Goal: Transaction & Acquisition: Book appointment/travel/reservation

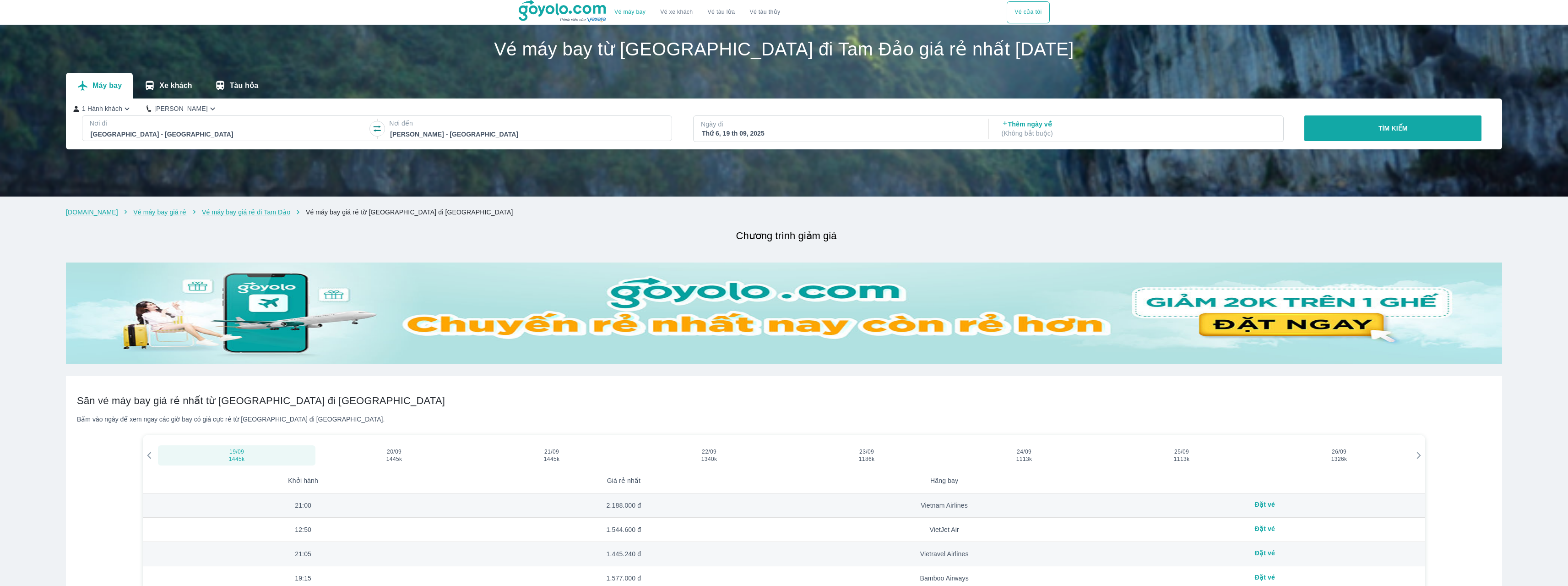
click at [173, 86] on p "Xe khách" at bounding box center [175, 85] width 32 height 9
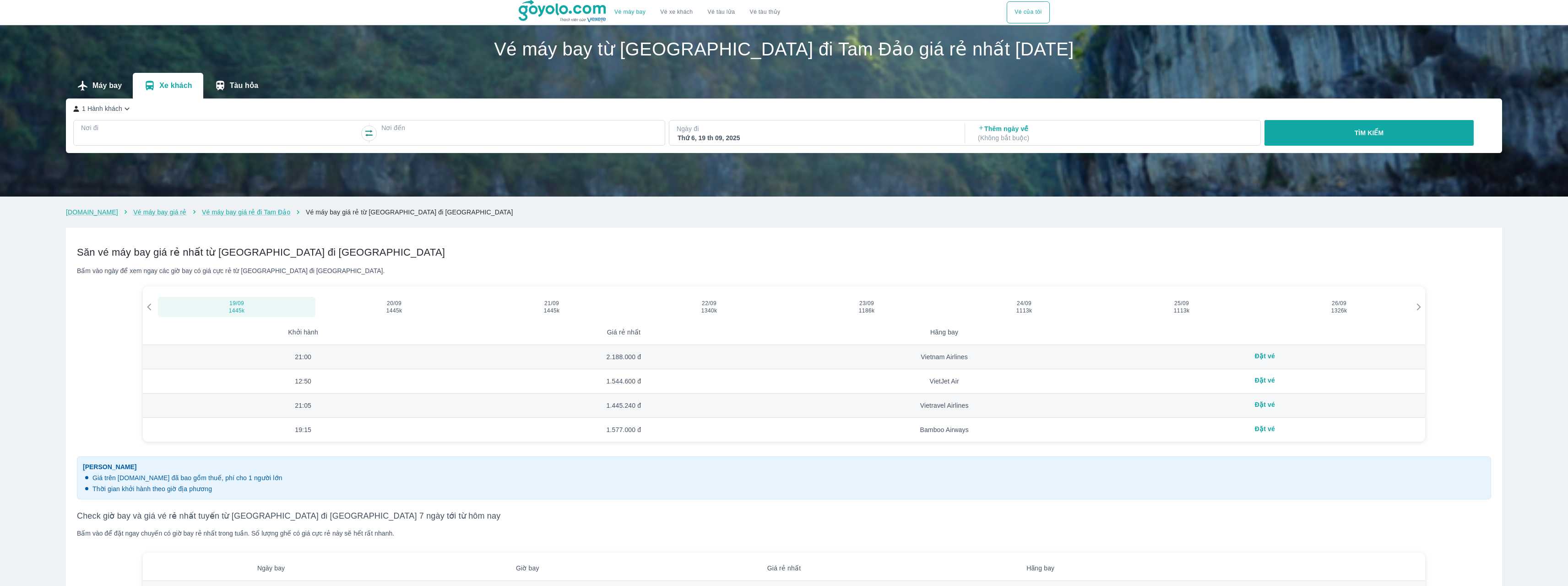
click at [100, 80] on button "Máy bay" at bounding box center [99, 86] width 67 height 26
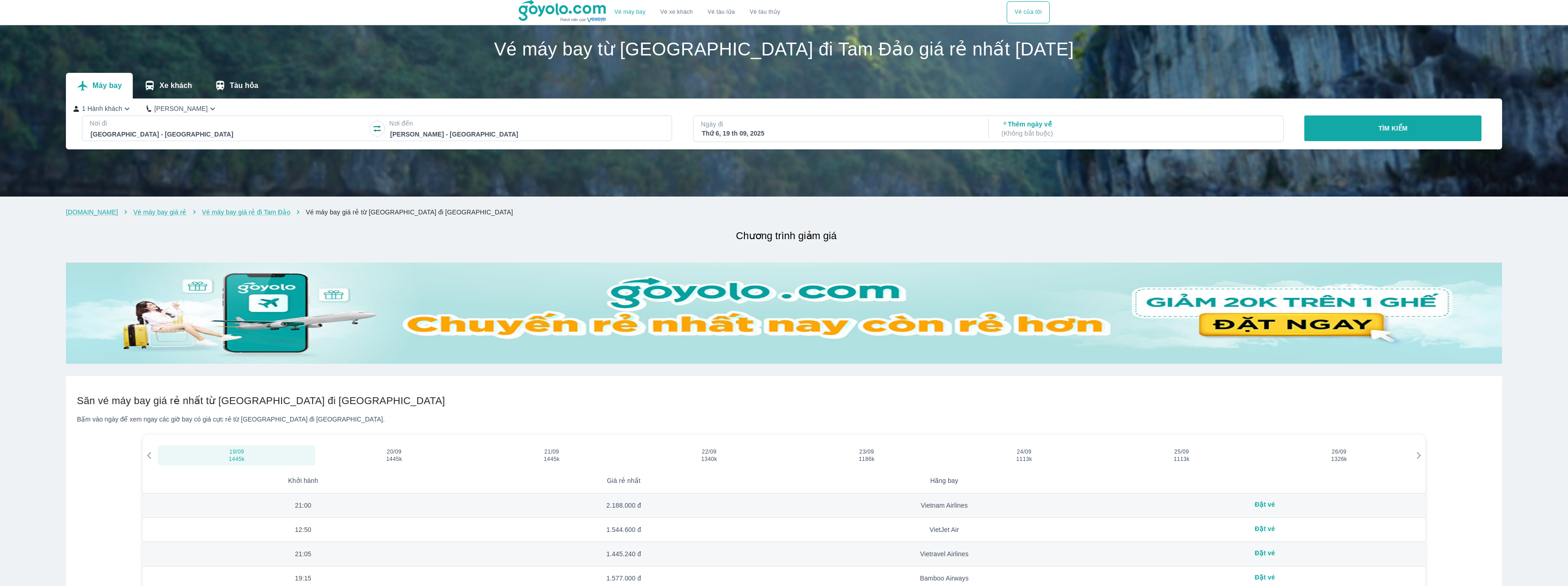
click at [119, 110] on p "1 Hành khách" at bounding box center [102, 108] width 40 height 9
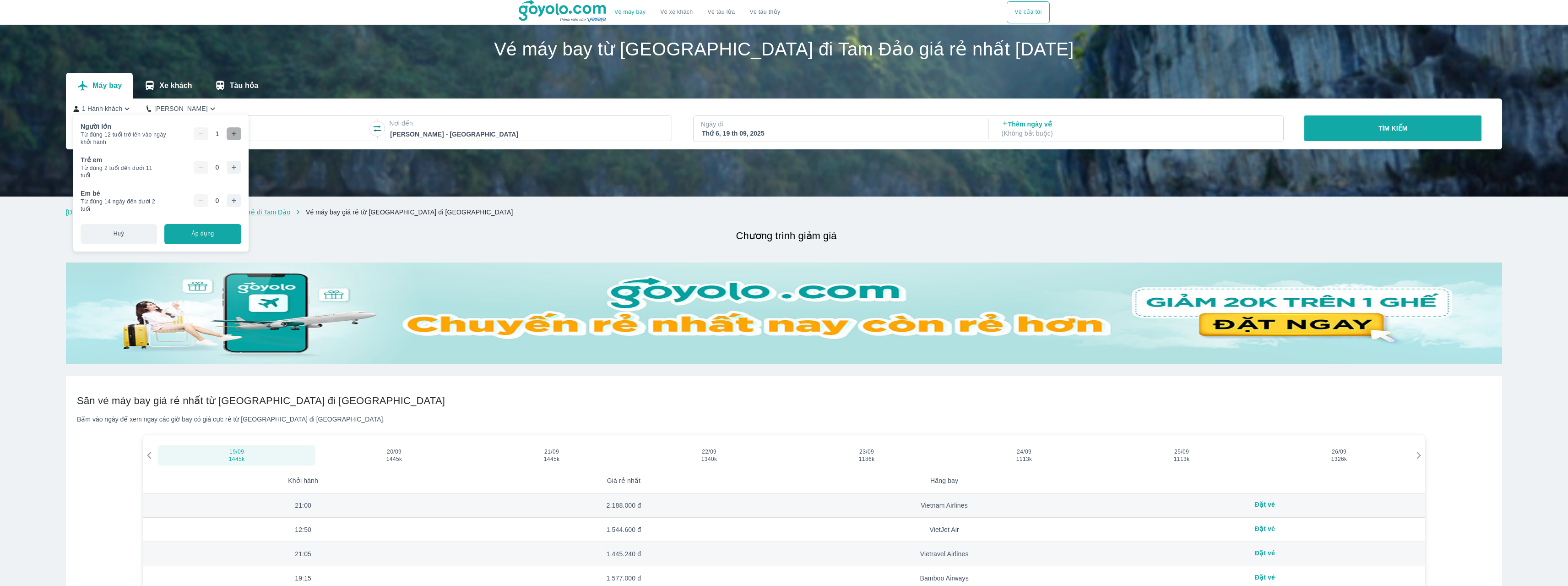
click at [233, 132] on icon "button" at bounding box center [234, 134] width 7 height 7
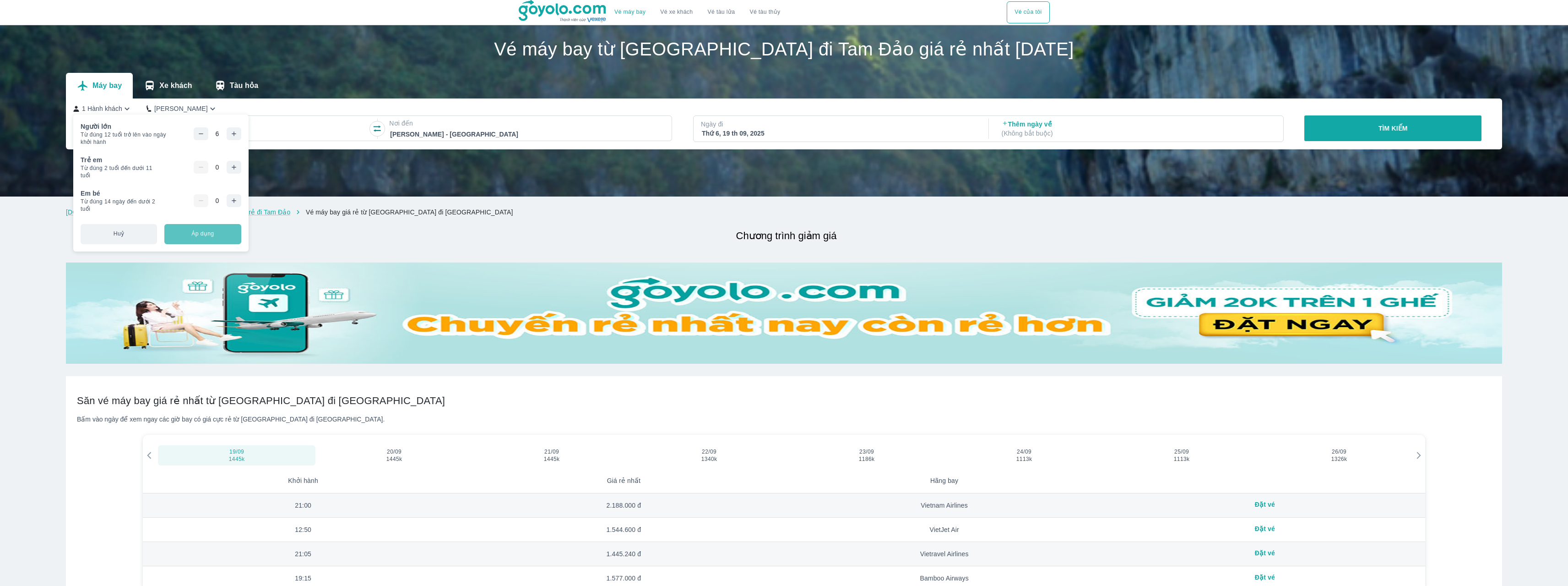
click at [220, 232] on button "Áp dụng" at bounding box center [203, 234] width 77 height 20
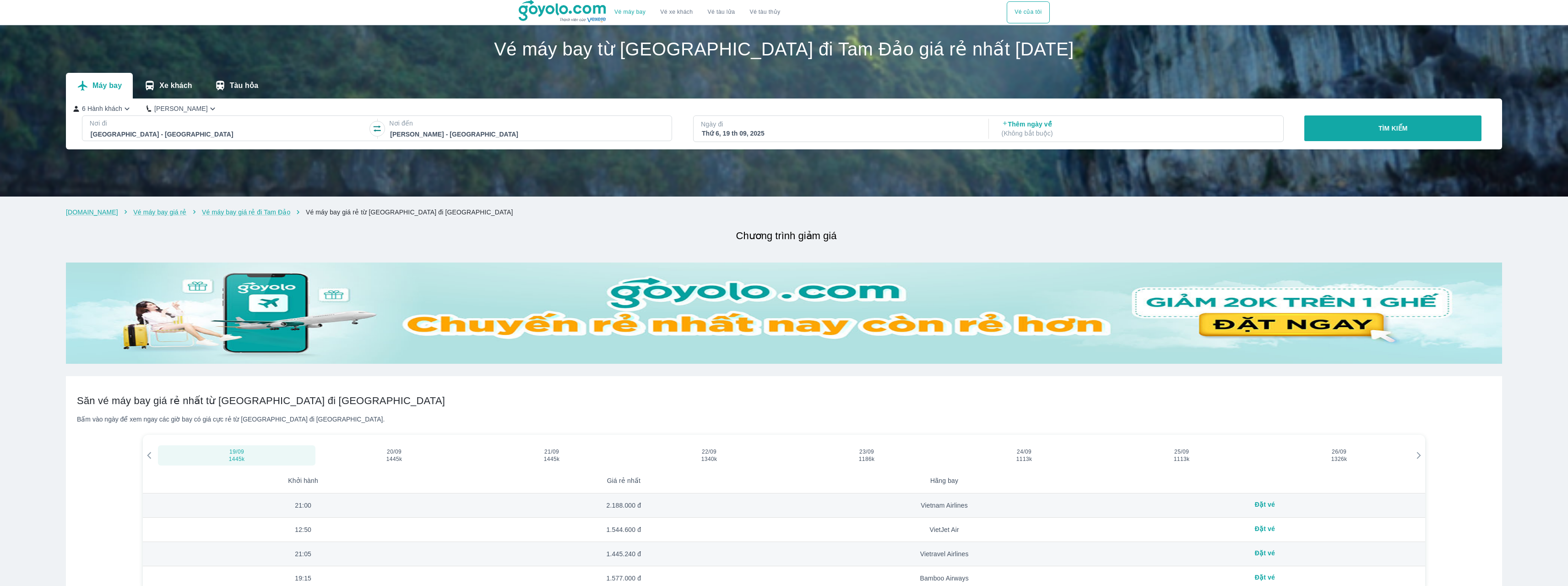
click at [749, 130] on div "Thứ 6, 19 th 09, 2025" at bounding box center [838, 133] width 273 height 9
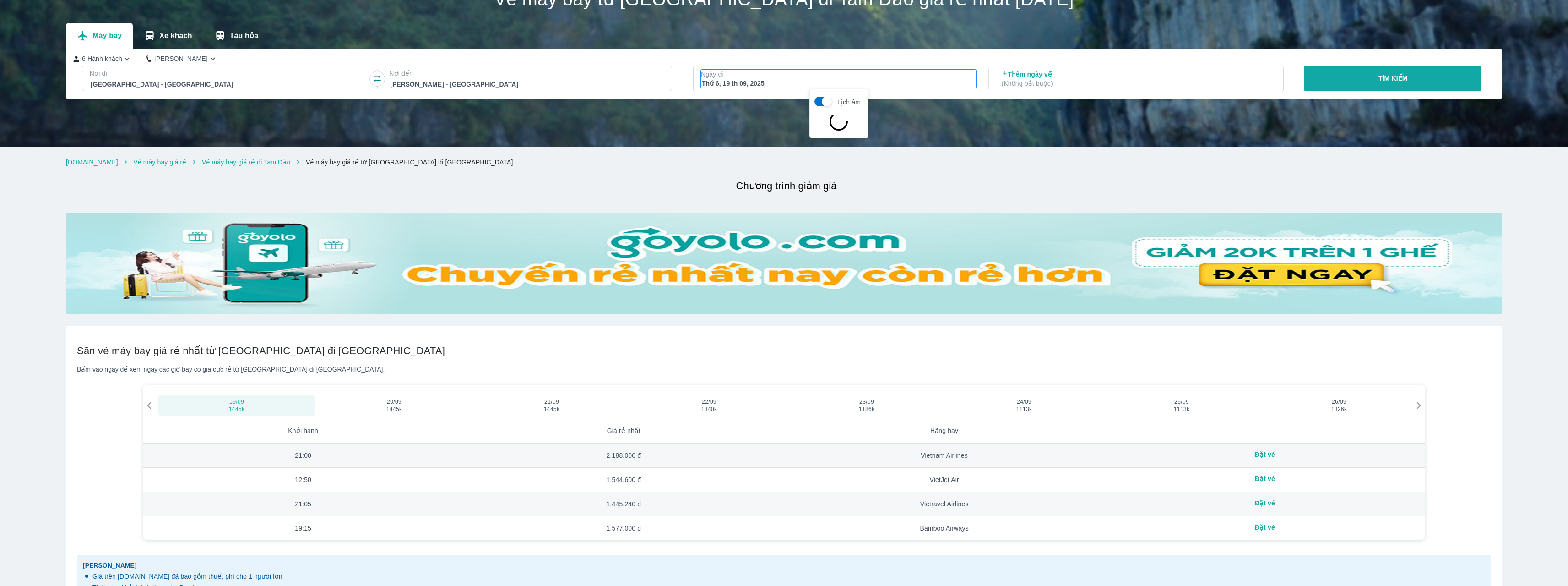
scroll to position [52, 0]
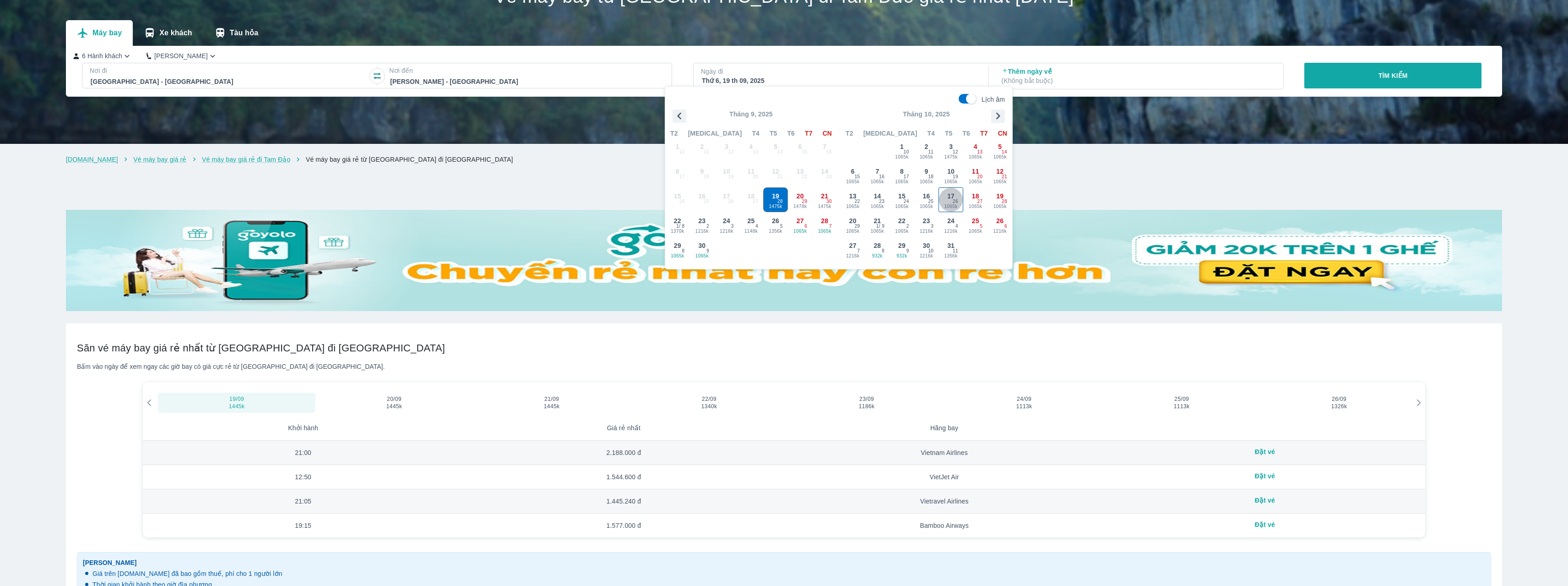
click at [954, 195] on span "17" at bounding box center [951, 196] width 7 height 9
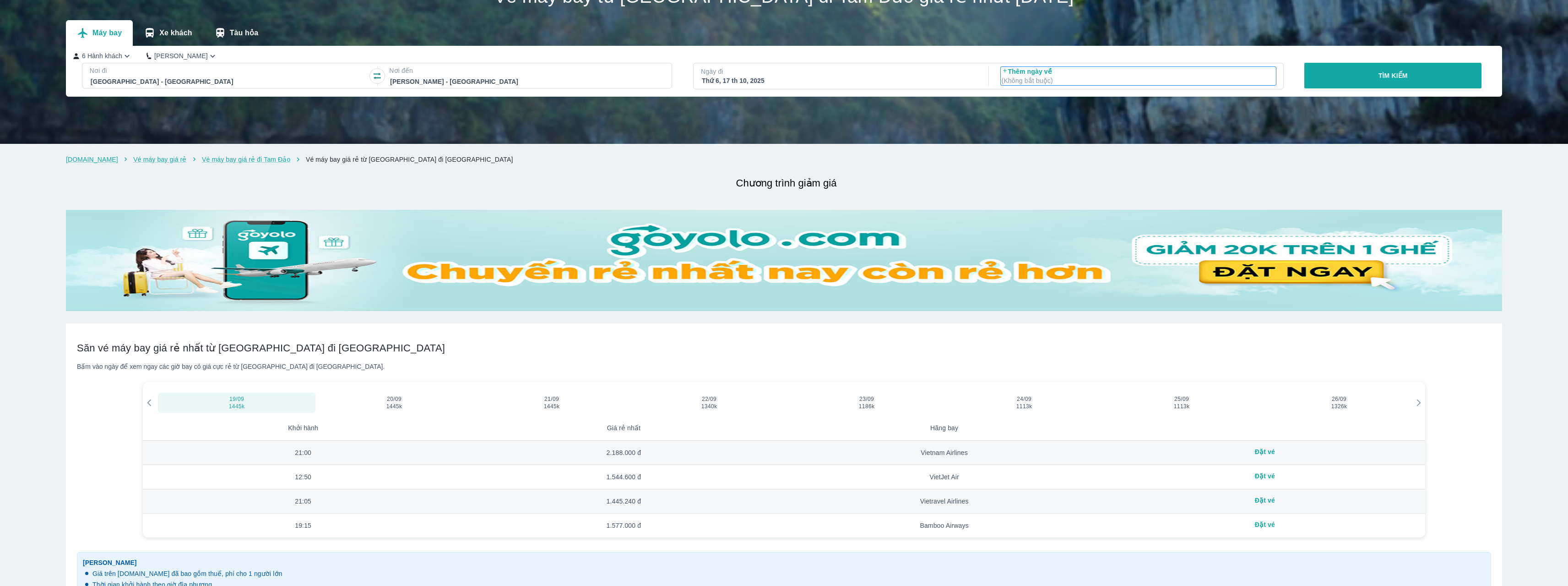
click at [1026, 73] on p "Thêm ngày về ( Không bắt buộc )" at bounding box center [1138, 76] width 273 height 18
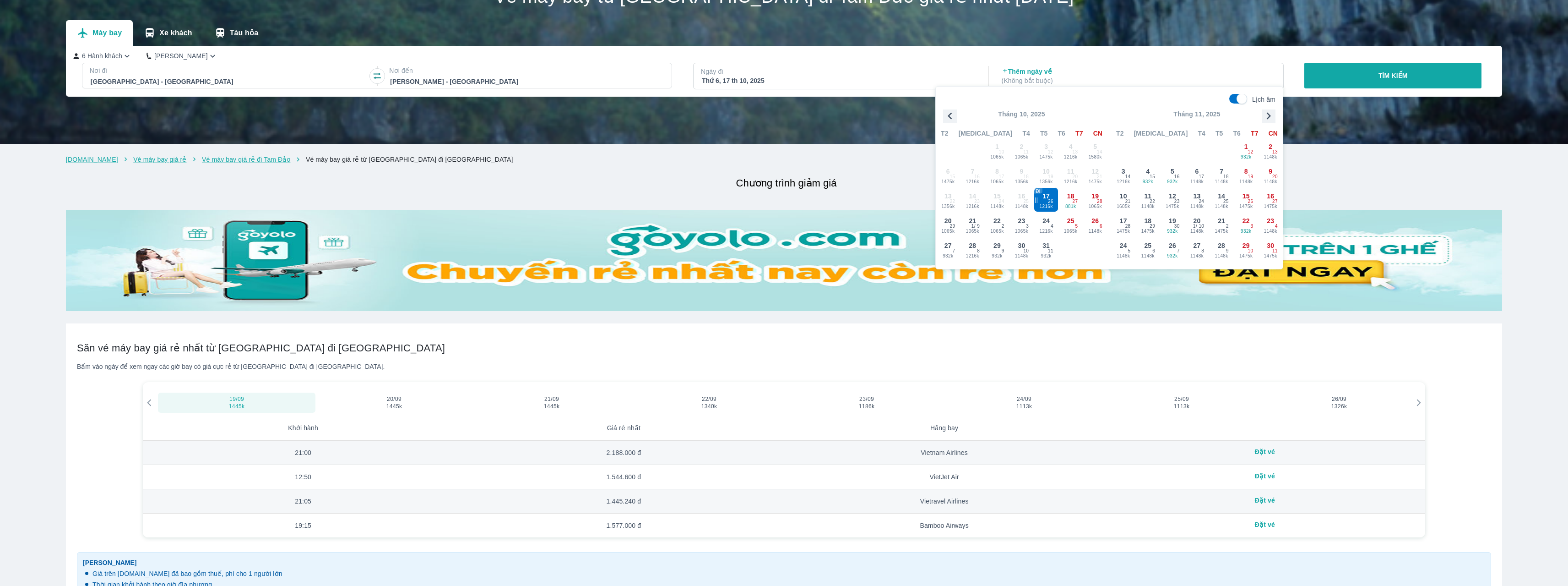
click at [1019, 55] on div "6 Hành khách [PERSON_NAME]" at bounding box center [782, 56] width 1417 height 10
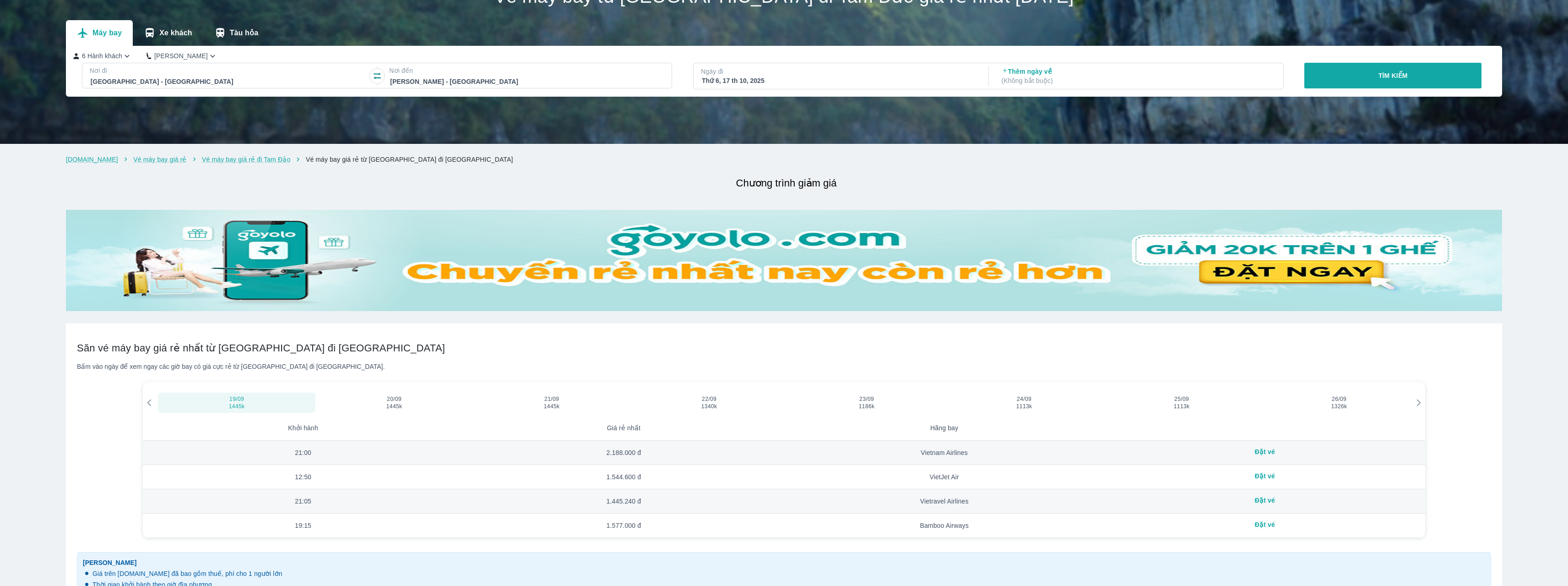
click at [1356, 74] on button "TÌM KIẾM" at bounding box center [1393, 76] width 177 height 26
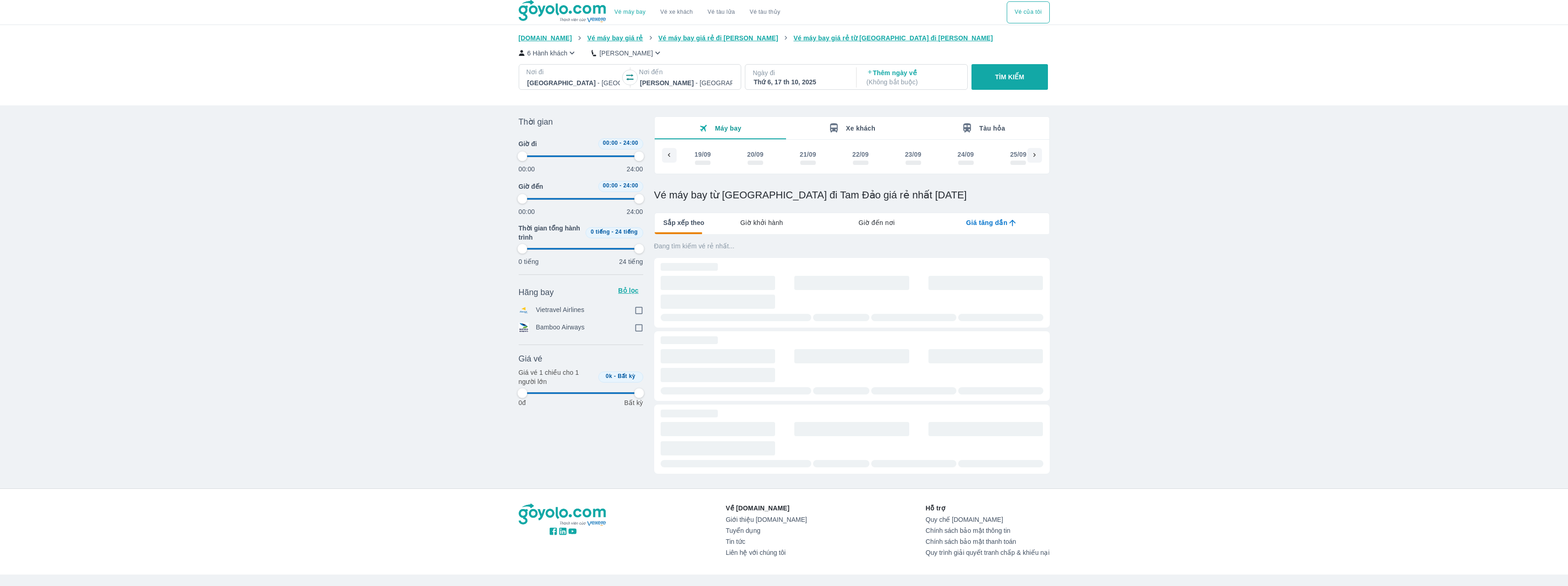
scroll to position [0, 1273]
type input "97.9166666666667"
checkbox input "true"
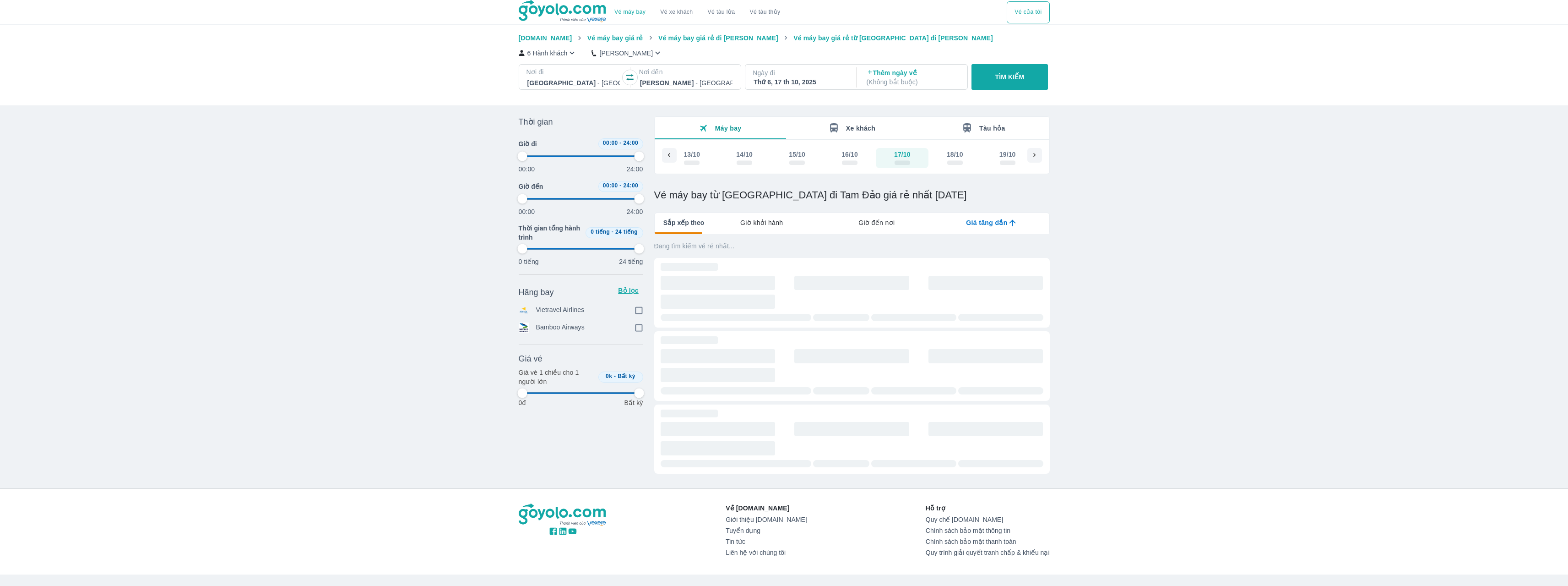
checkbox input "true"
type input "97.9166666666667"
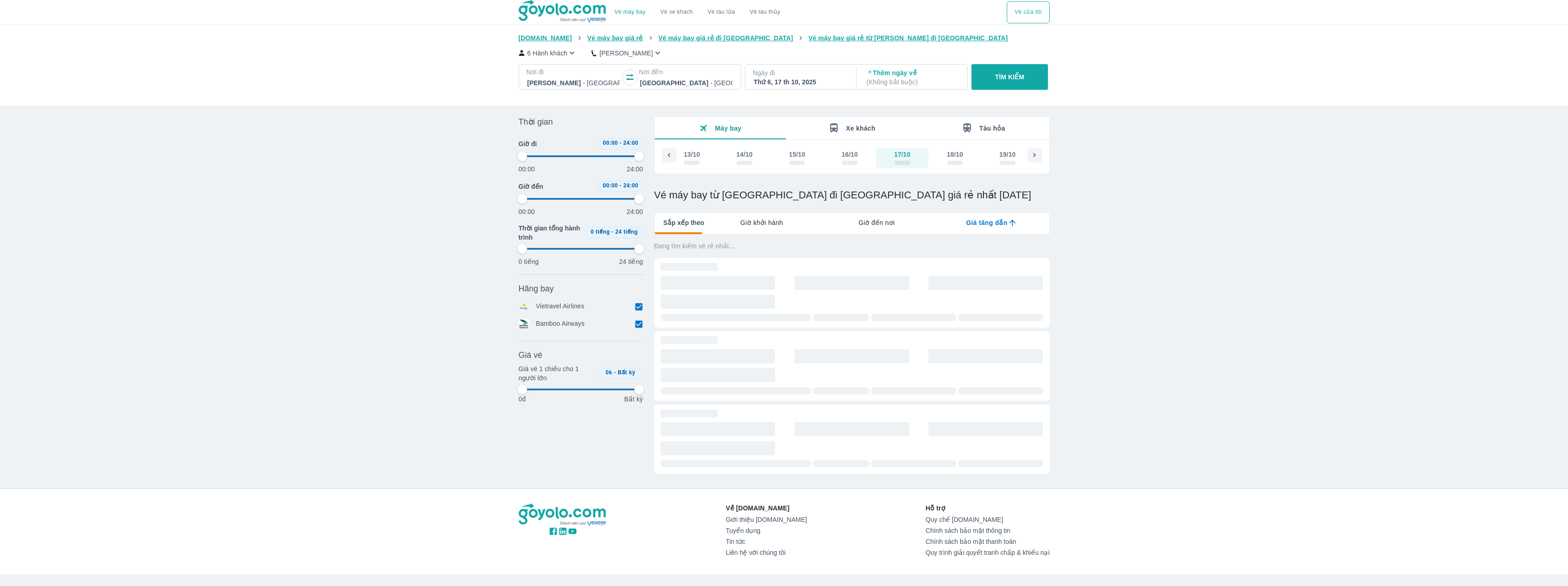
type input "97.9166666666667"
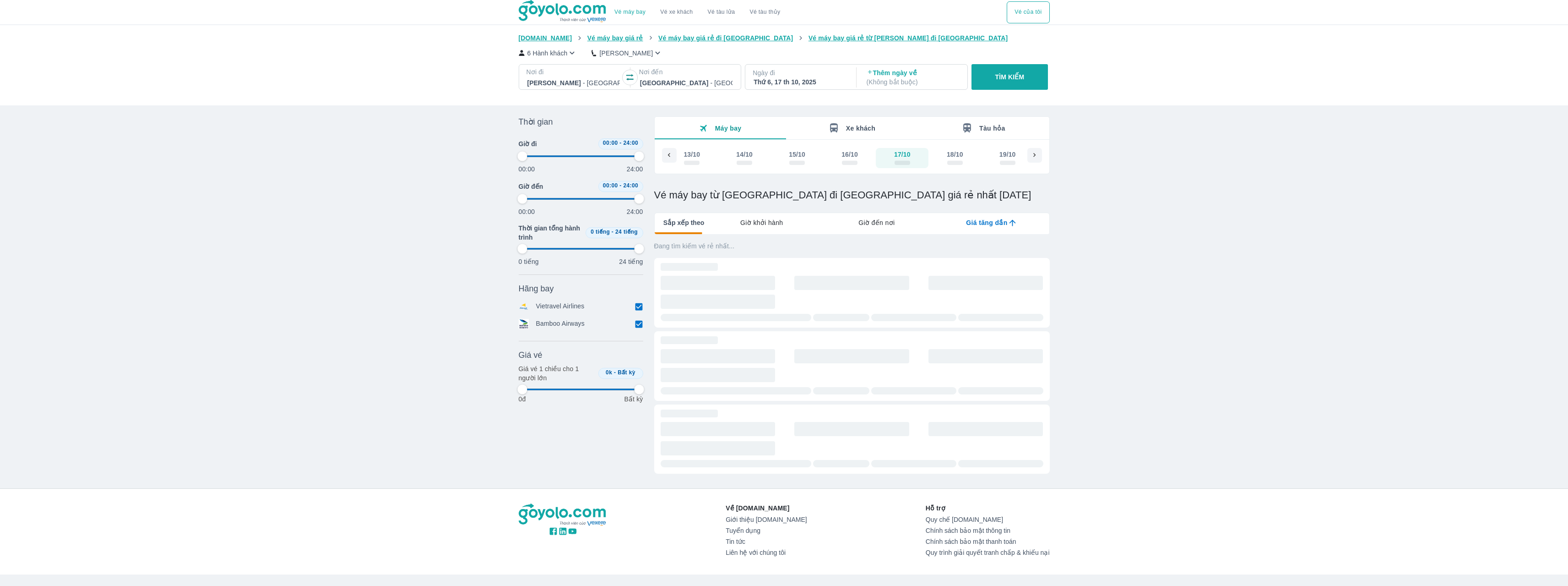
type input "97.9166666666667"
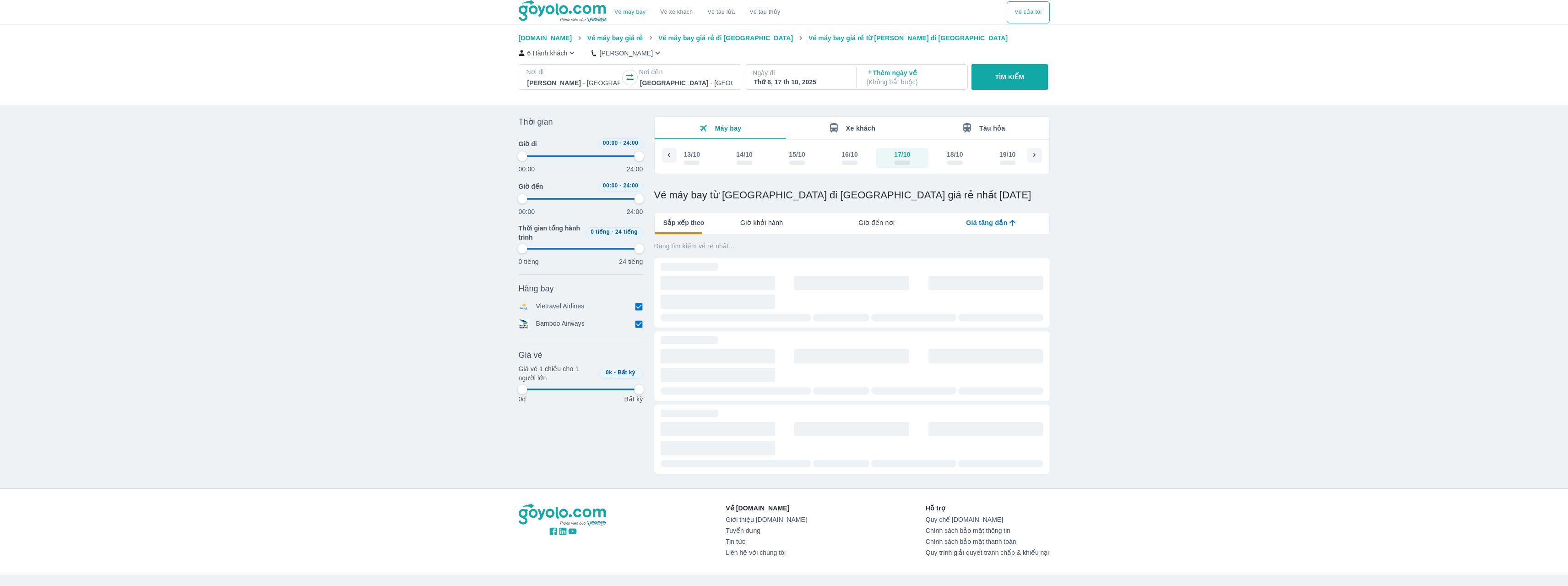
type input "97.9166666666667"
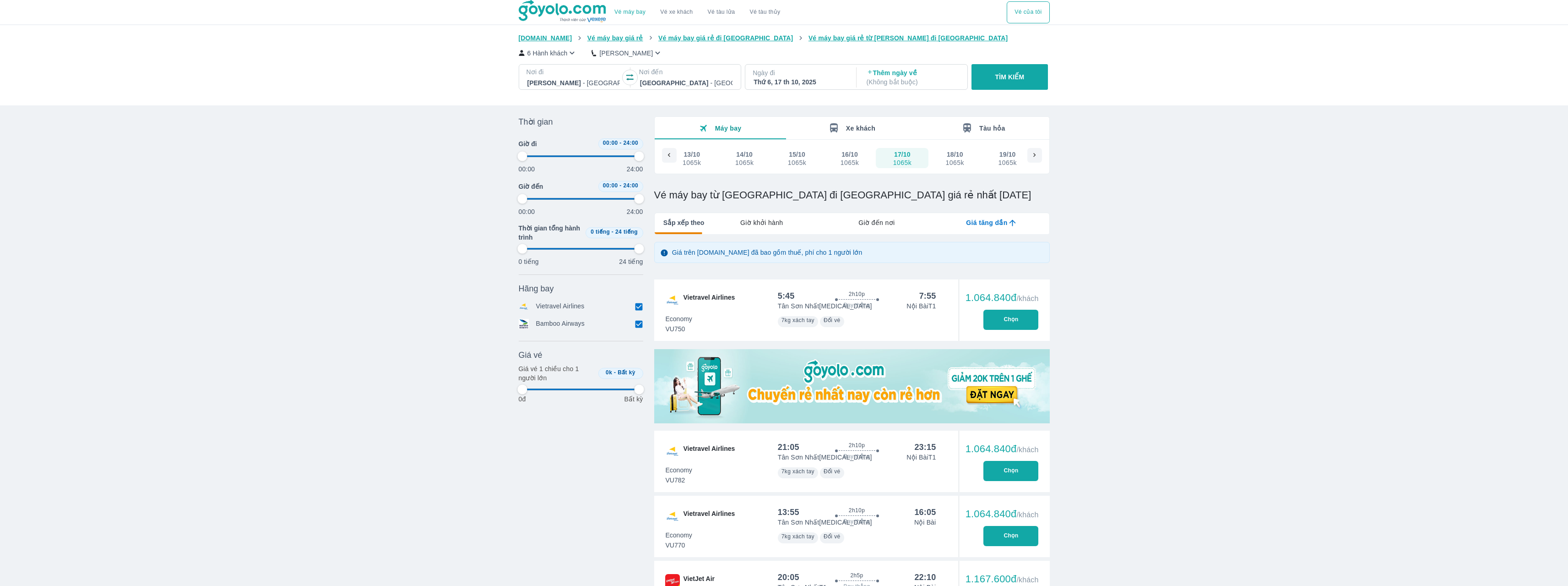
type input "97.9166666666667"
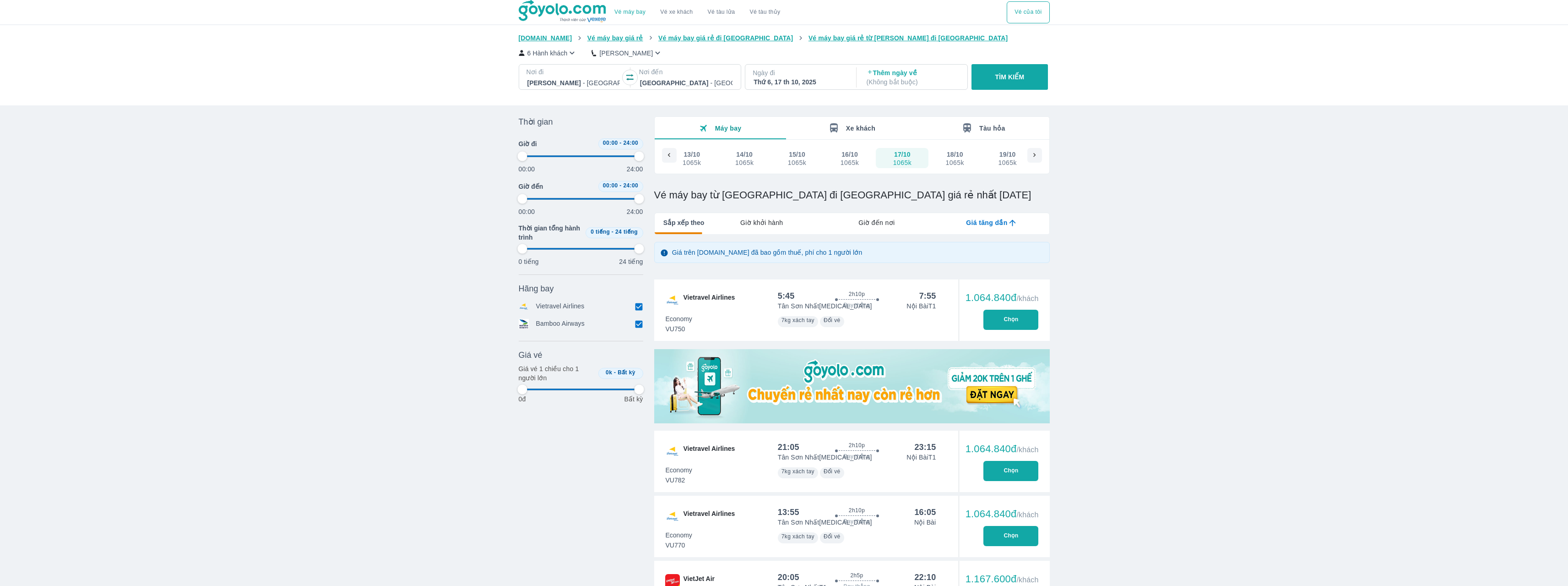
type input "97.9166666666667"
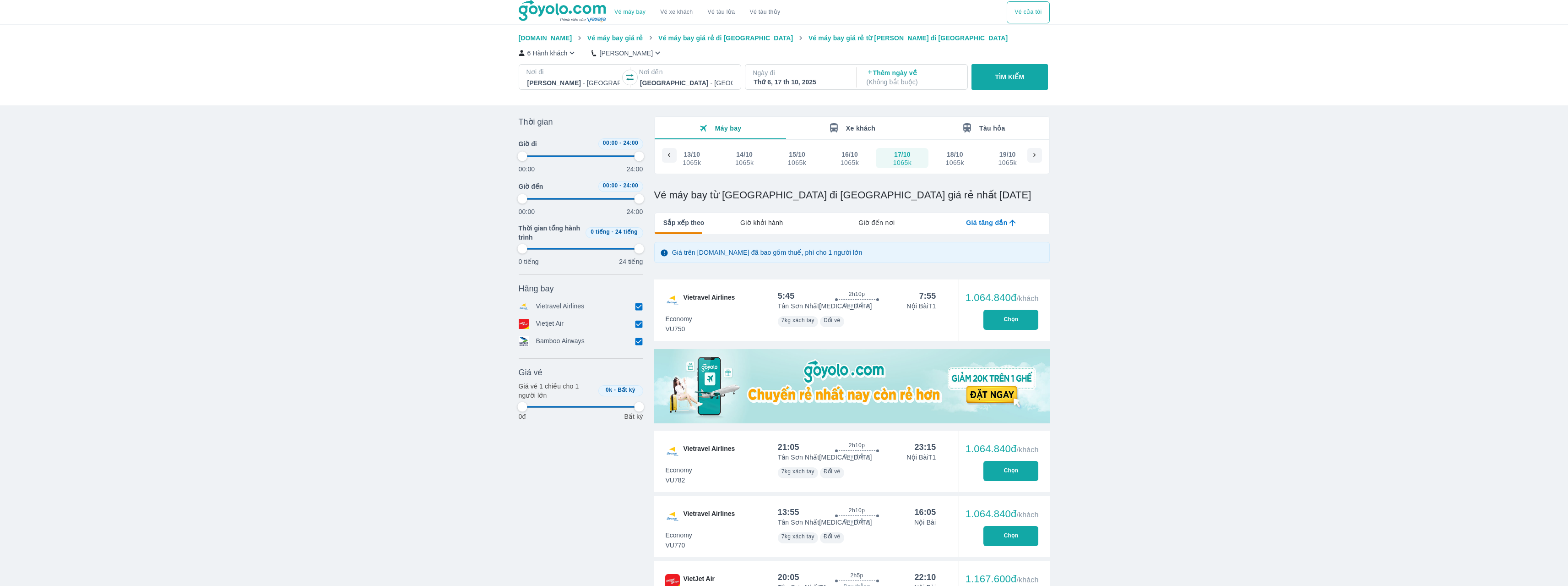
type input "97.9166666666667"
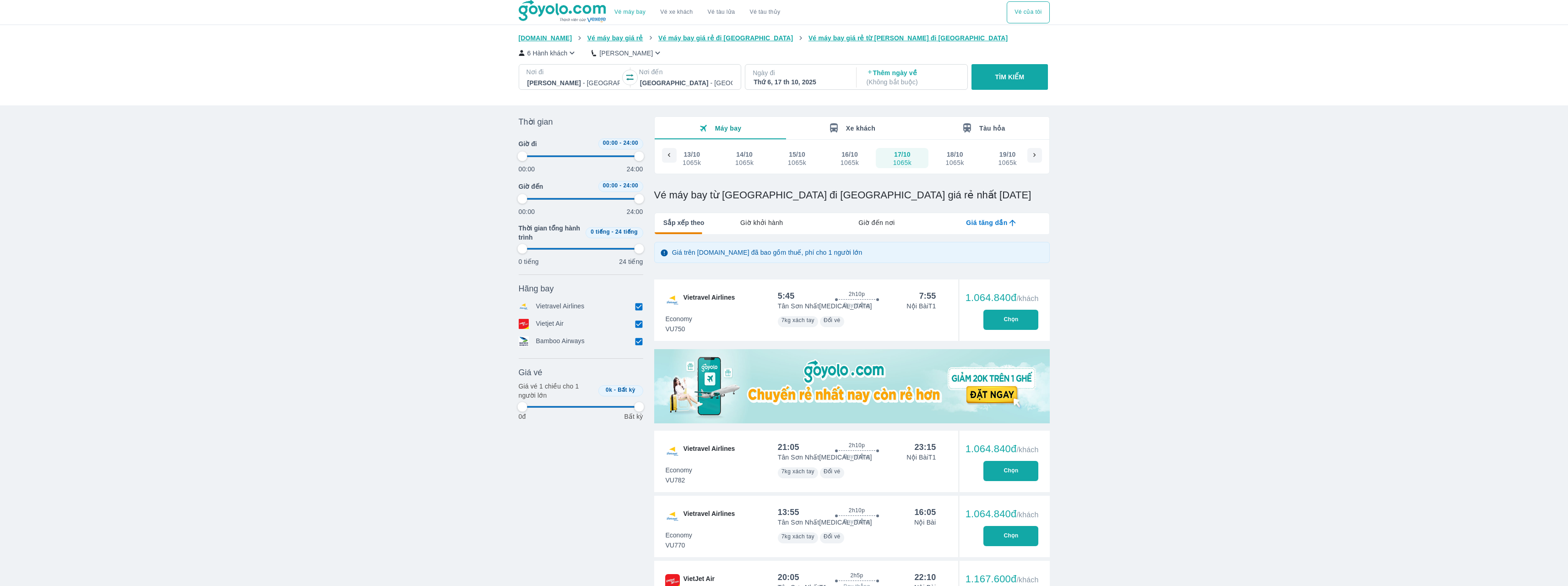
type input "97.9166666666667"
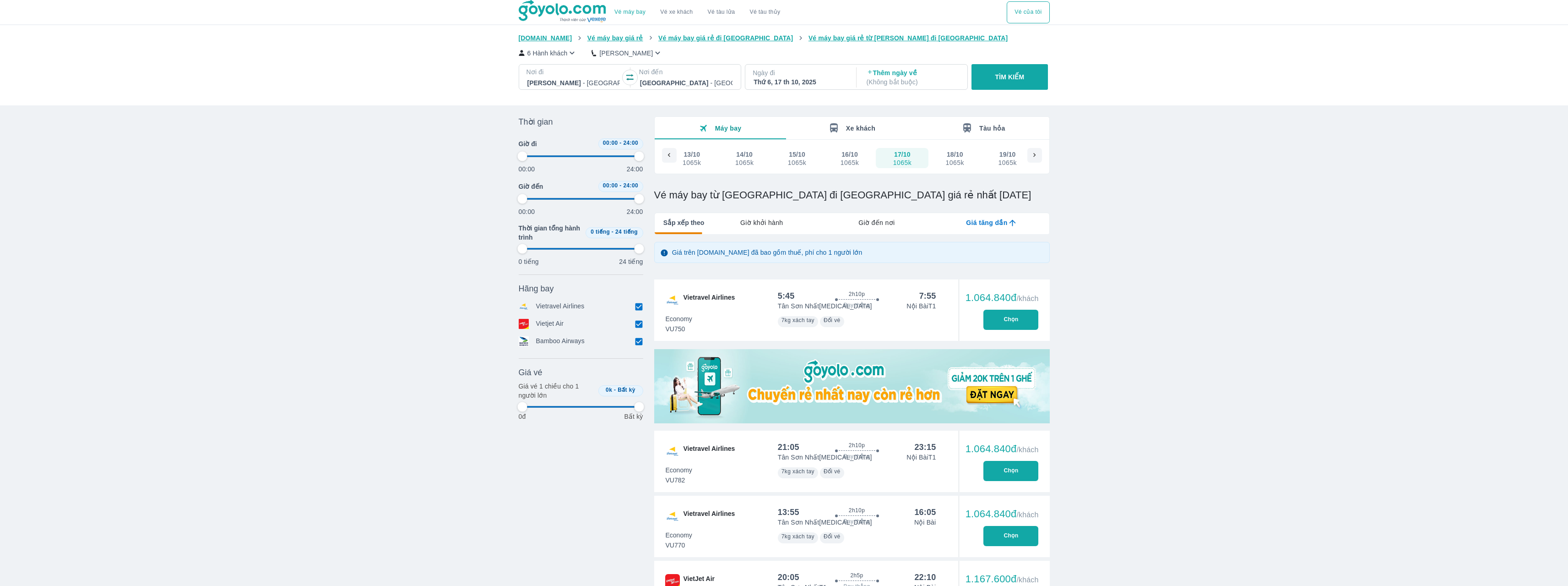
type input "97.9166666666667"
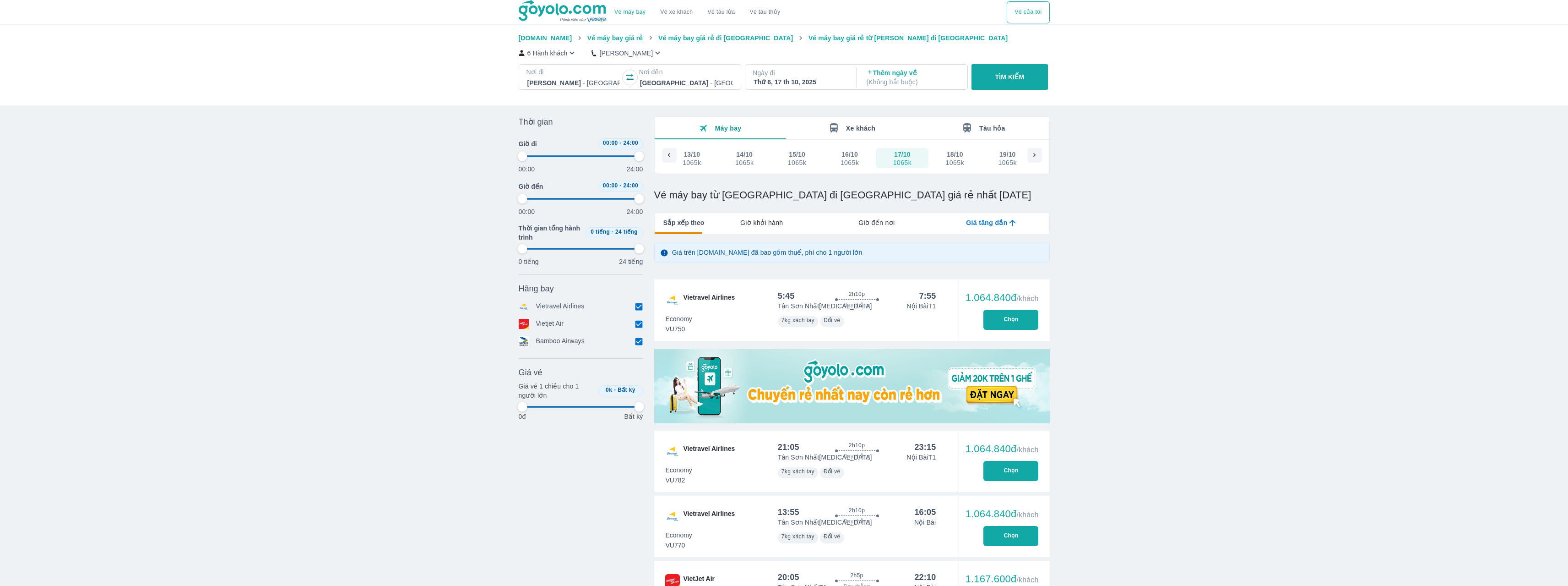
type input "97.9166666666667"
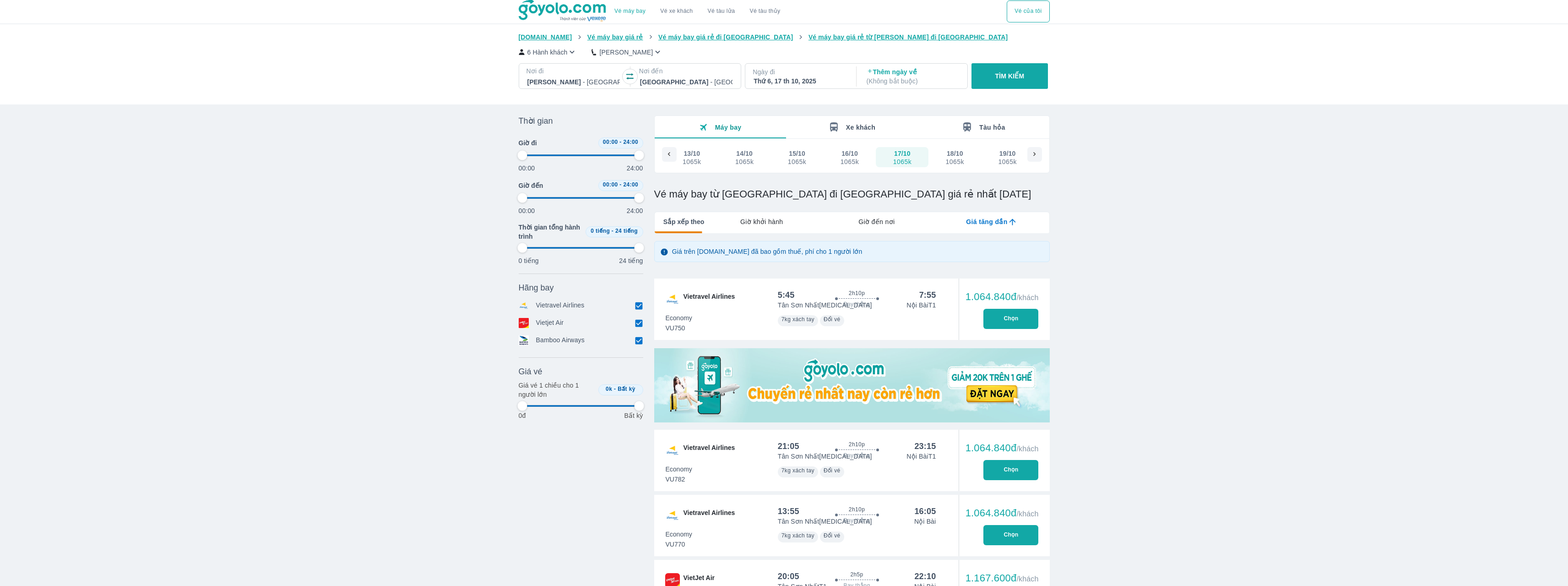
scroll to position [0, 0]
type input "97.9166666666667"
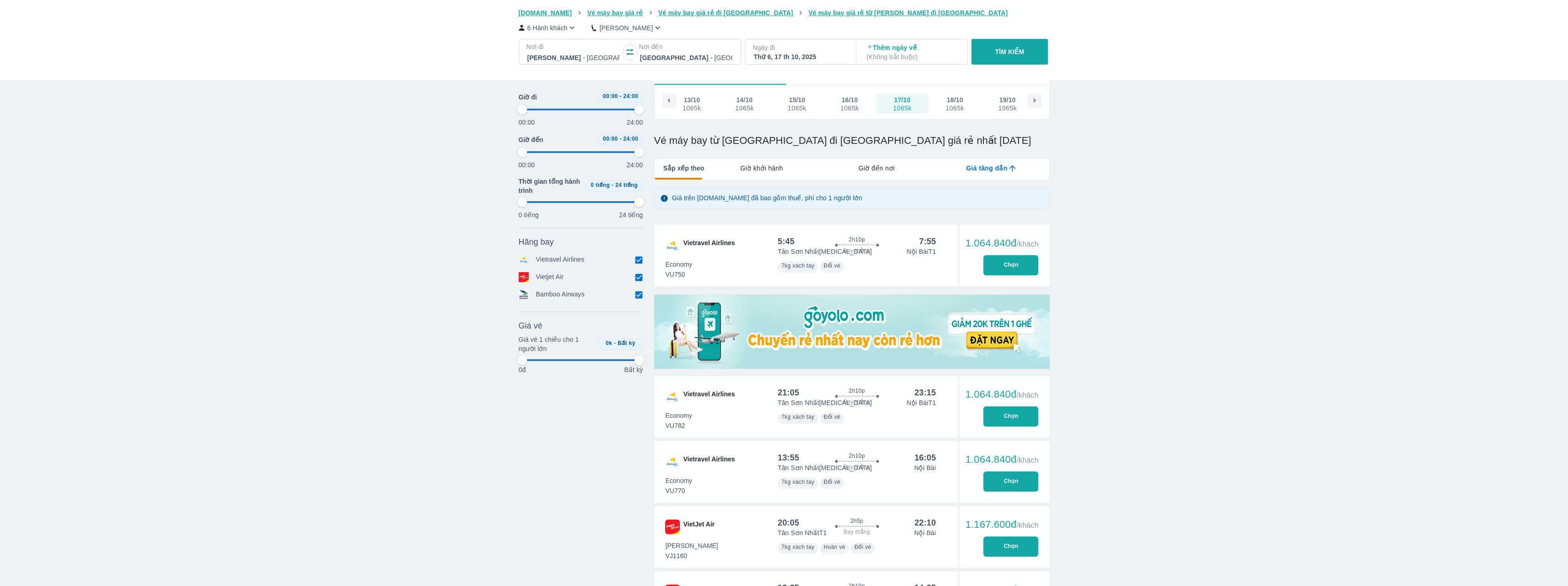
scroll to position [91, 0]
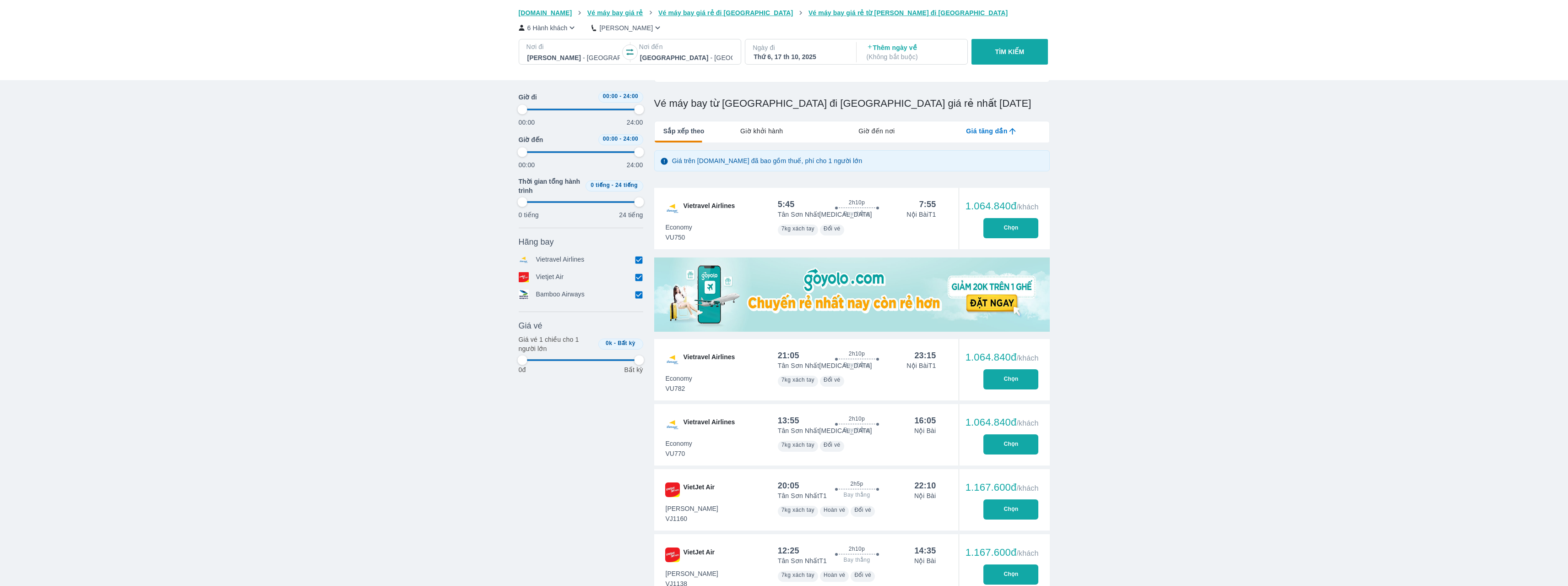
type input "97.9166666666667"
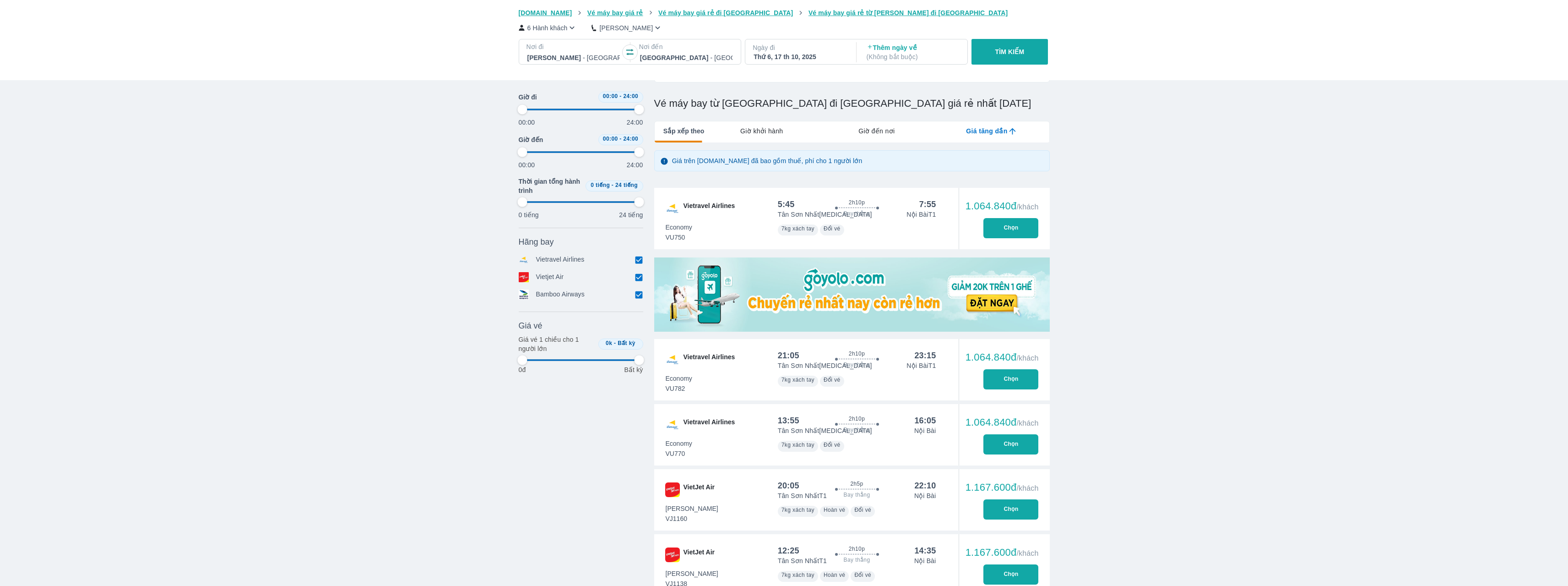
type input "97.9166666666667"
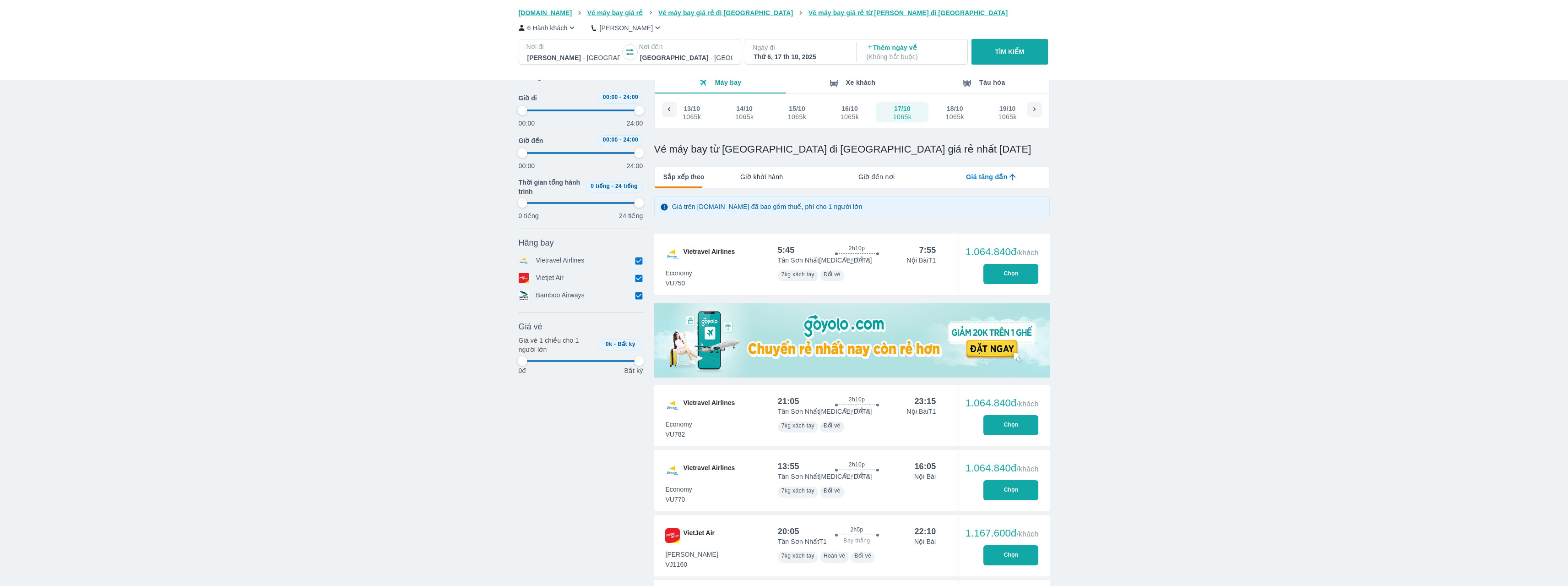
type input "97.9166666666667"
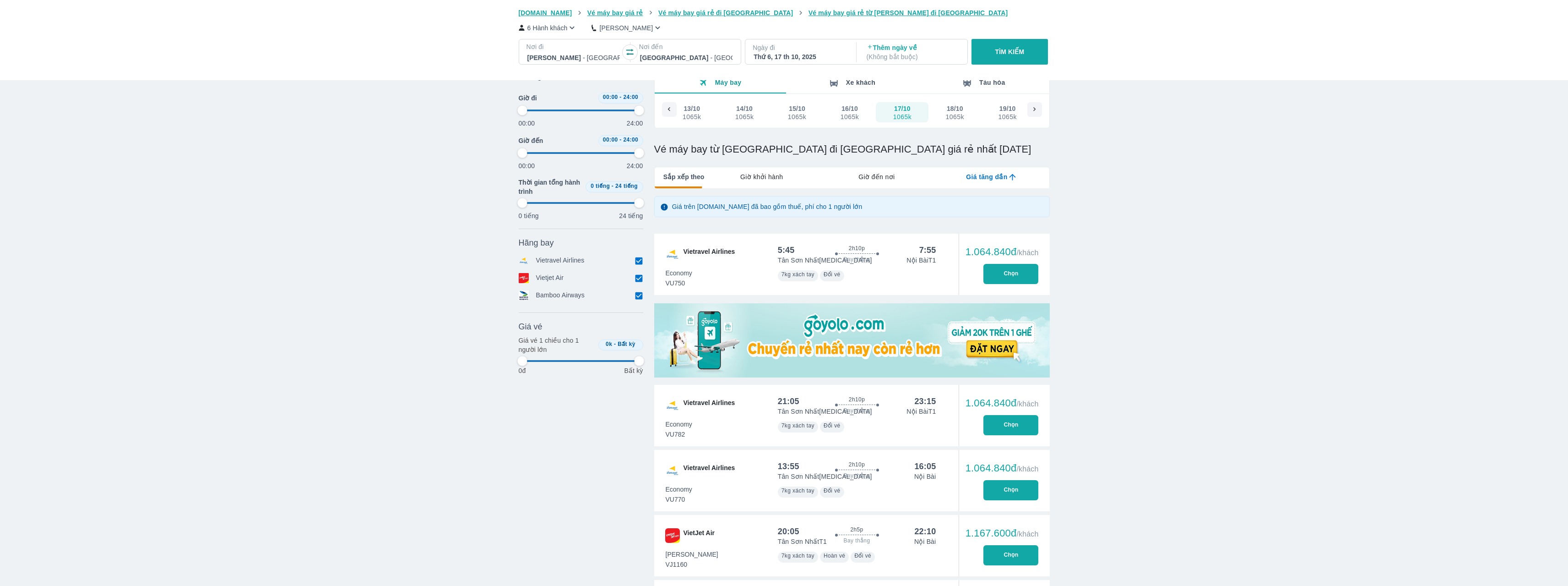
type input "97.9166666666667"
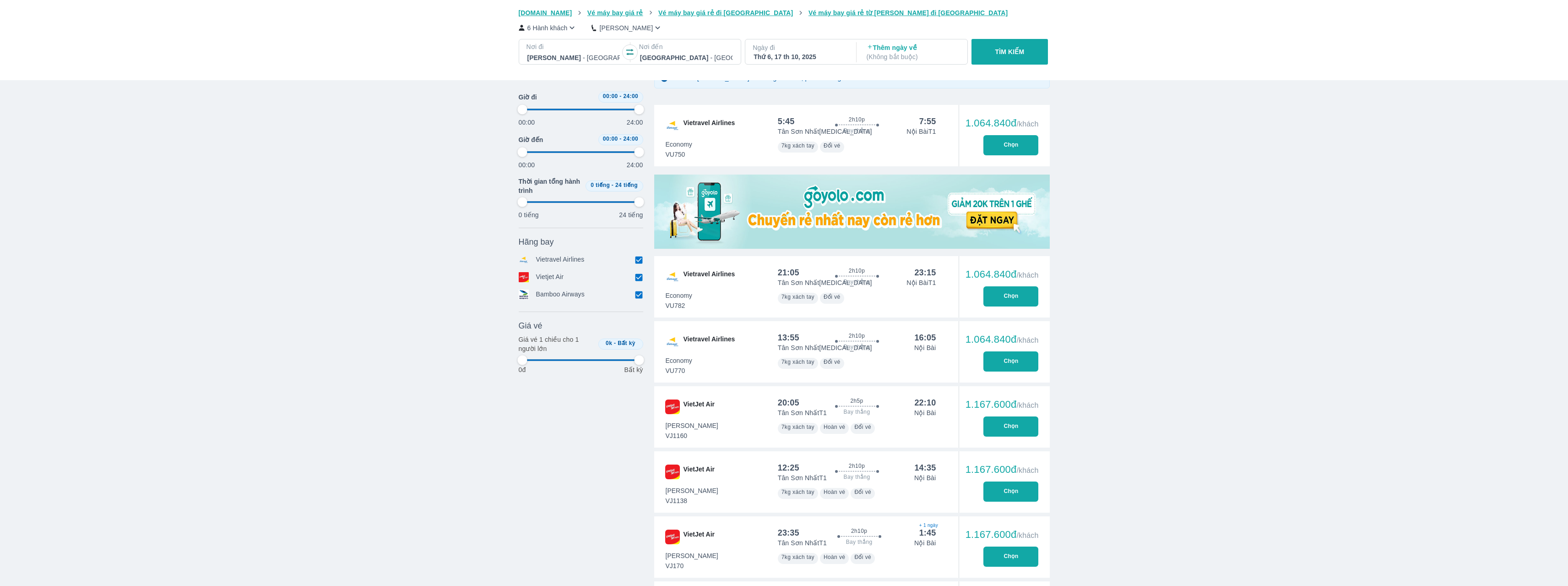
type input "97.9166666666667"
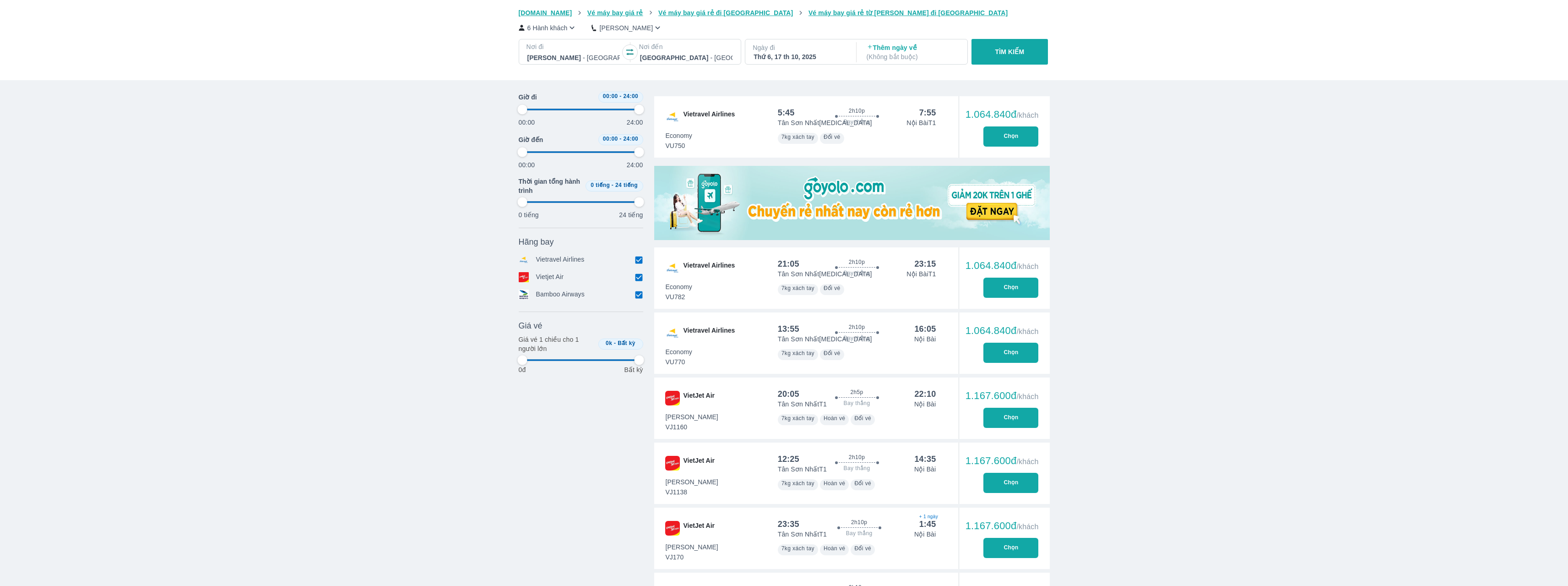
type input "97.9166666666667"
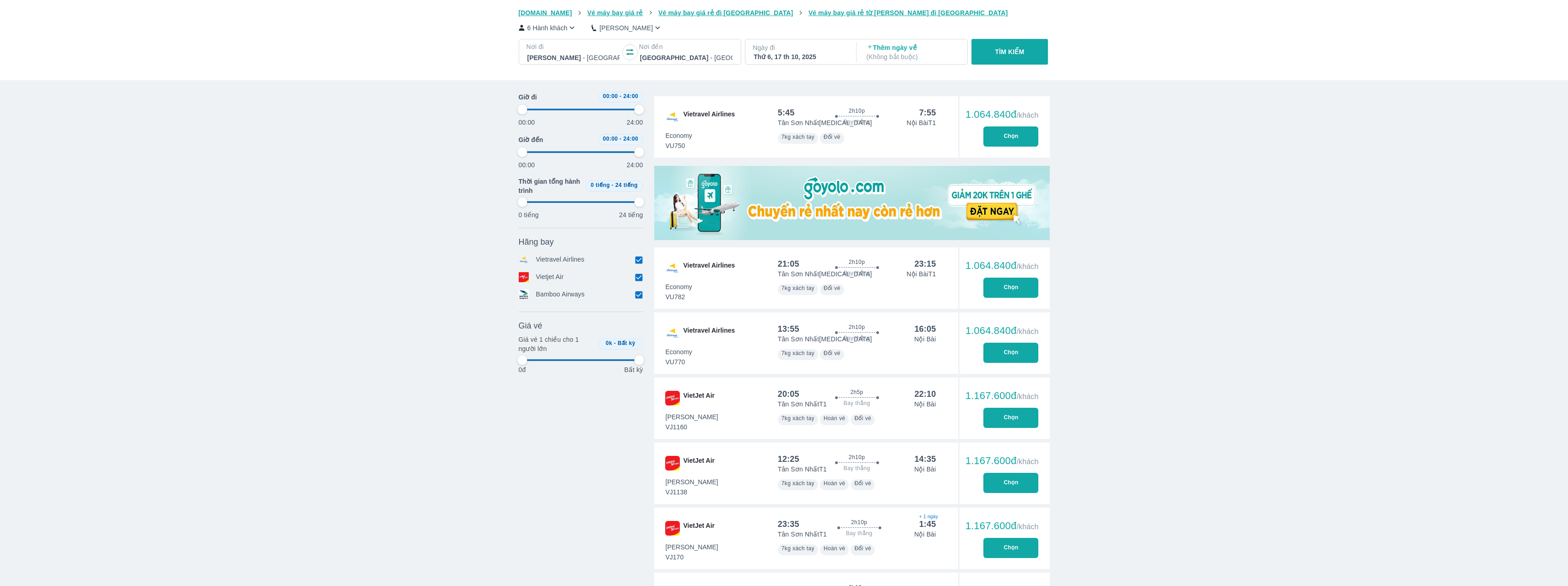
type input "97.9166666666667"
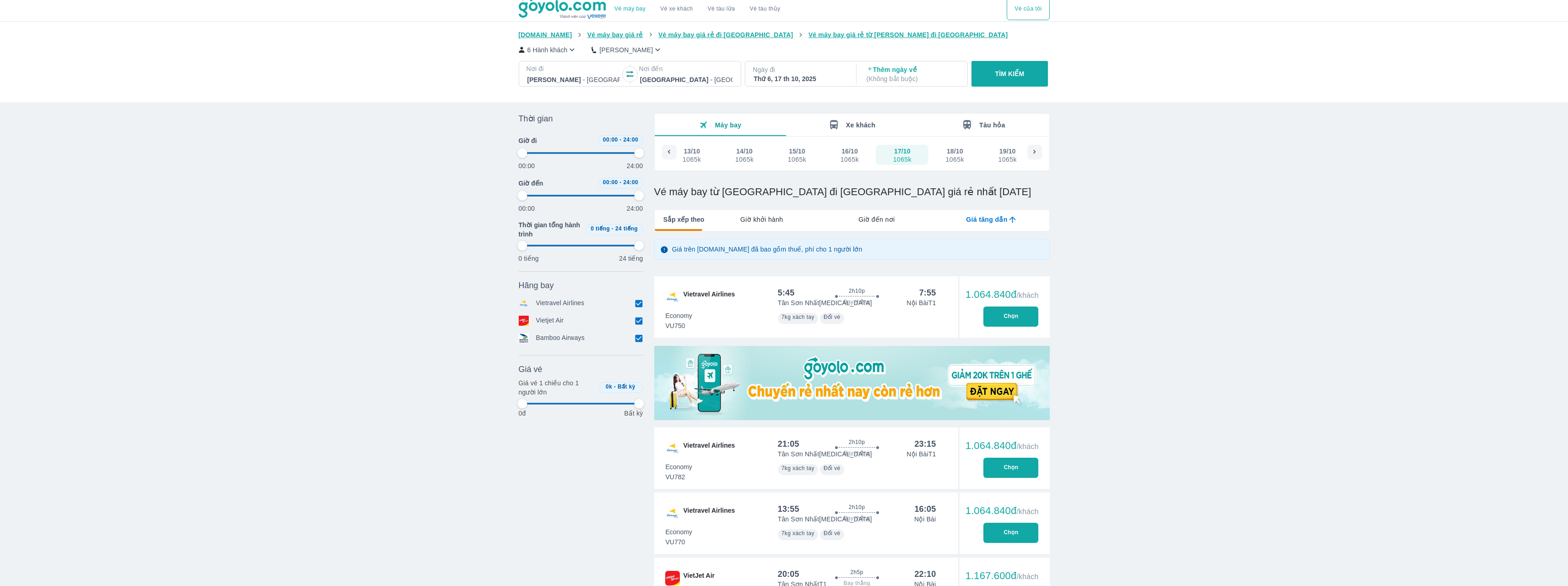
scroll to position [0, 0]
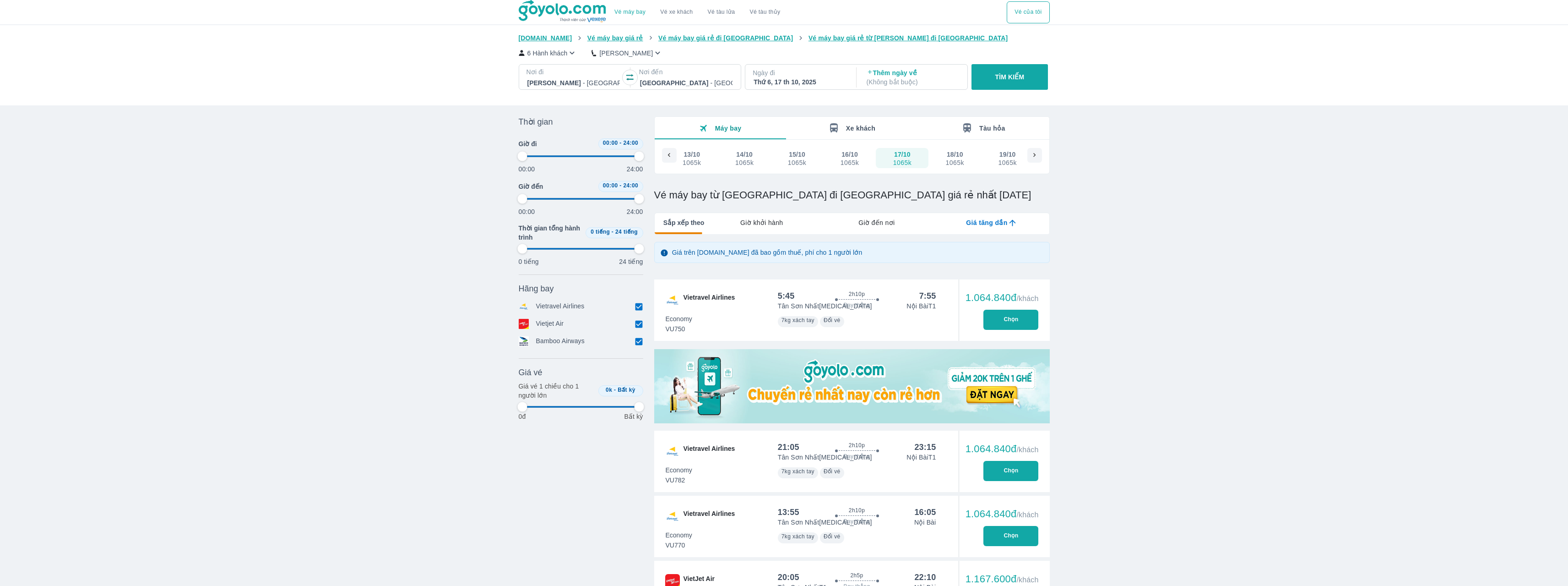
type input "97.9166666666667"
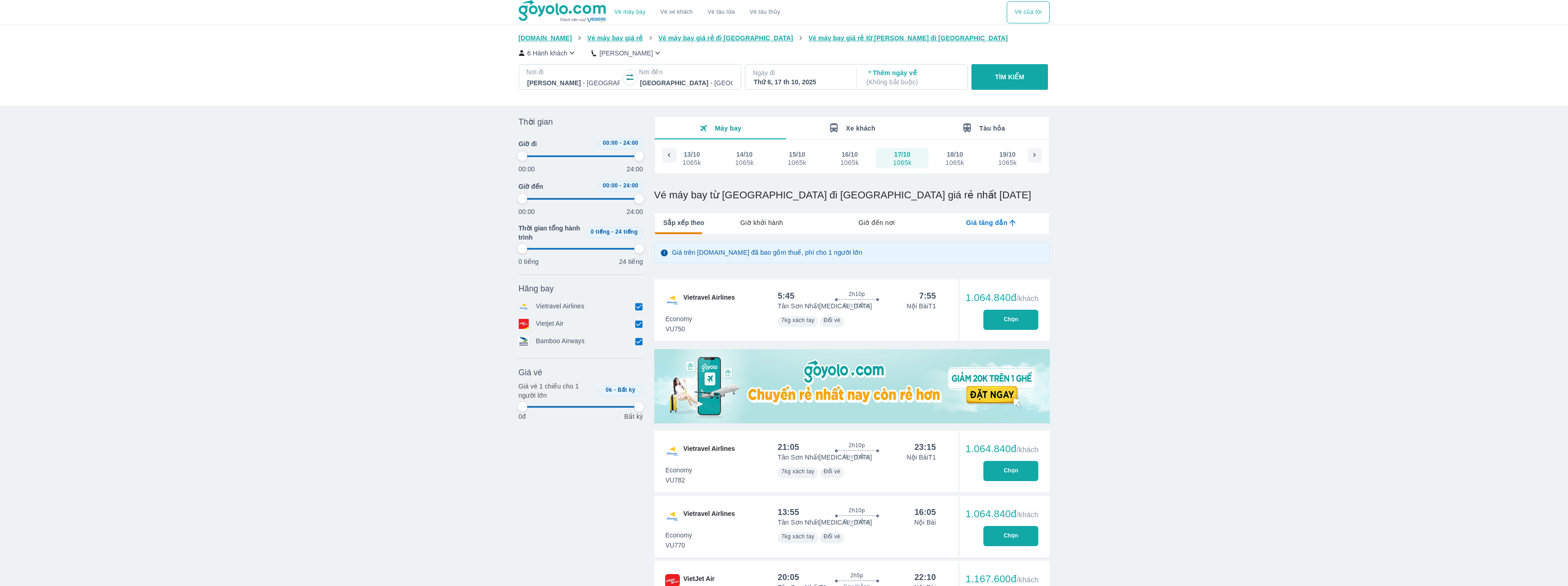
type input "97.9166666666667"
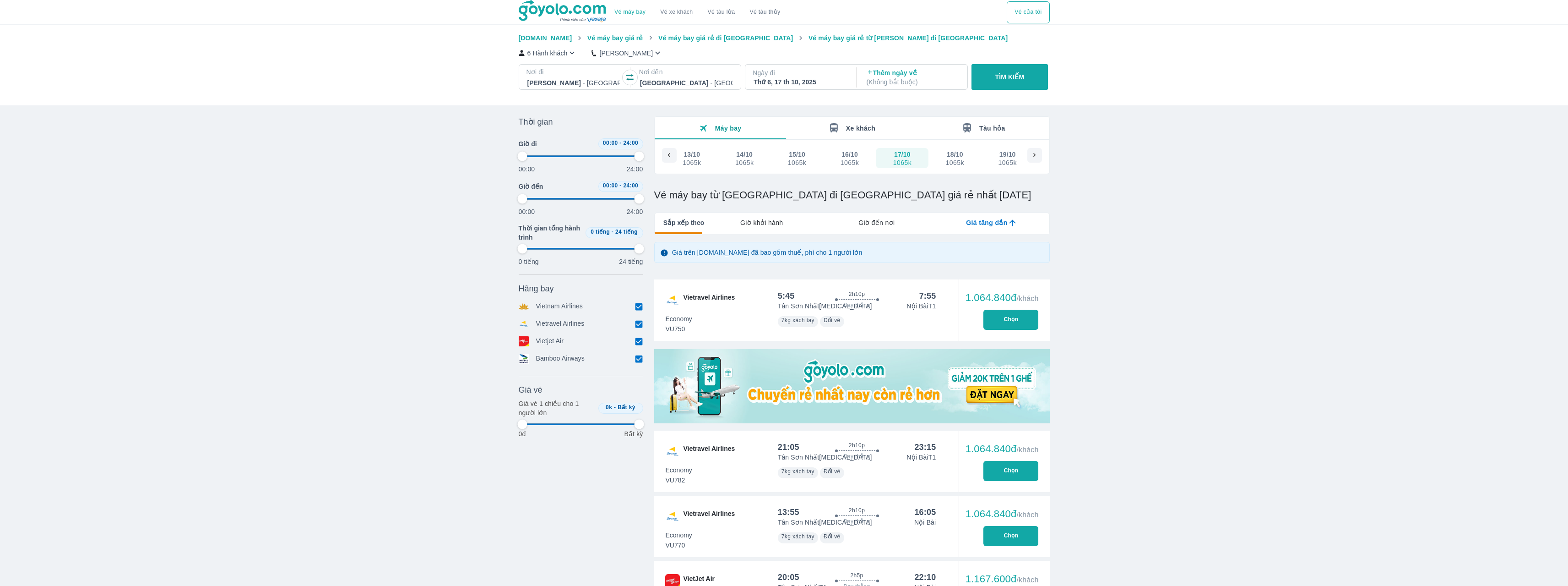
type input "97.9166666666667"
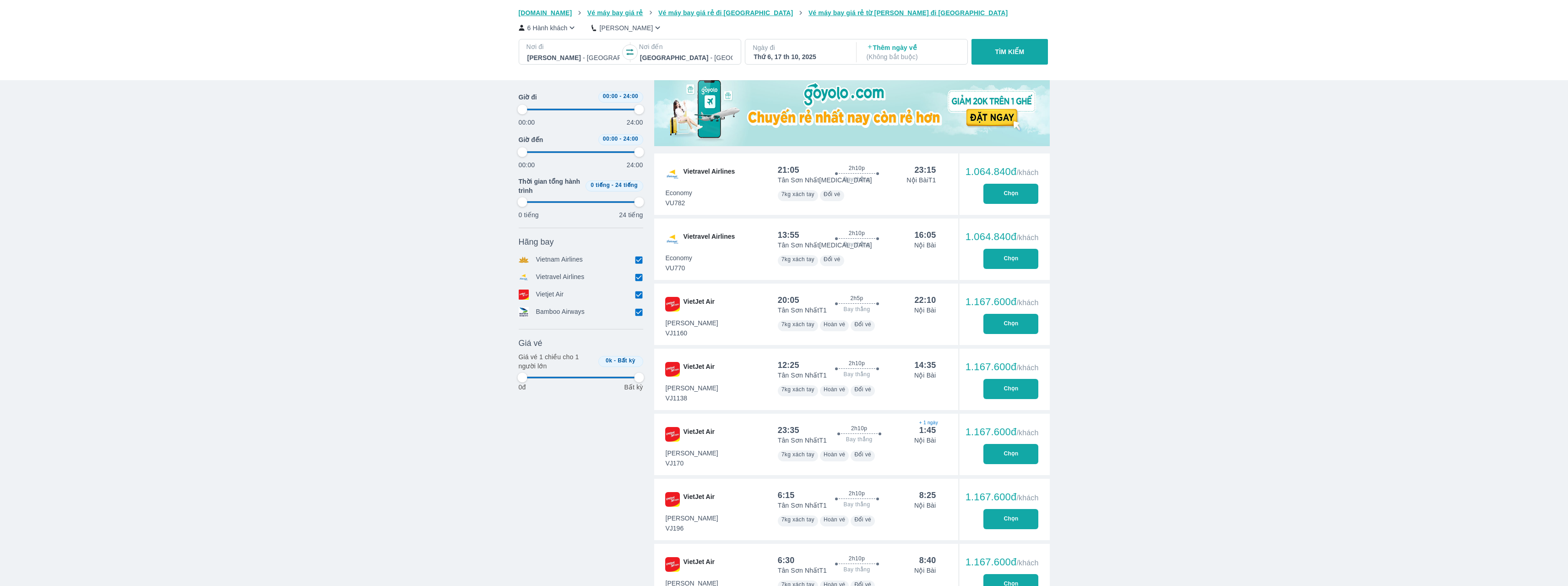
type input "97.9166666666667"
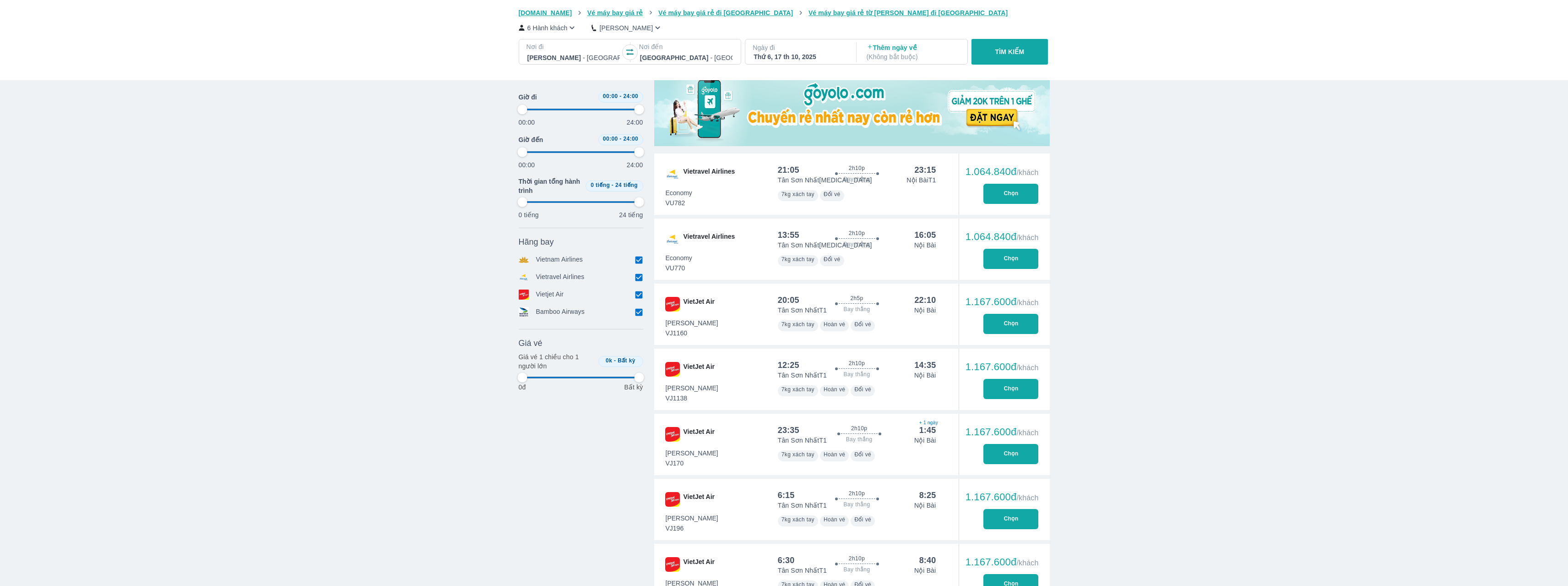
type input "97.9166666666667"
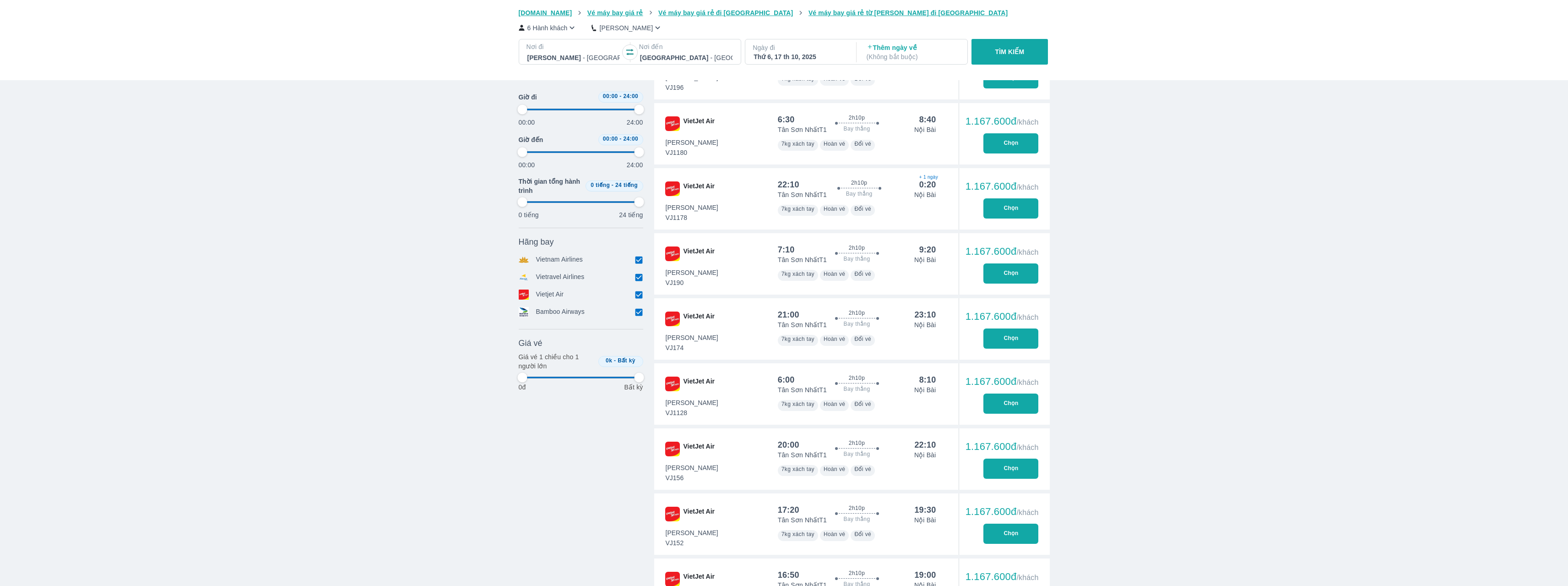
type input "97.9166666666667"
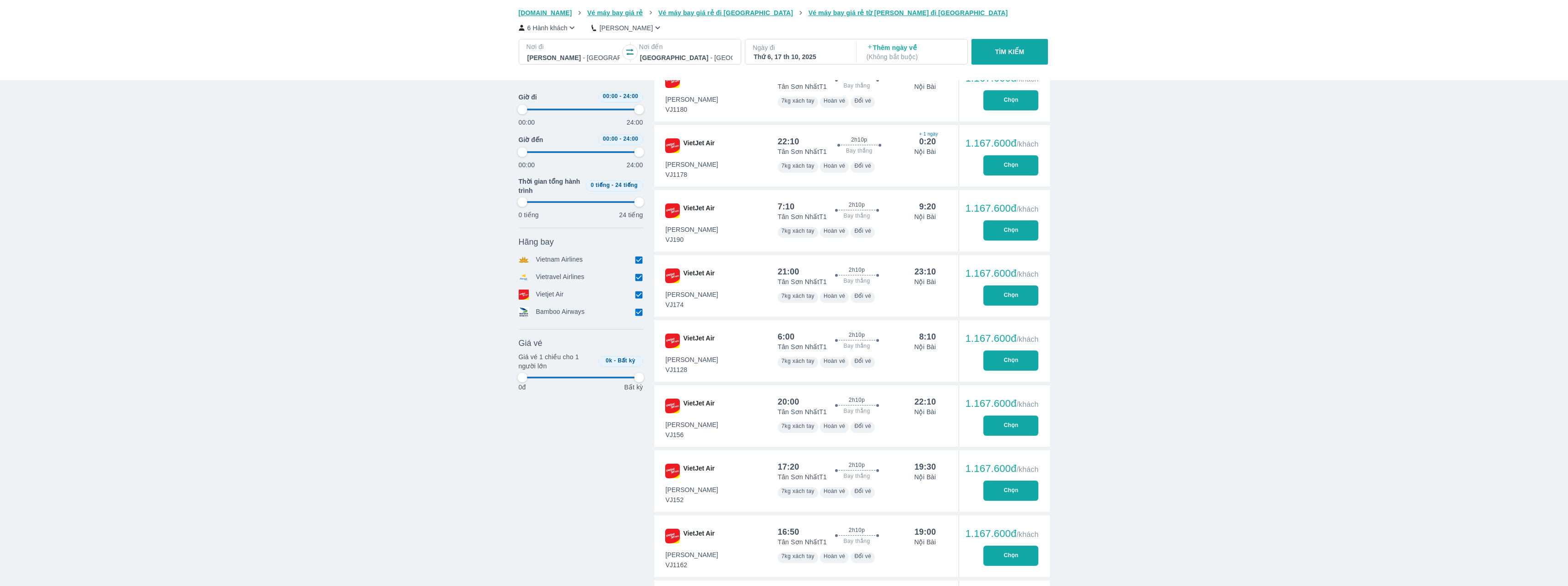
type input "97.9166666666667"
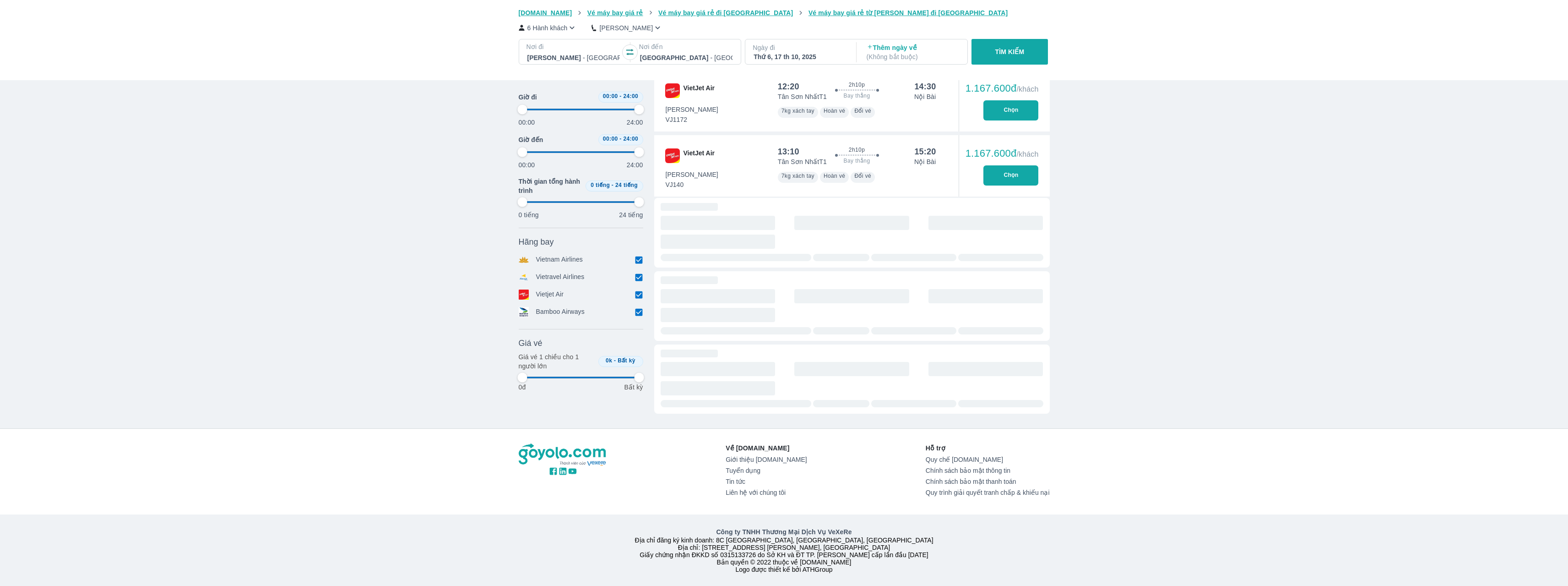
type input "97.9166666666667"
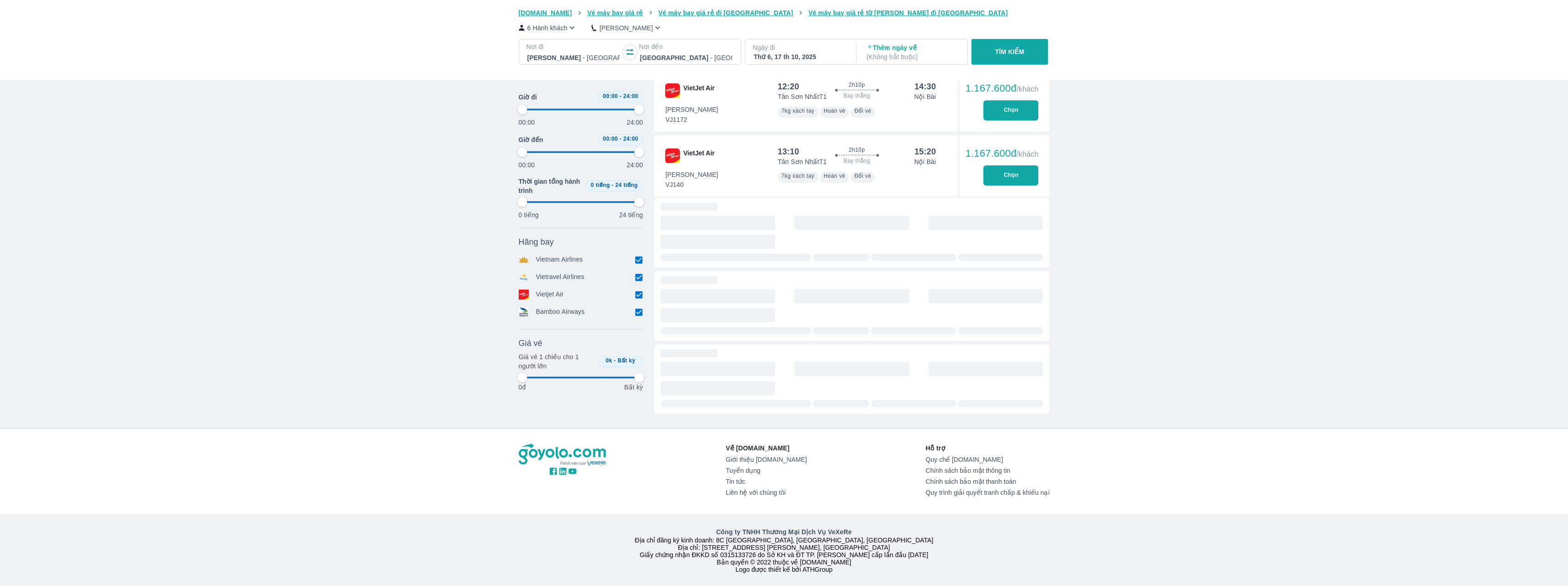
type input "97.9166666666667"
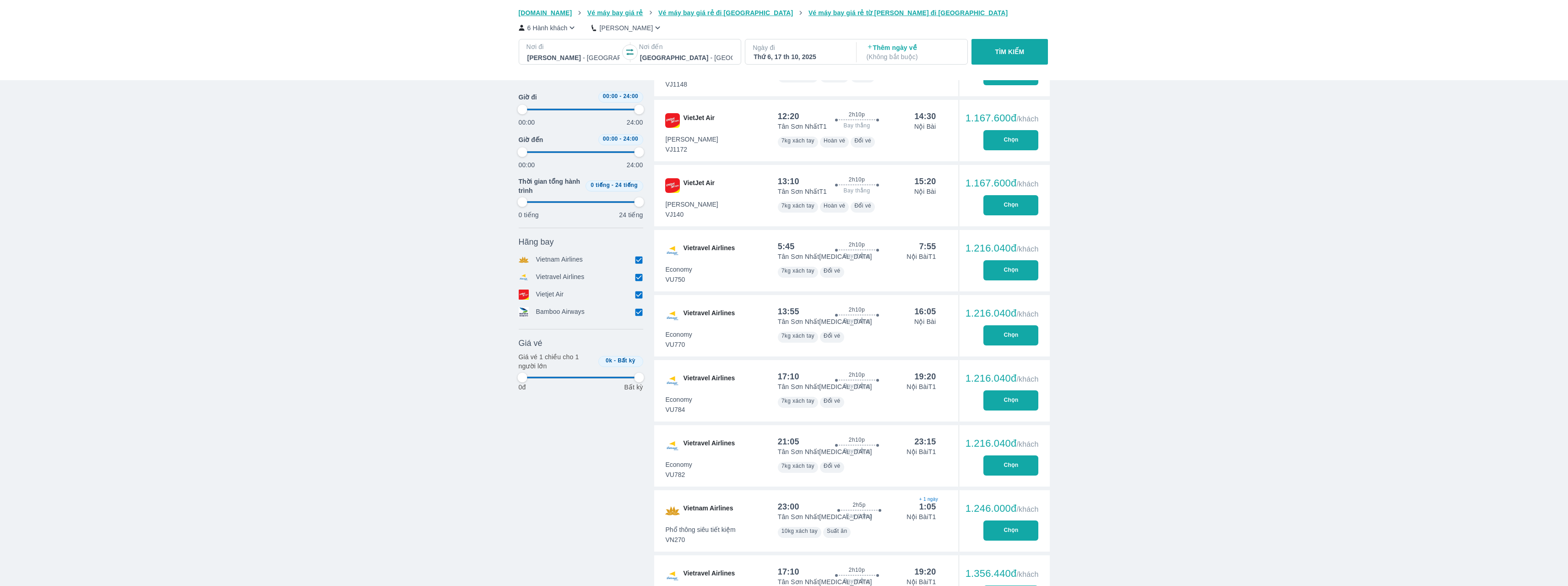
type input "97.9166666666667"
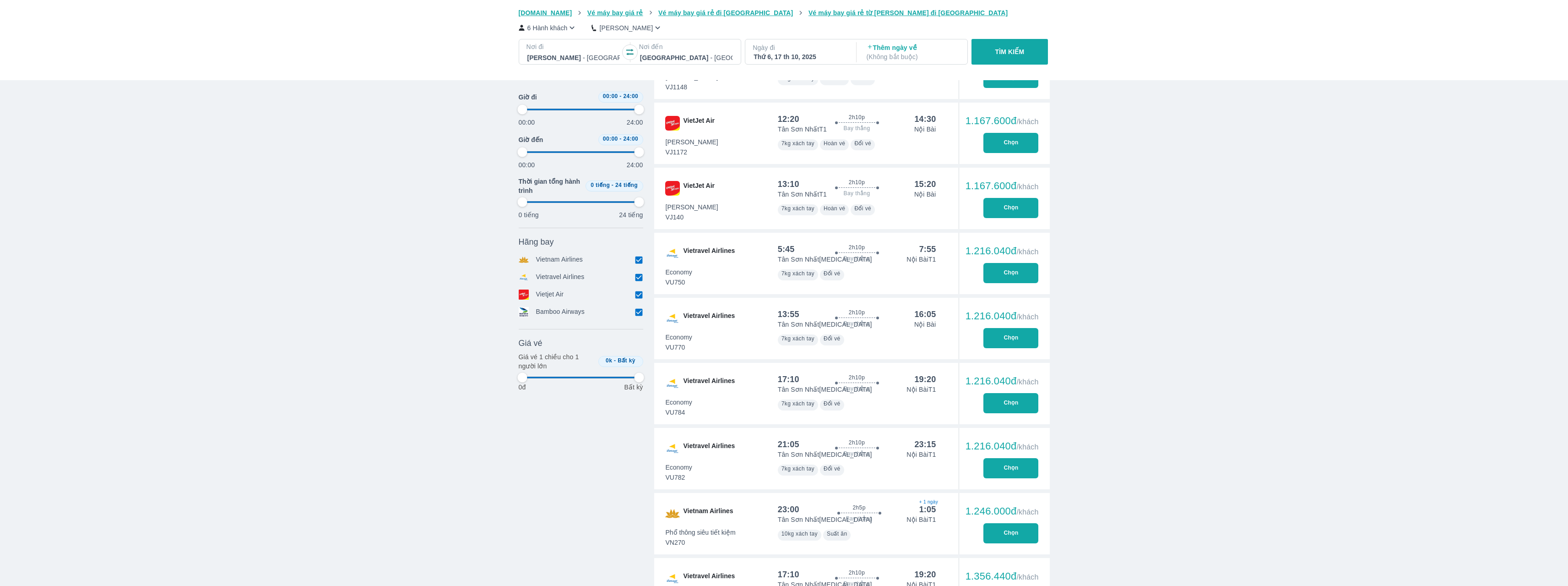
type input "97.9166666666667"
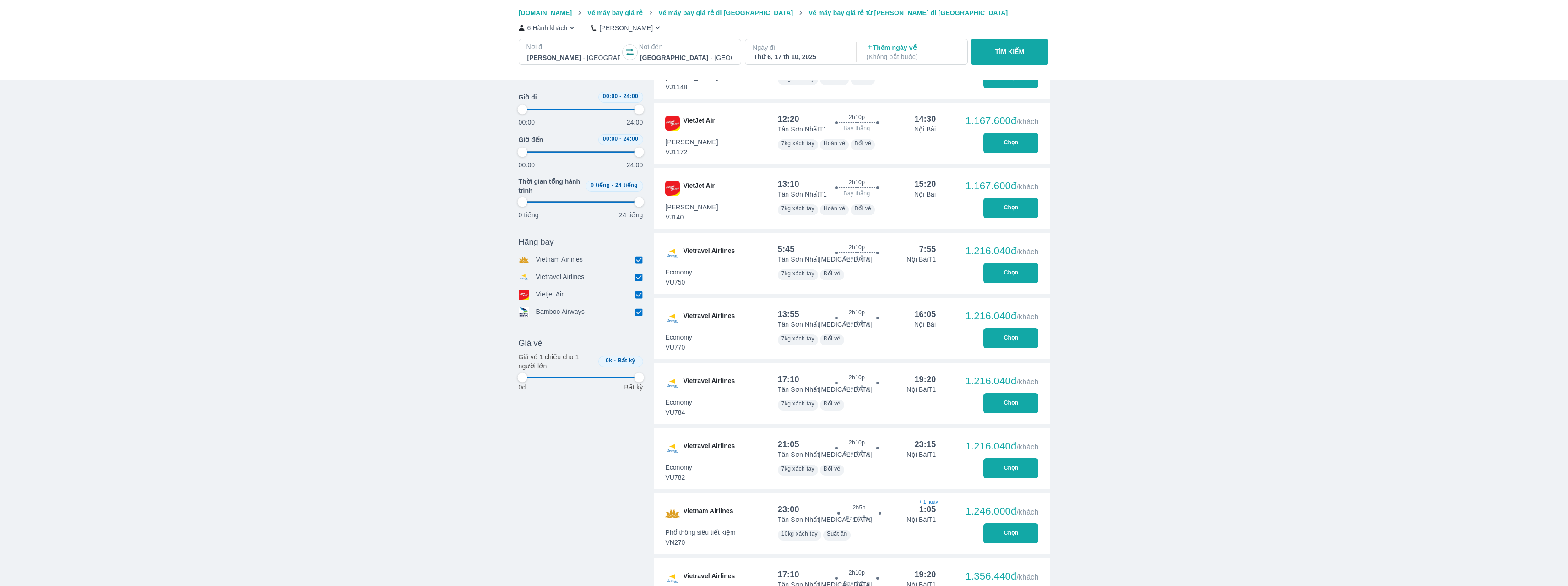
type input "97.9166666666667"
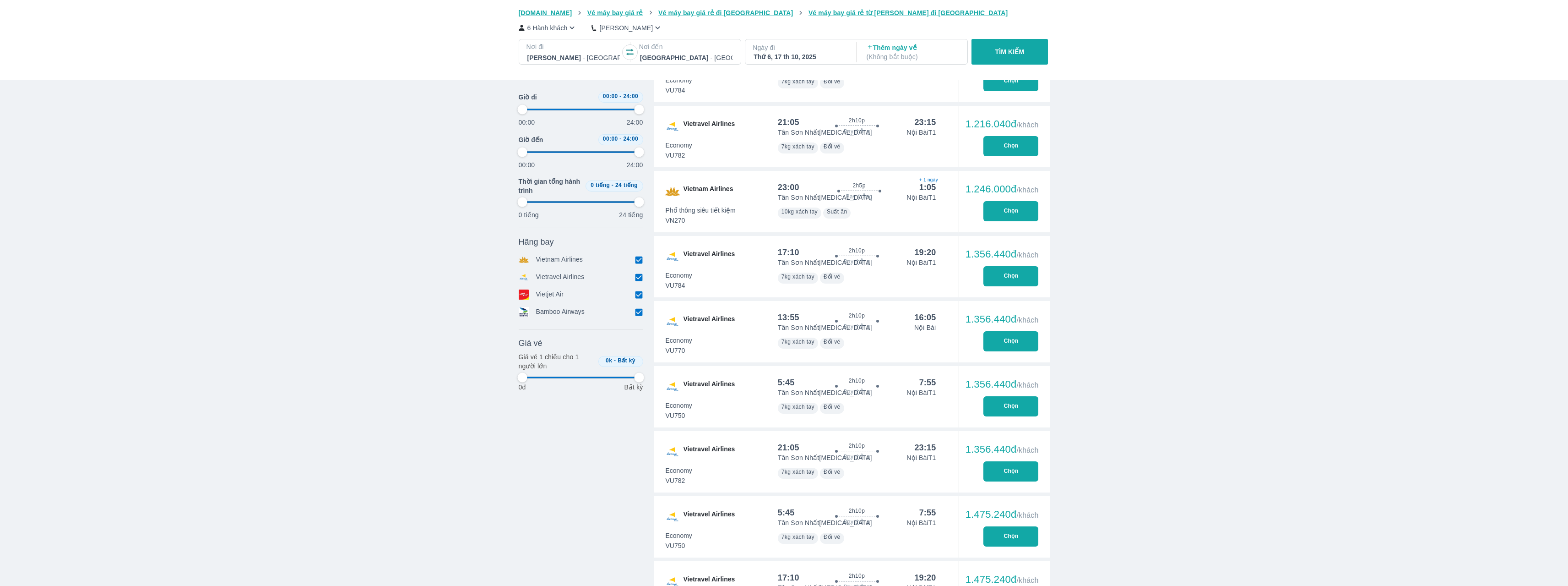
type input "97.9166666666667"
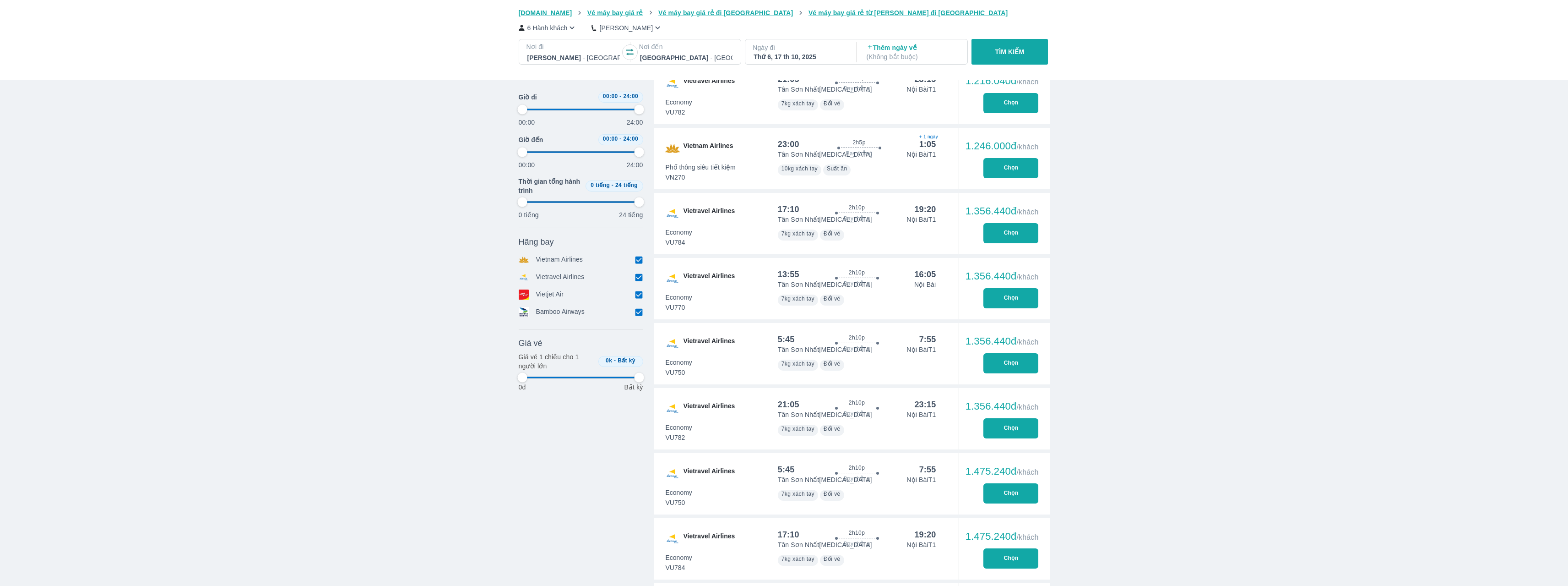
type input "97.9166666666667"
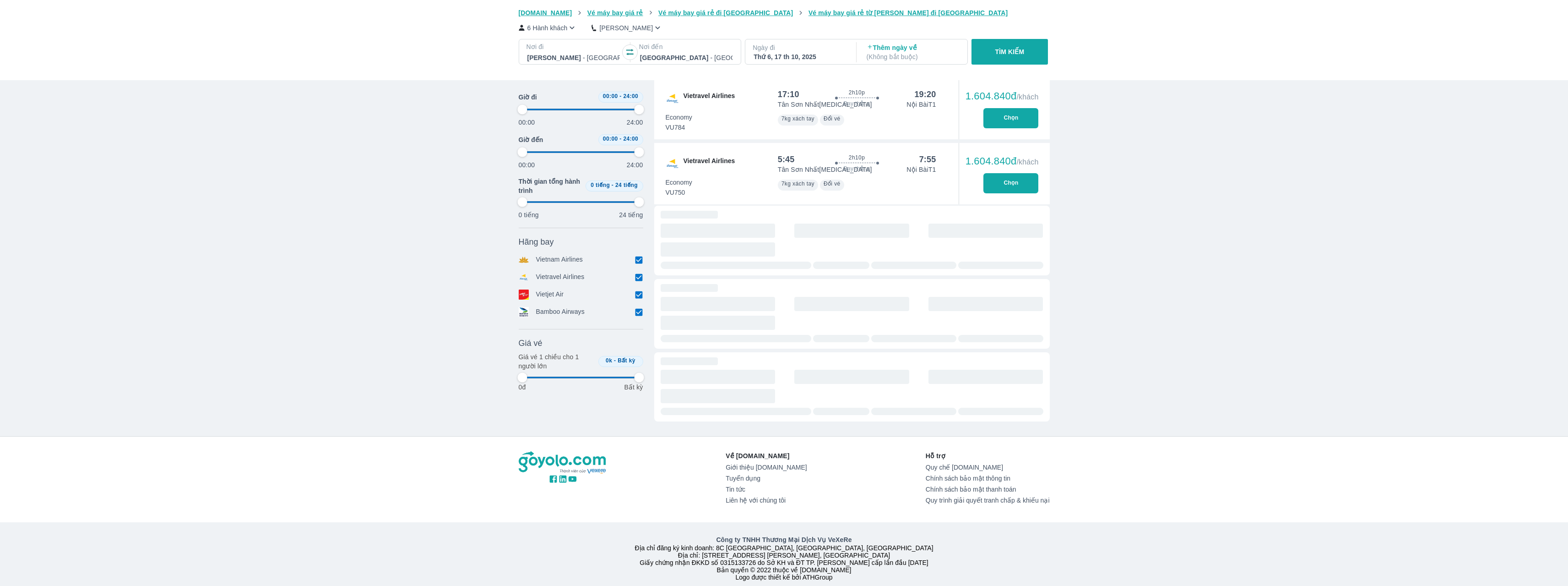
scroll to position [2738, 0]
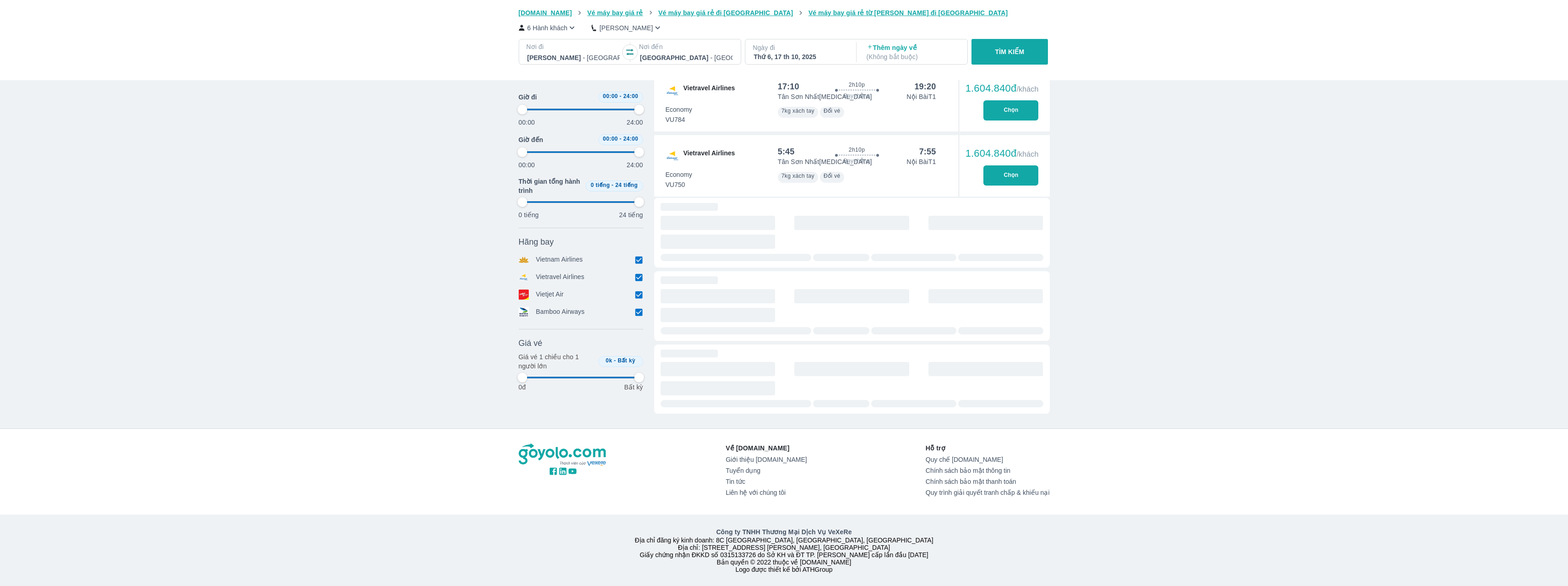
type input "97.9166666666667"
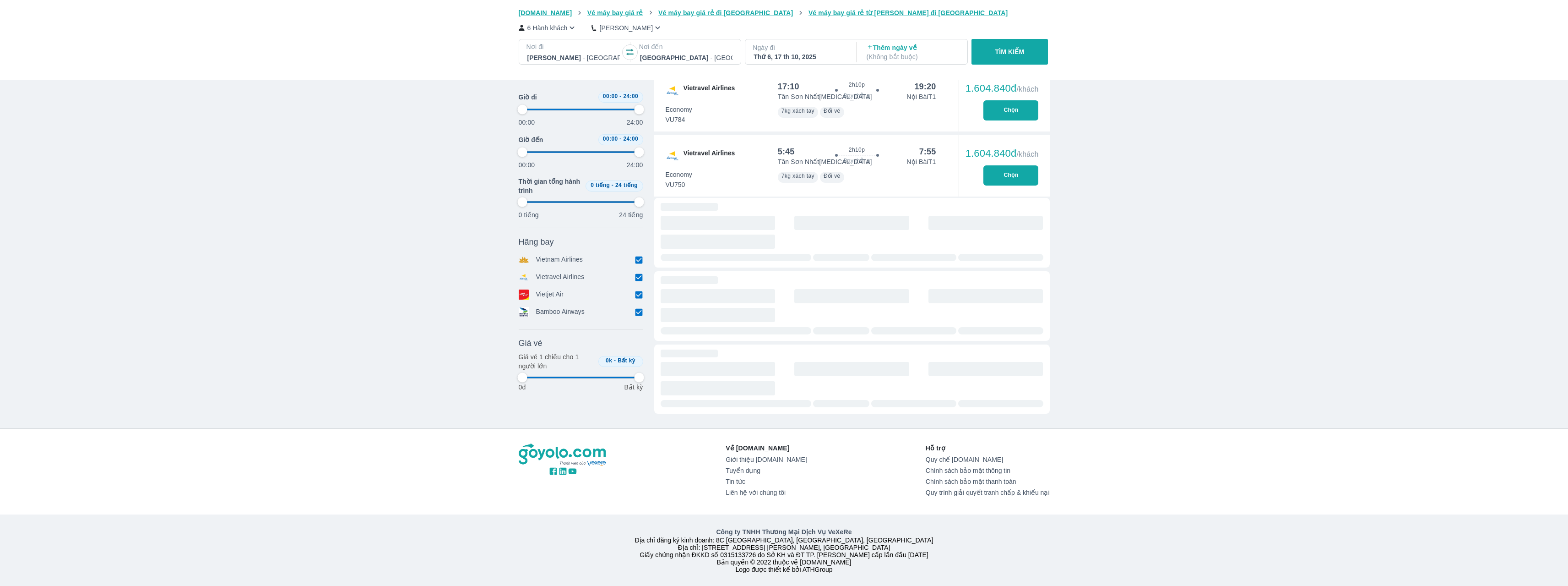
type input "97.9166666666667"
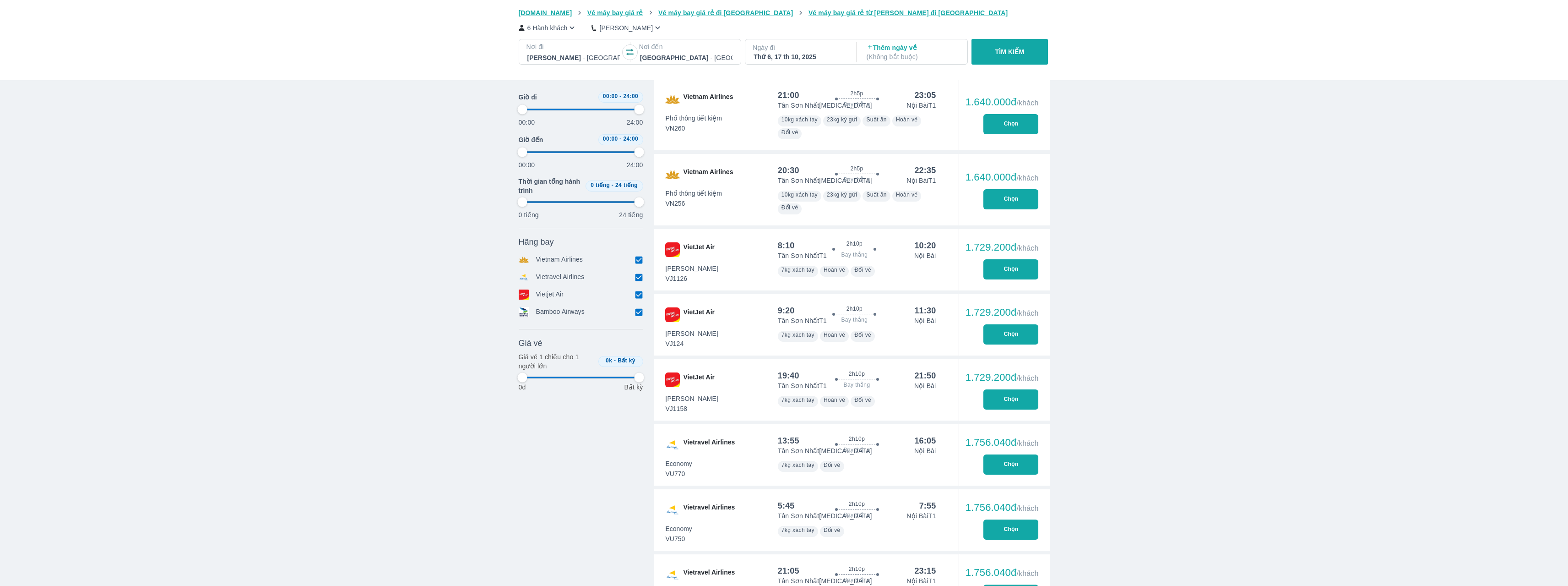
type input "97.9166666666667"
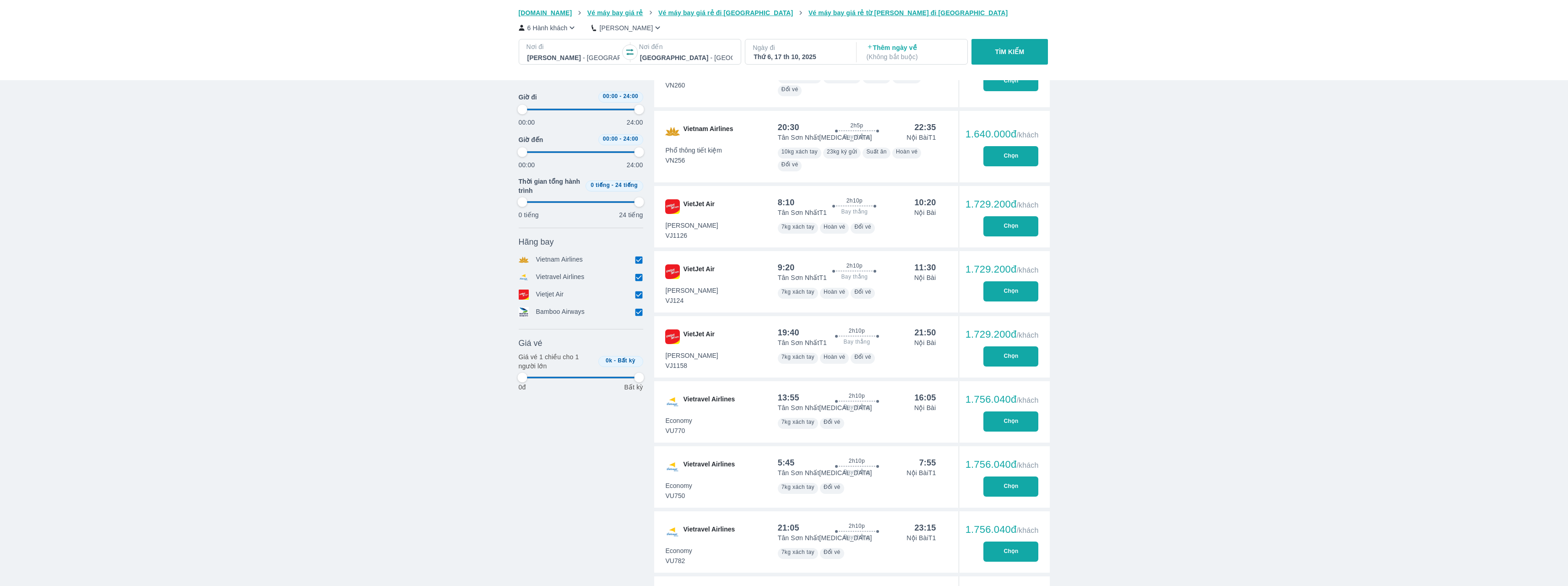
type input "97.9166666666667"
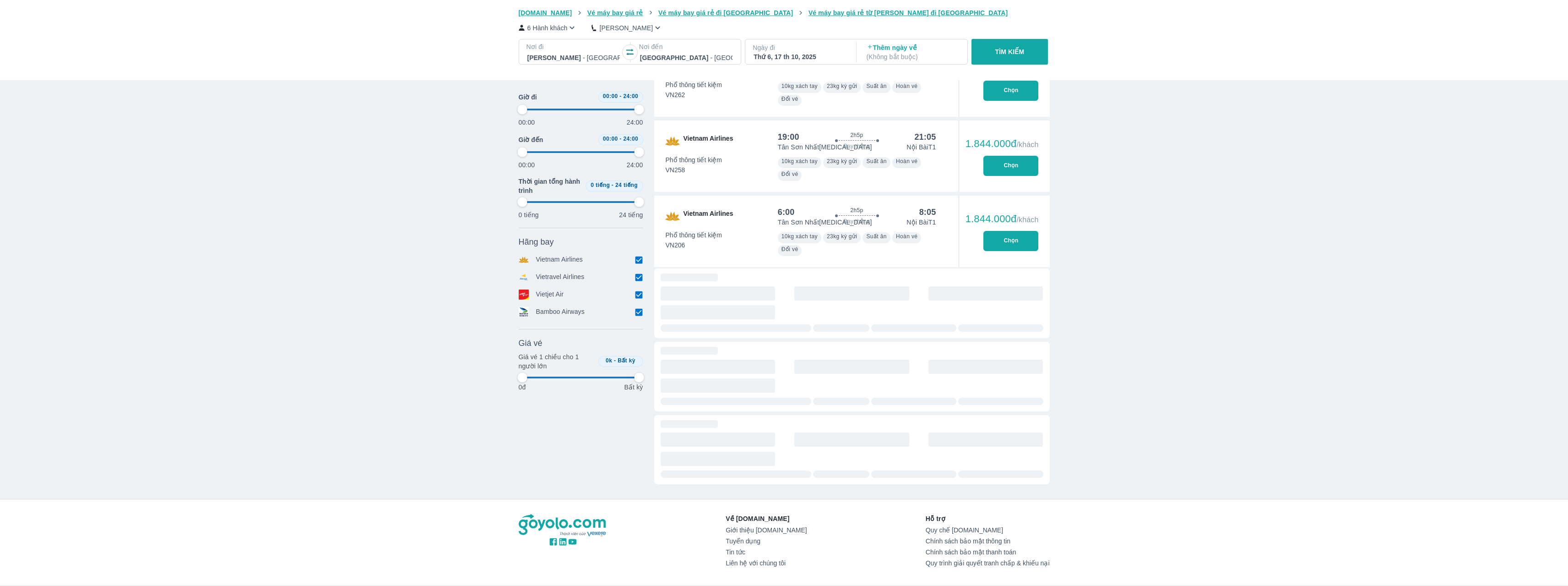
type input "97.9166666666667"
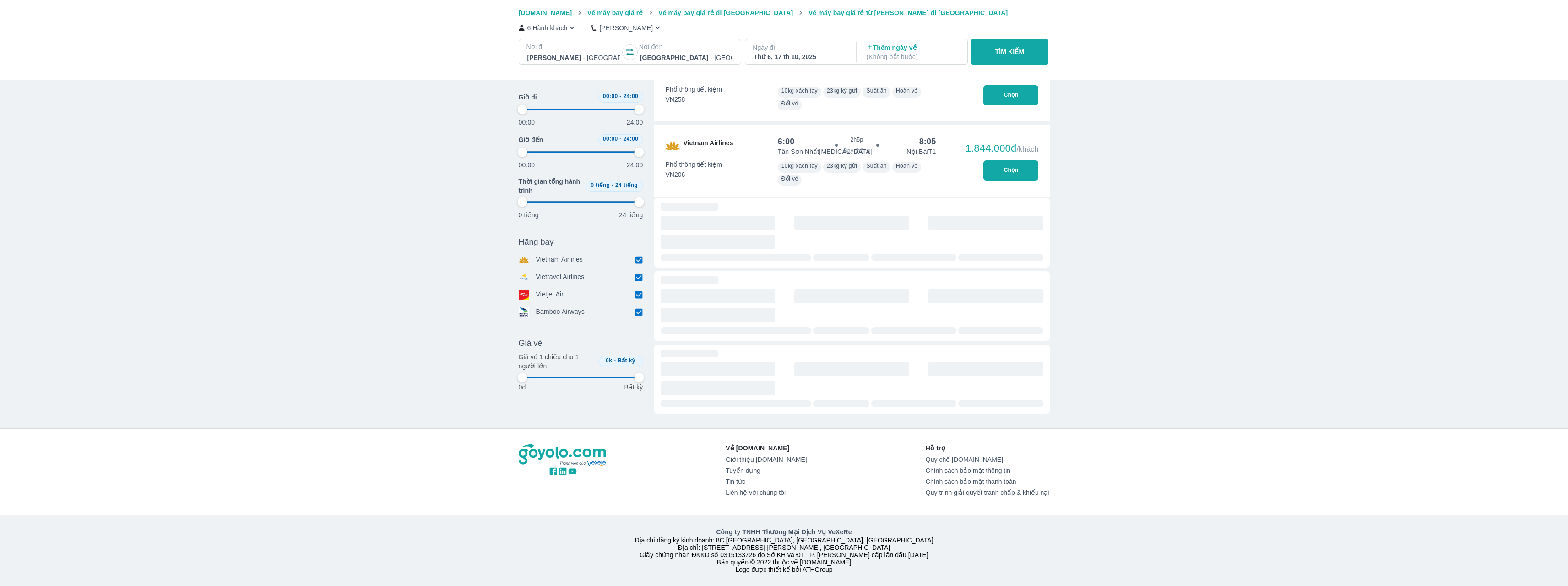
type input "97.9166666666667"
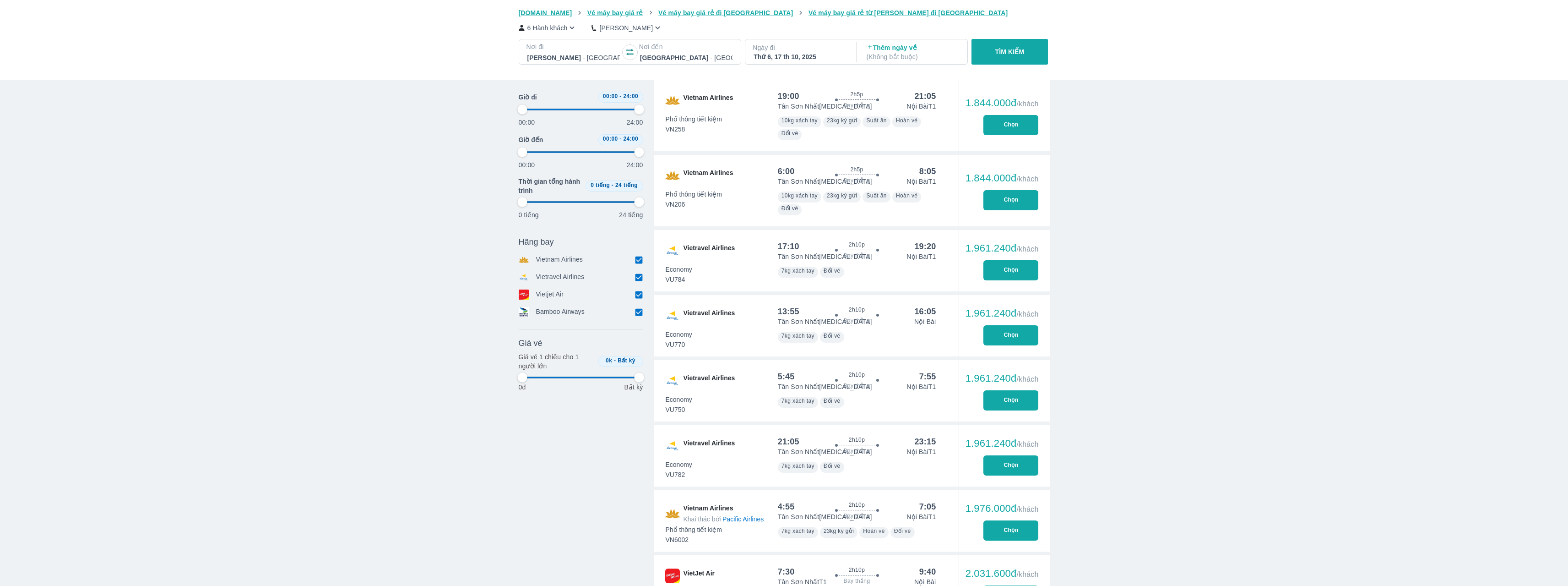
type input "97.9166666666667"
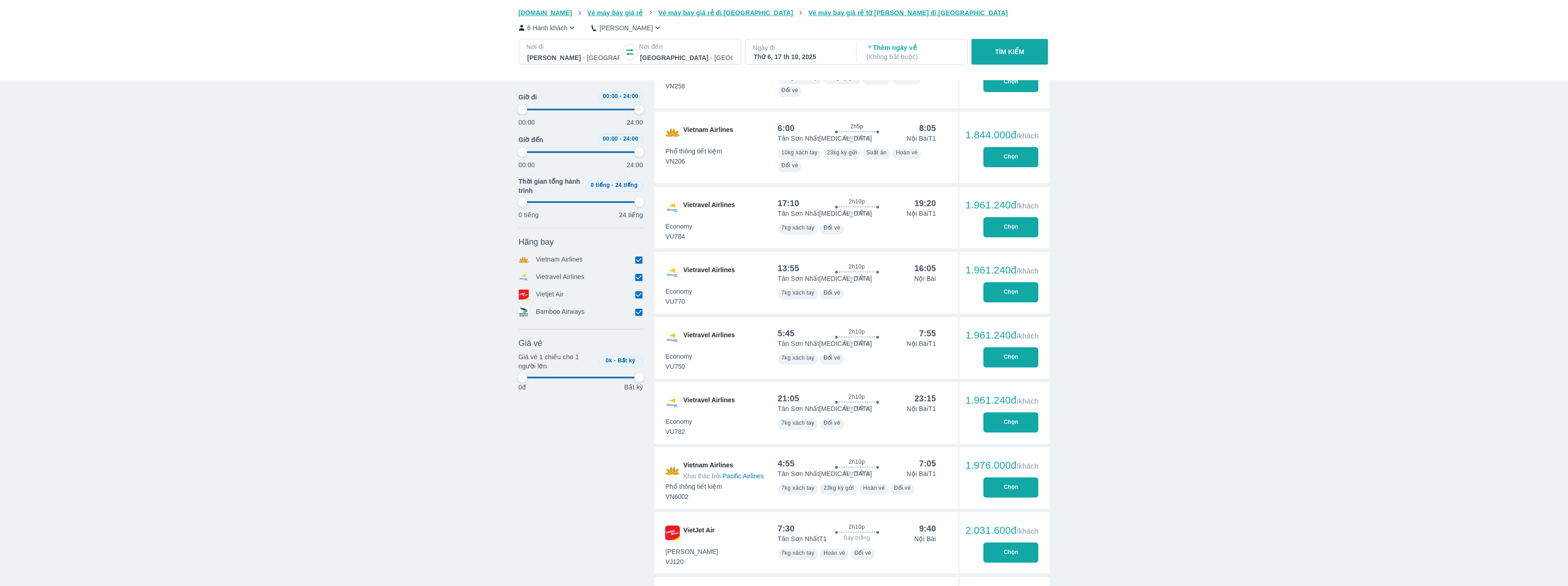
type input "97.9166666666667"
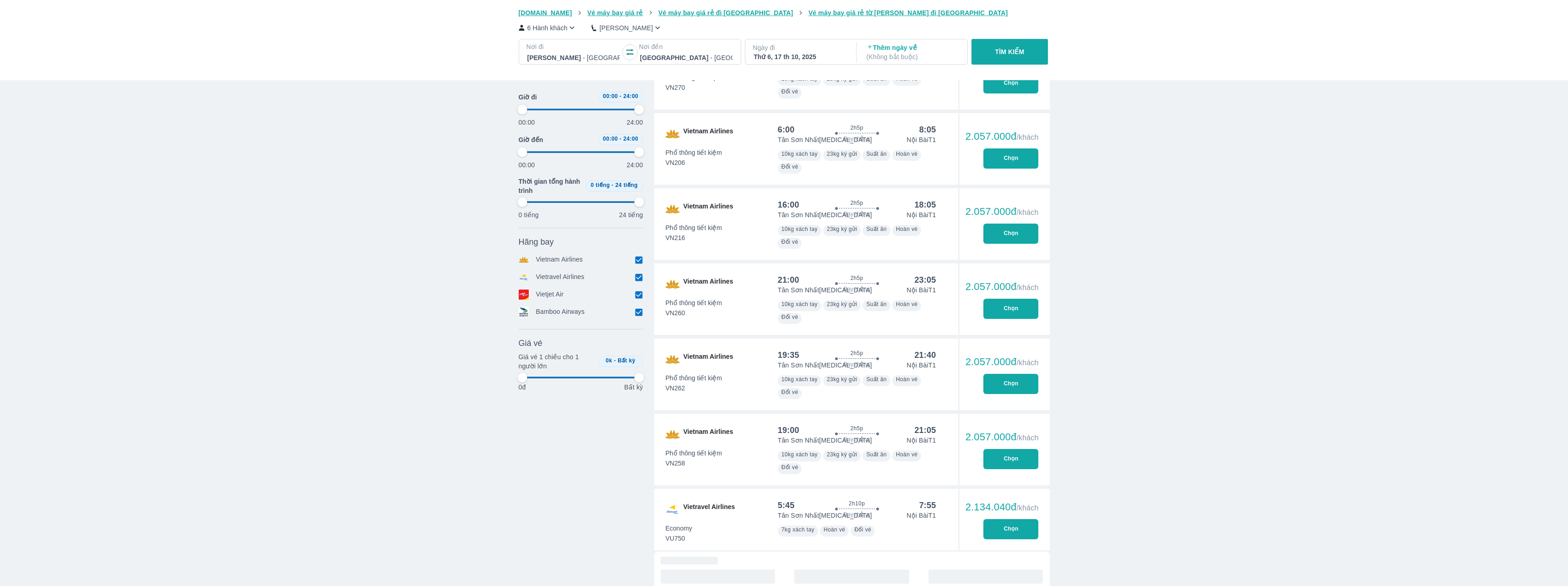
type input "97.9166666666667"
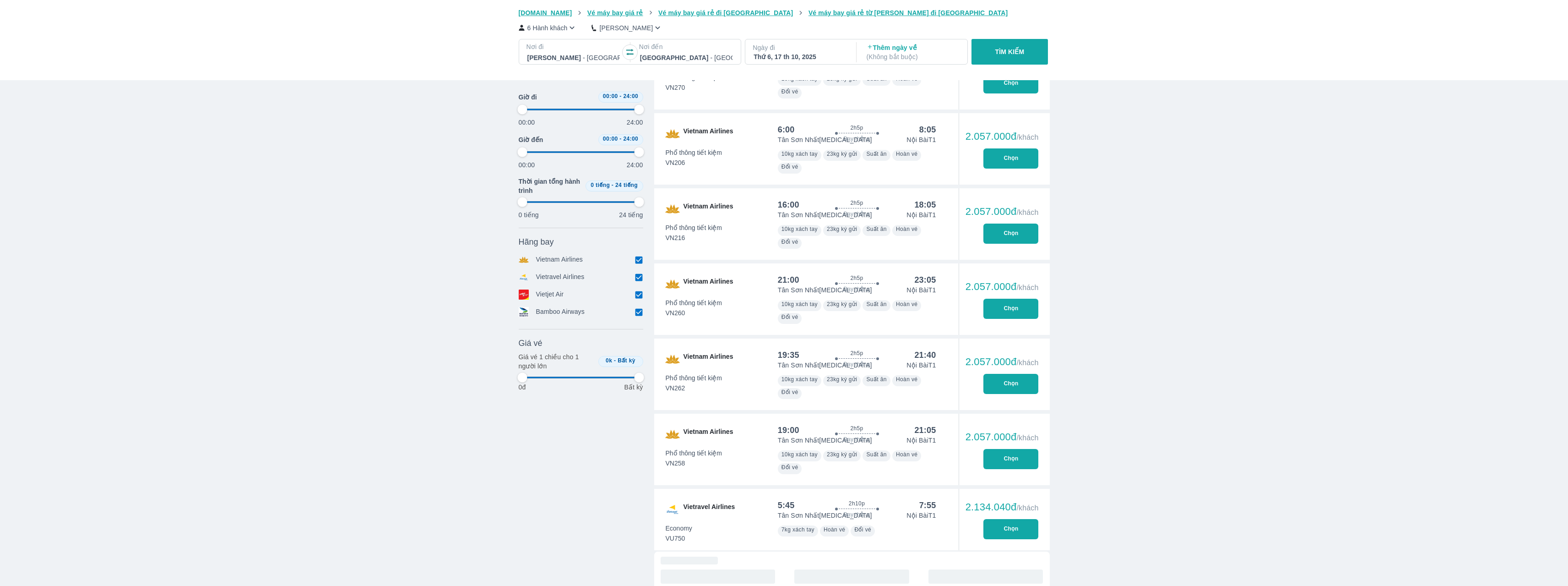
type input "97.9166666666667"
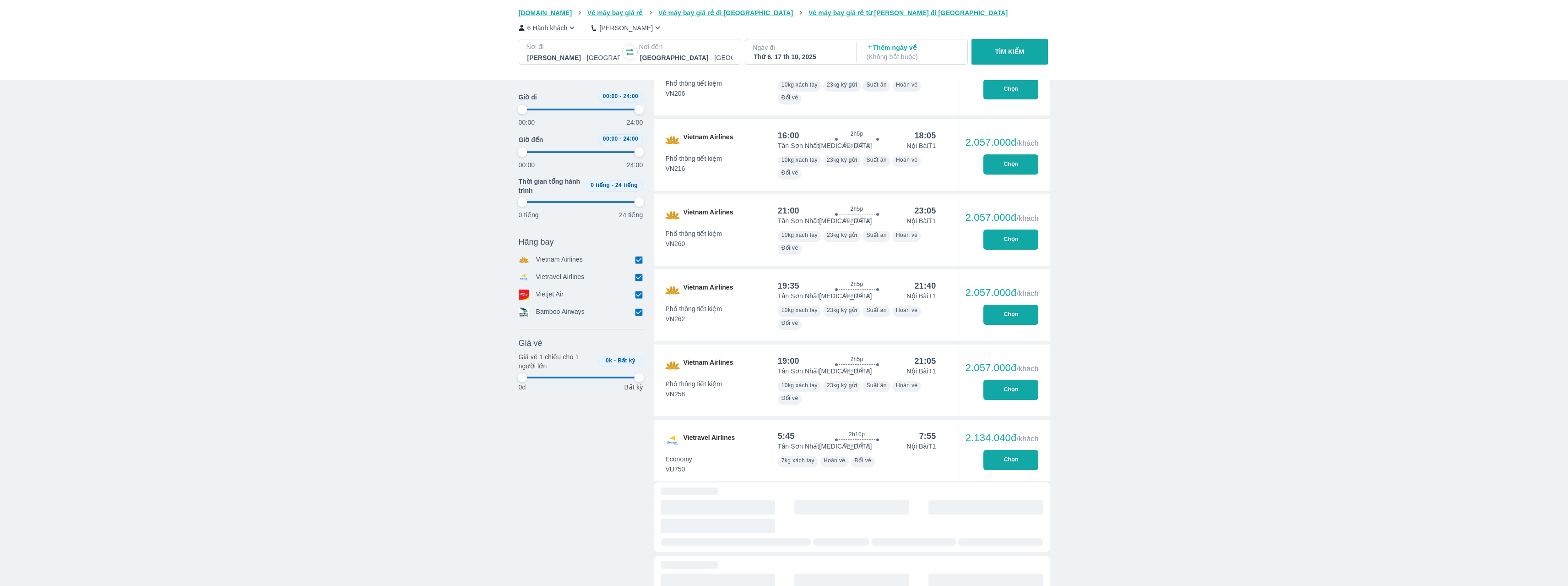
type input "97.9166666666667"
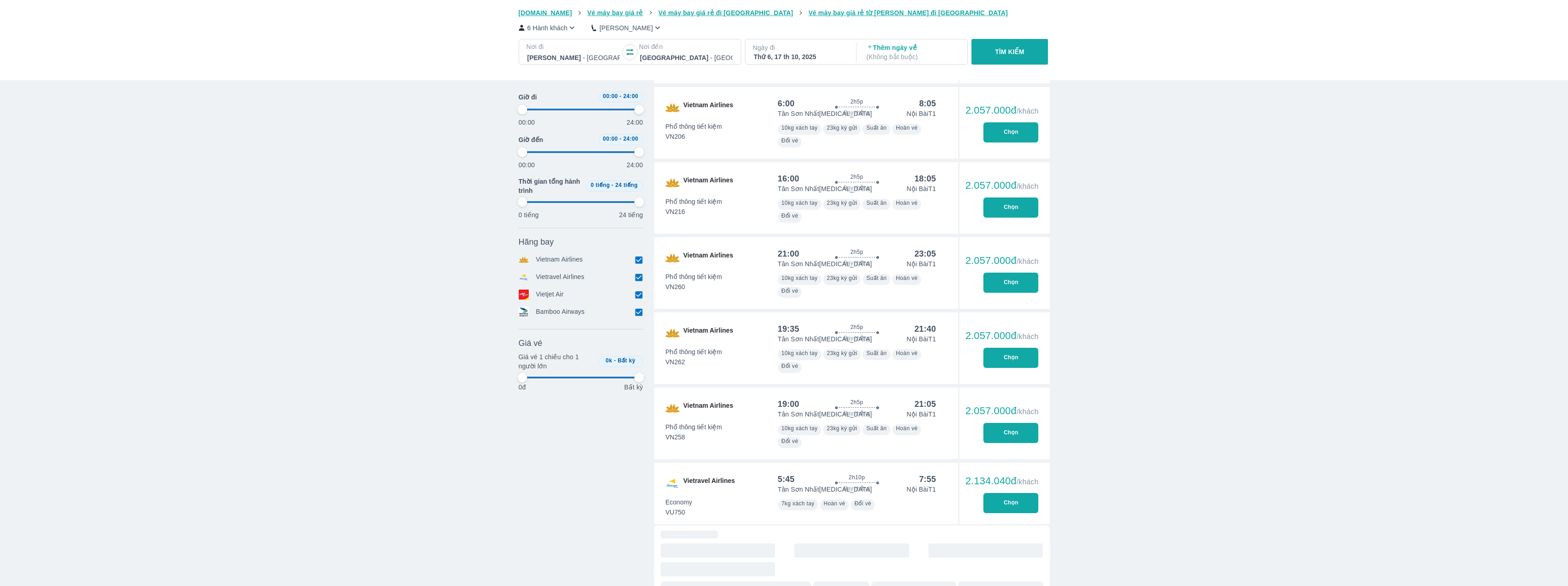
type input "97.9166666666667"
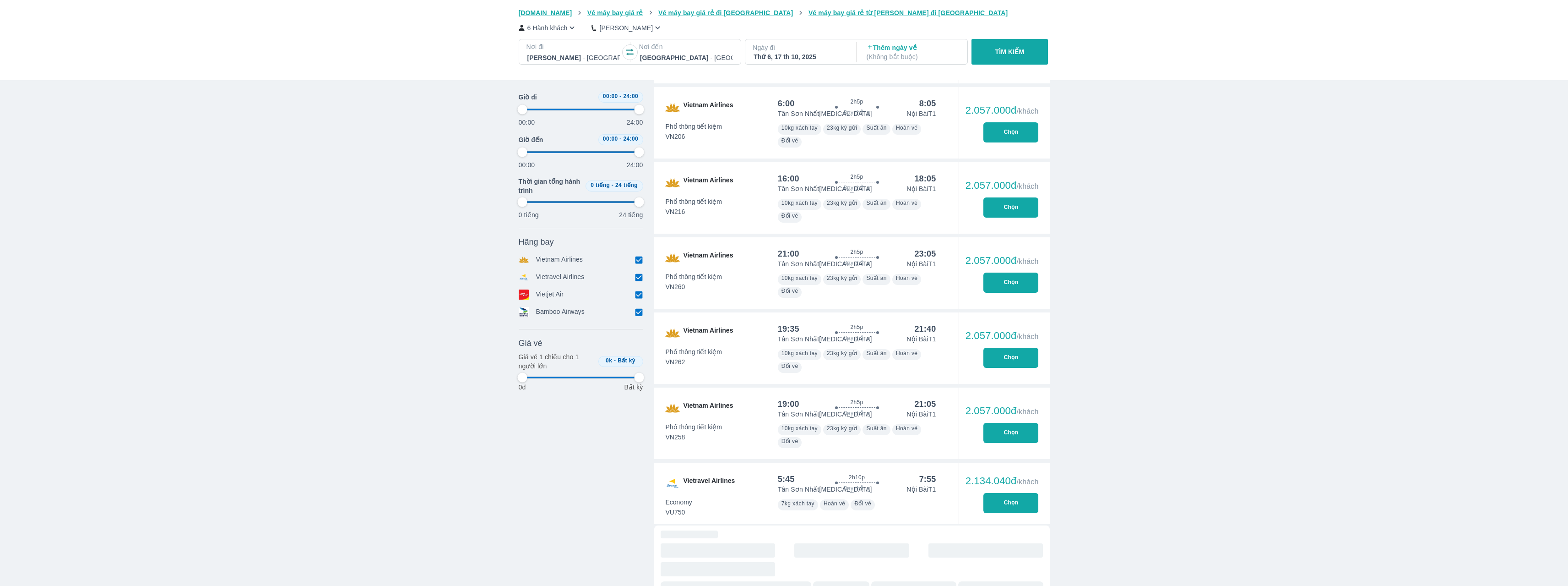
type input "97.9166666666667"
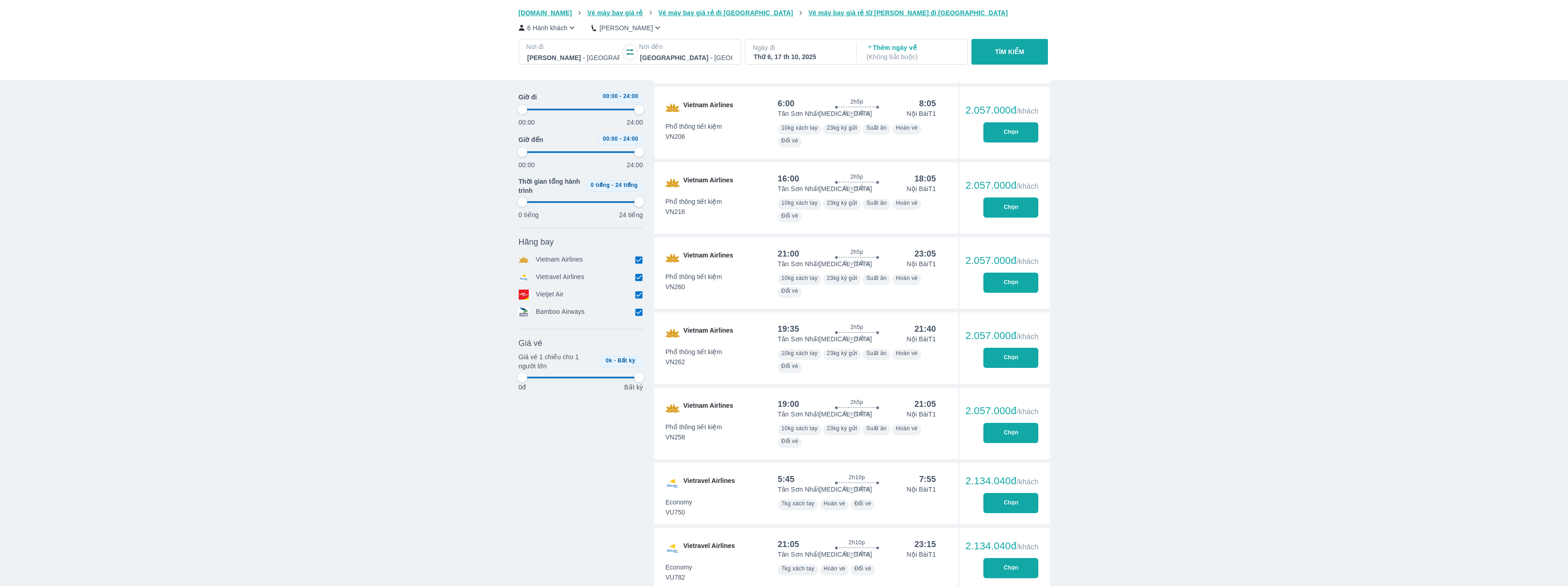
type input "97.9166666666667"
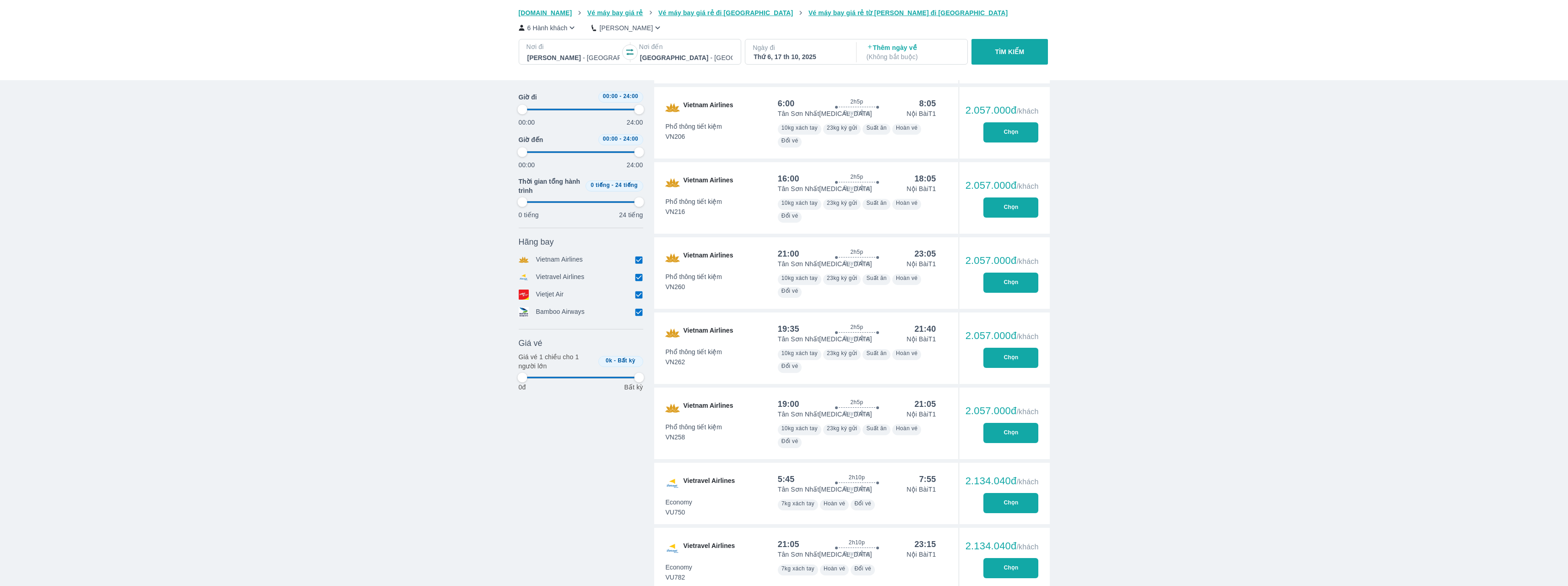
type input "97.9166666666667"
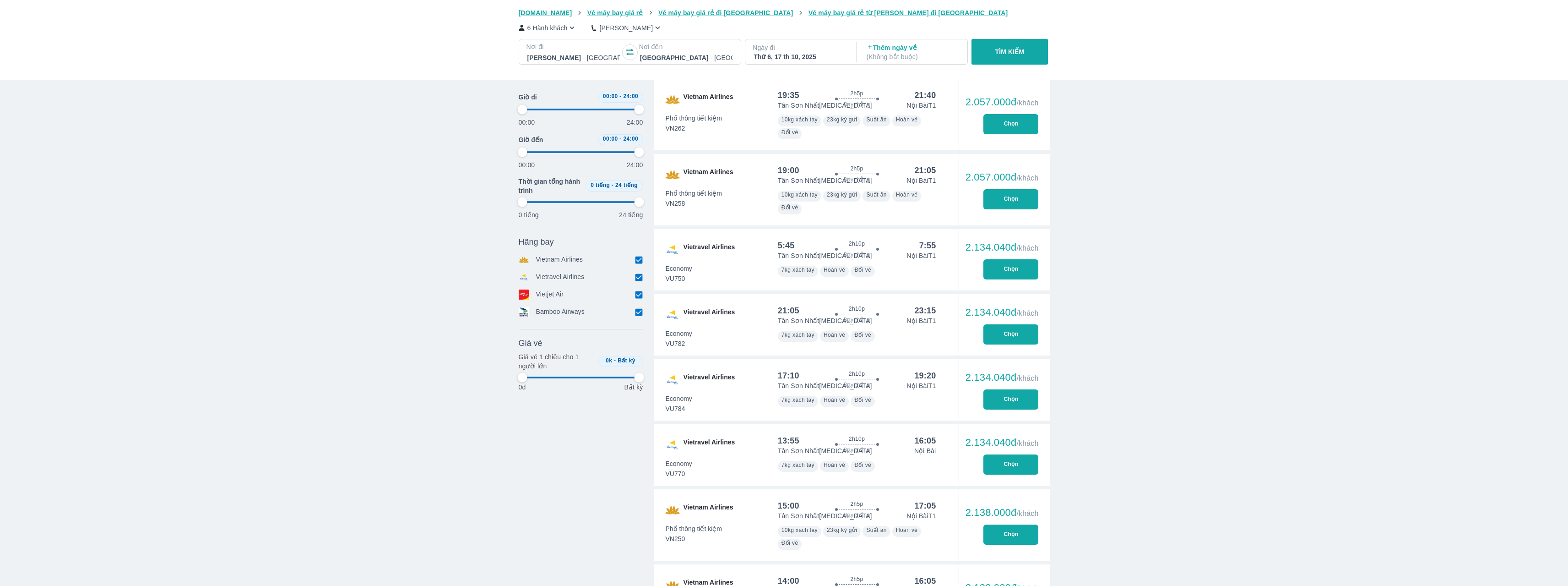
type input "97.9166666666667"
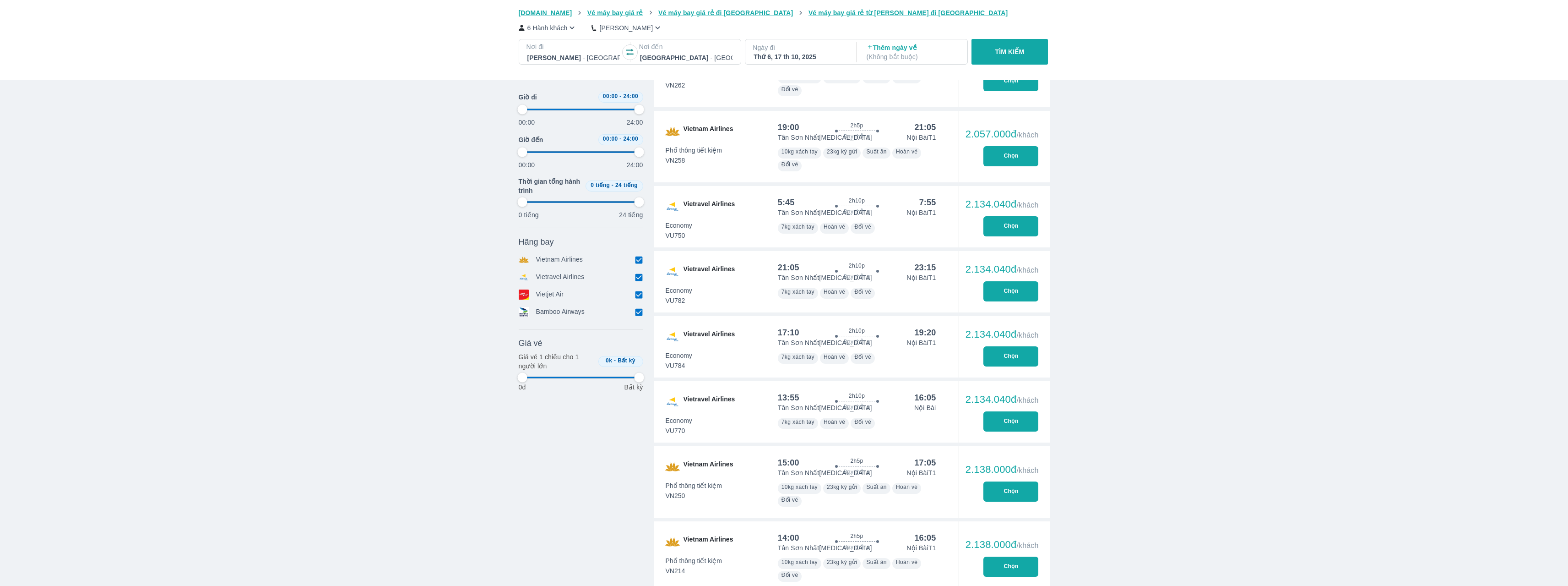
type input "97.9166666666667"
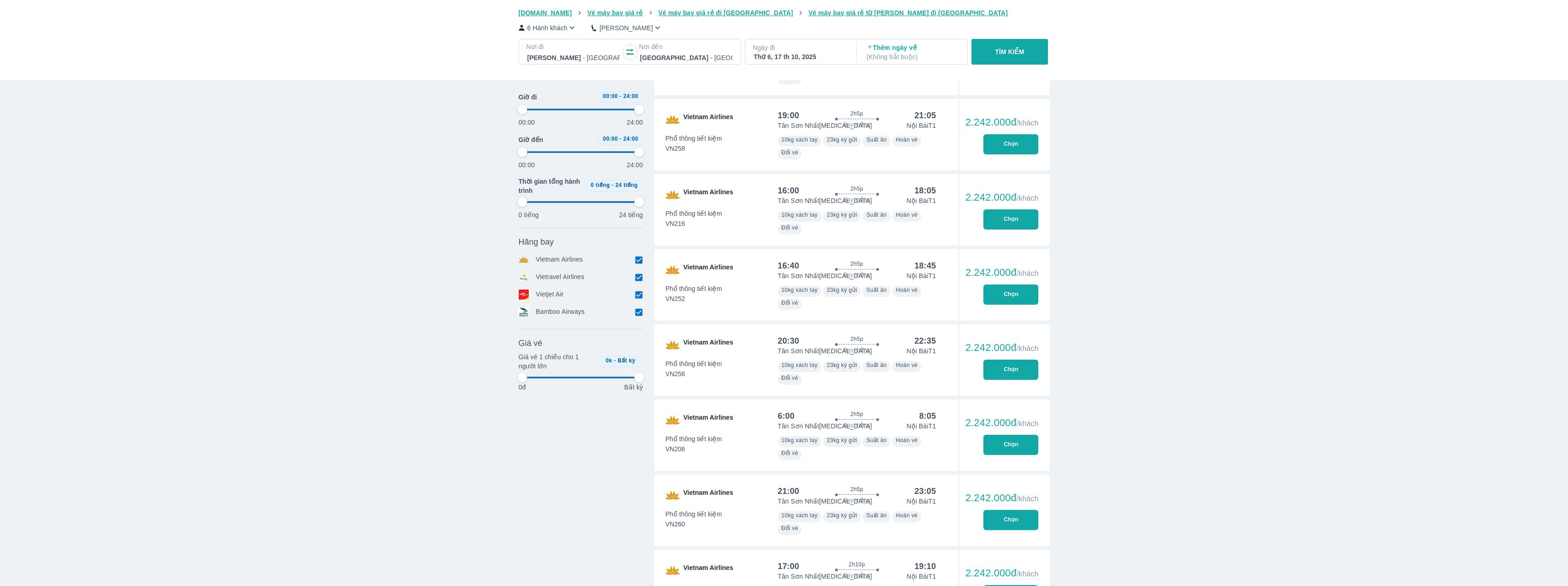
scroll to position [6346, 0]
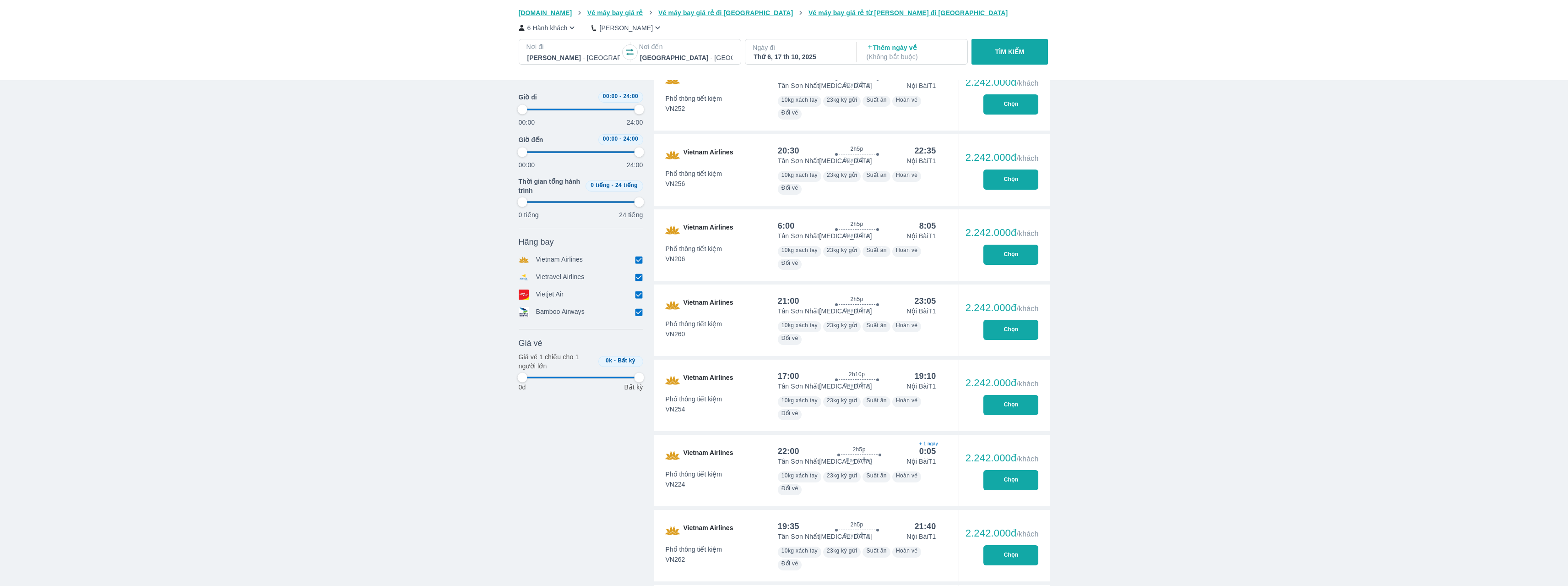
type input "97.9166666666667"
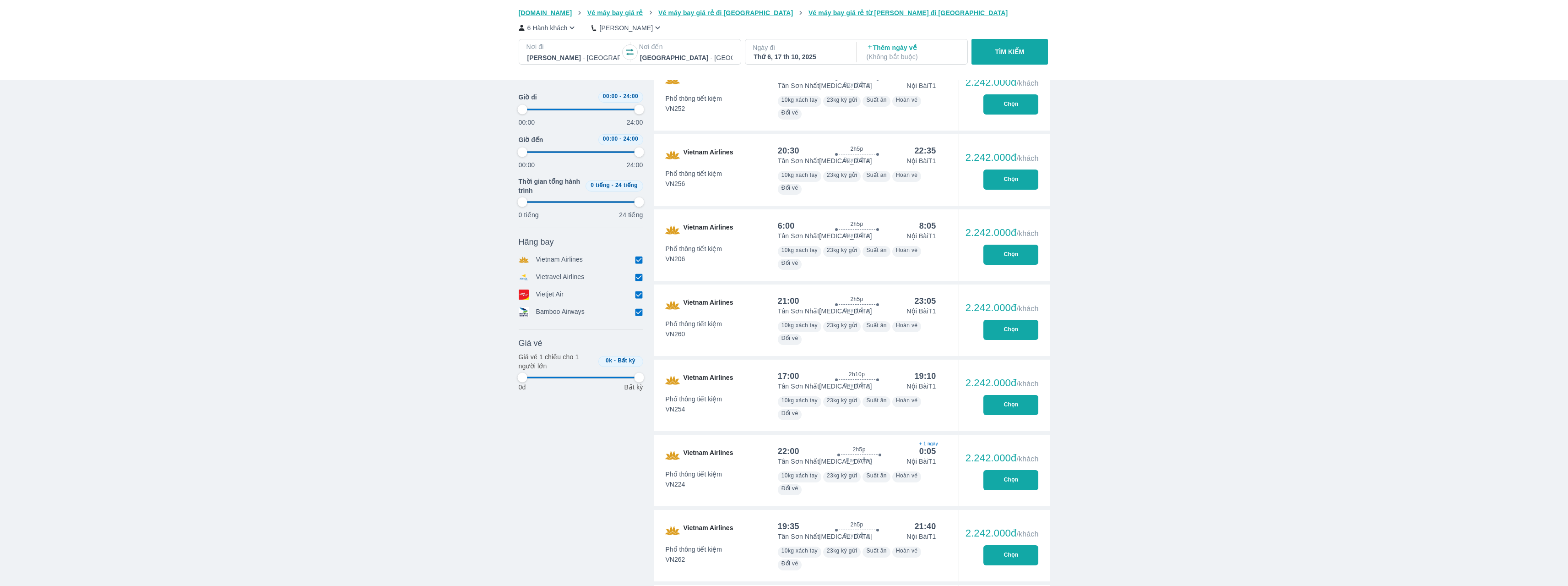
type input "97.9166666666667"
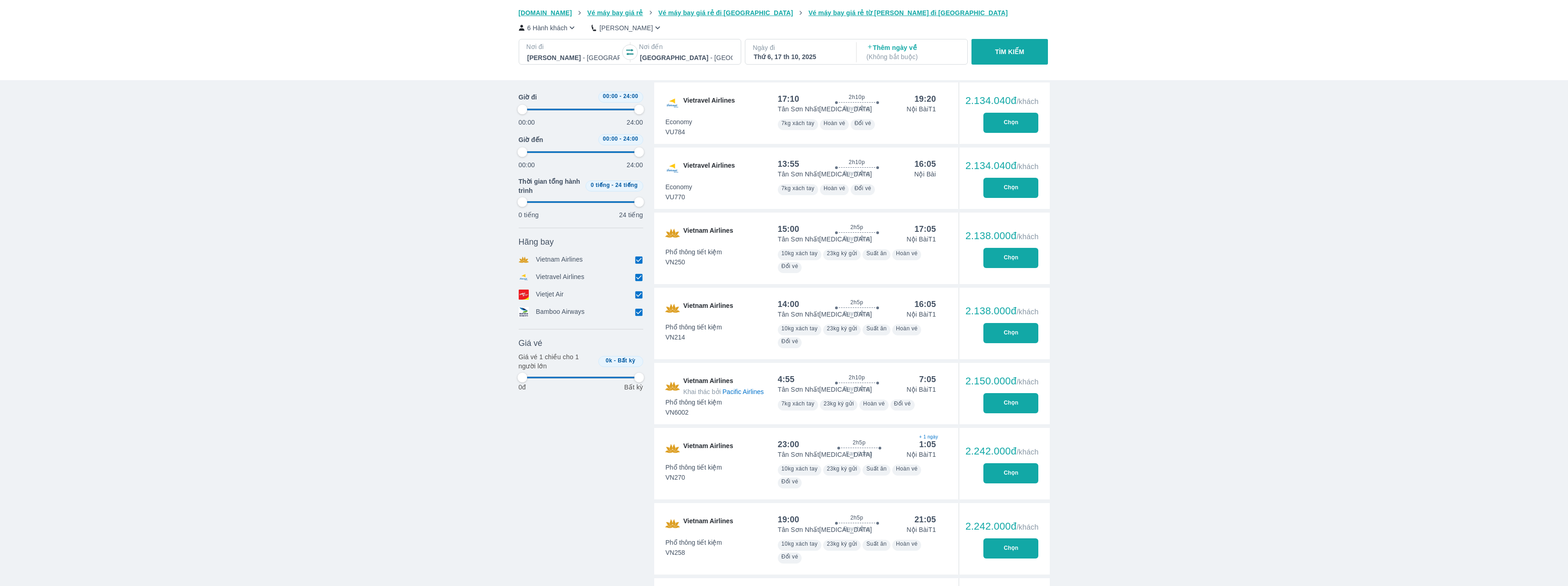
type input "97.9166666666667"
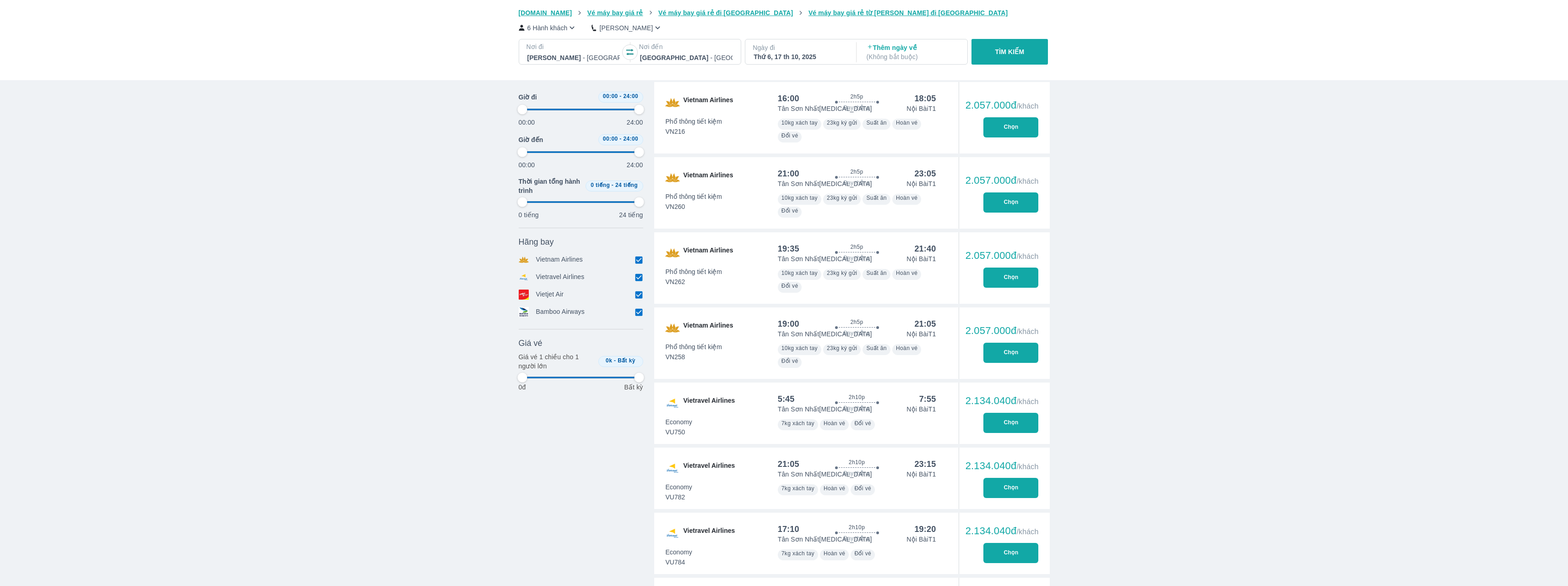
type input "97.9166666666667"
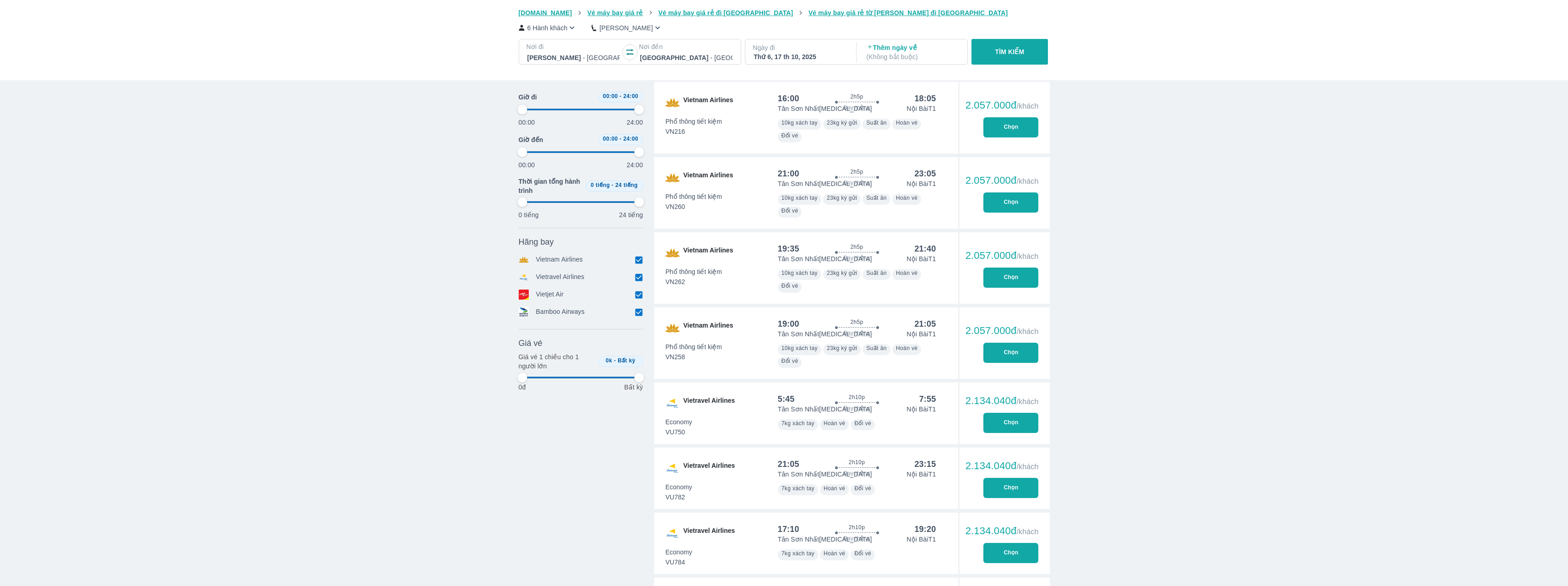
type input "97.9166666666667"
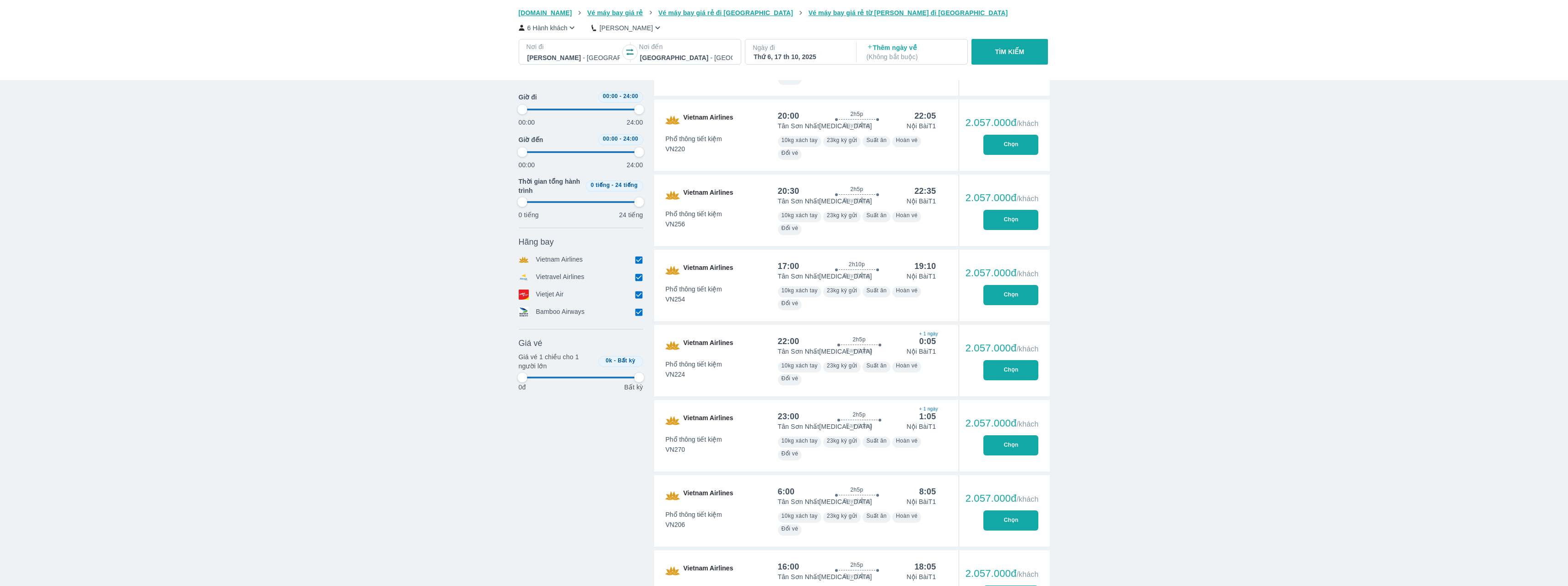
scroll to position [4880, 0]
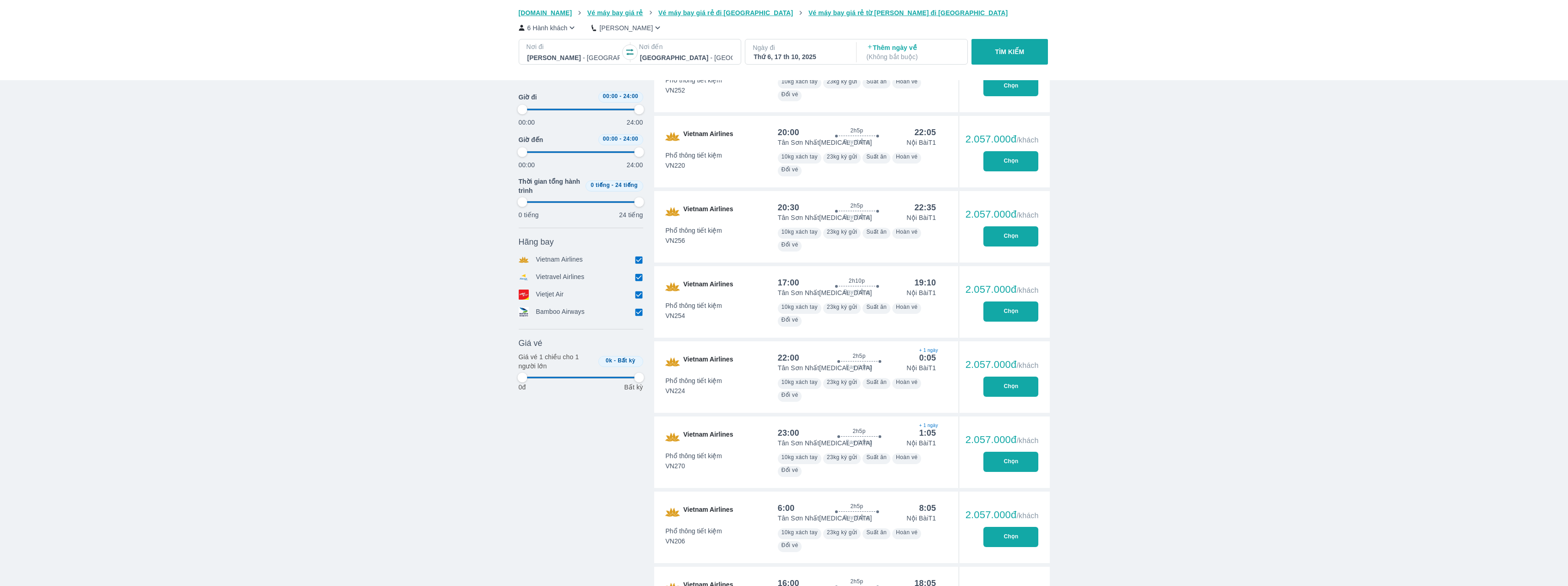
type input "97.9166666666667"
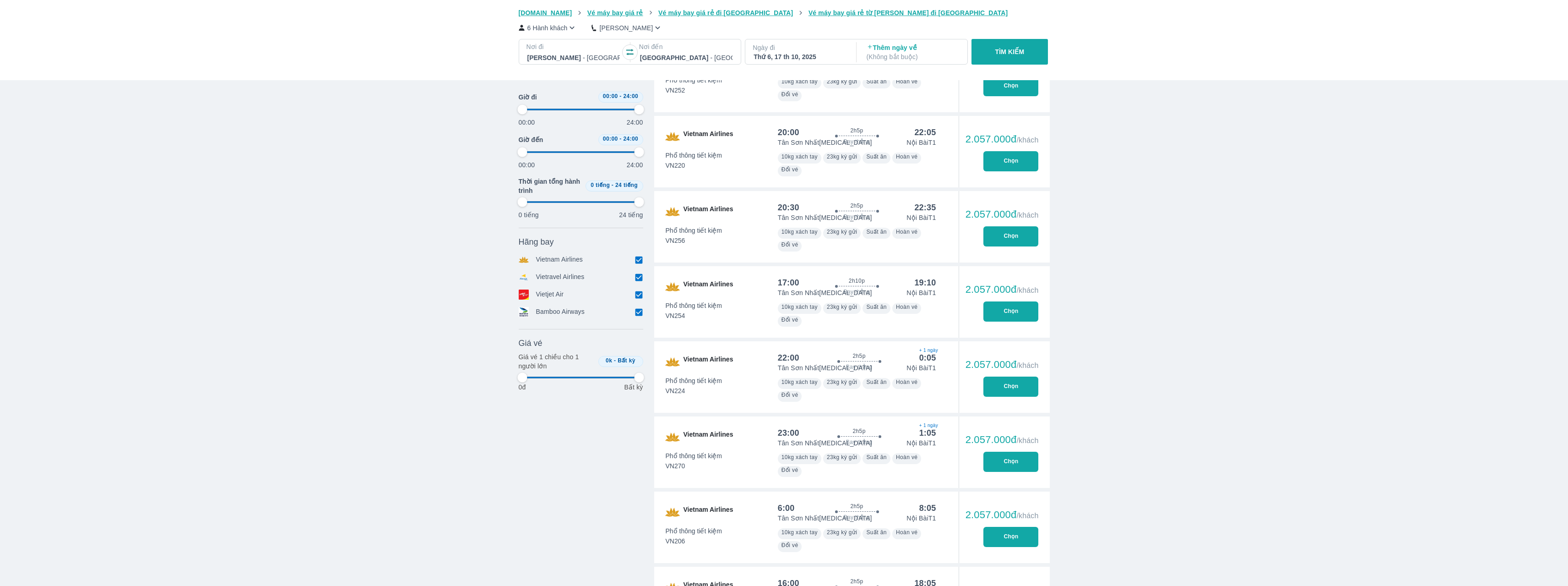
type input "97.9166666666667"
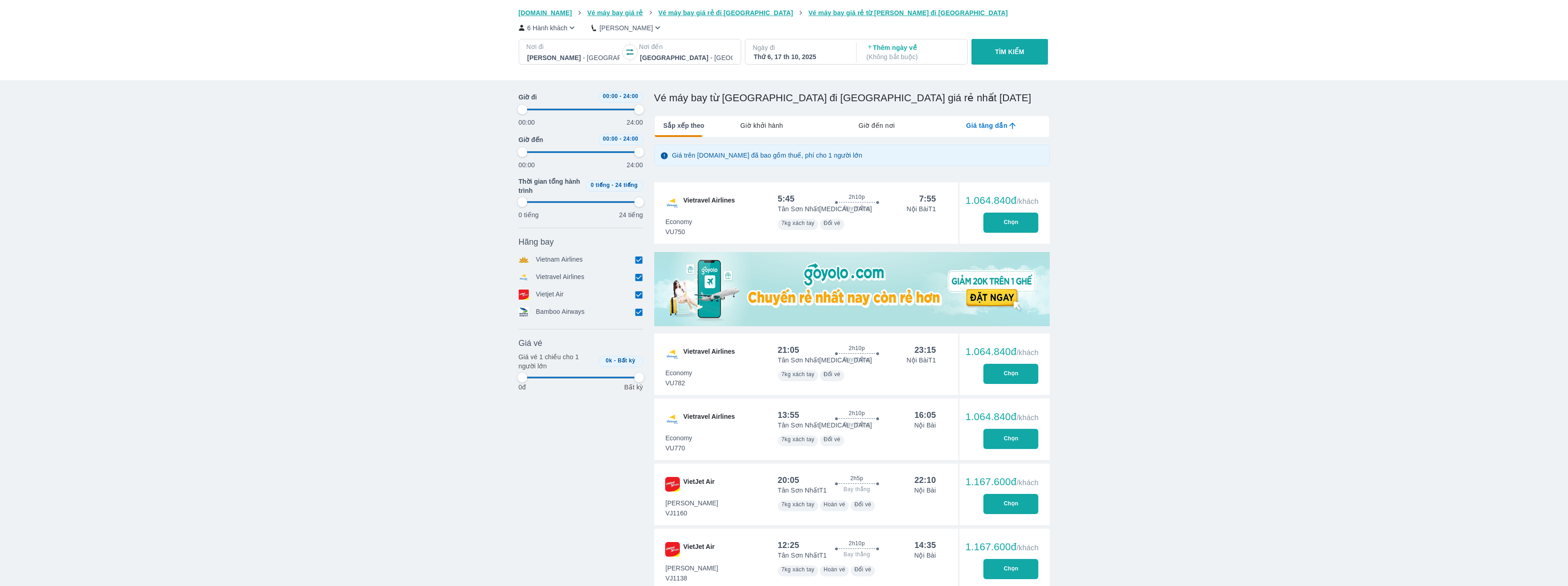
scroll to position [0, 0]
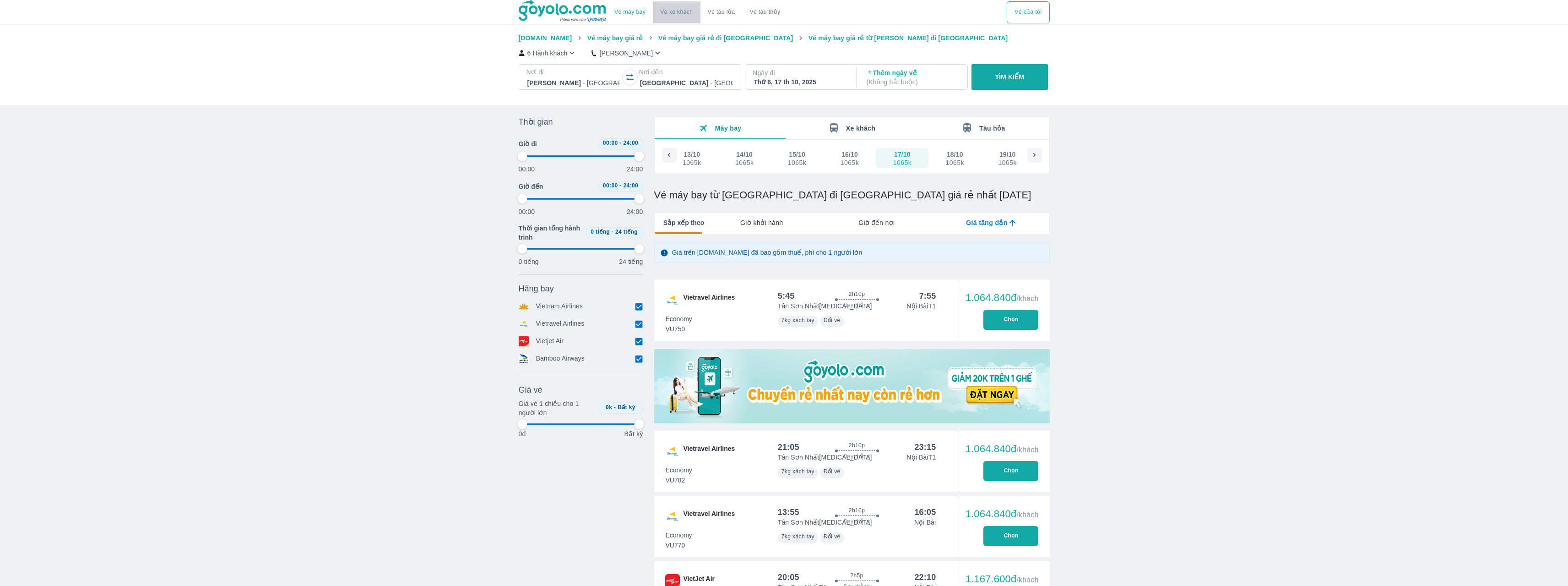
click at [681, 16] on button "Vé xe khách" at bounding box center [676, 12] width 47 height 22
click at [671, 13] on link "Vé xe khách" at bounding box center [676, 12] width 32 height 7
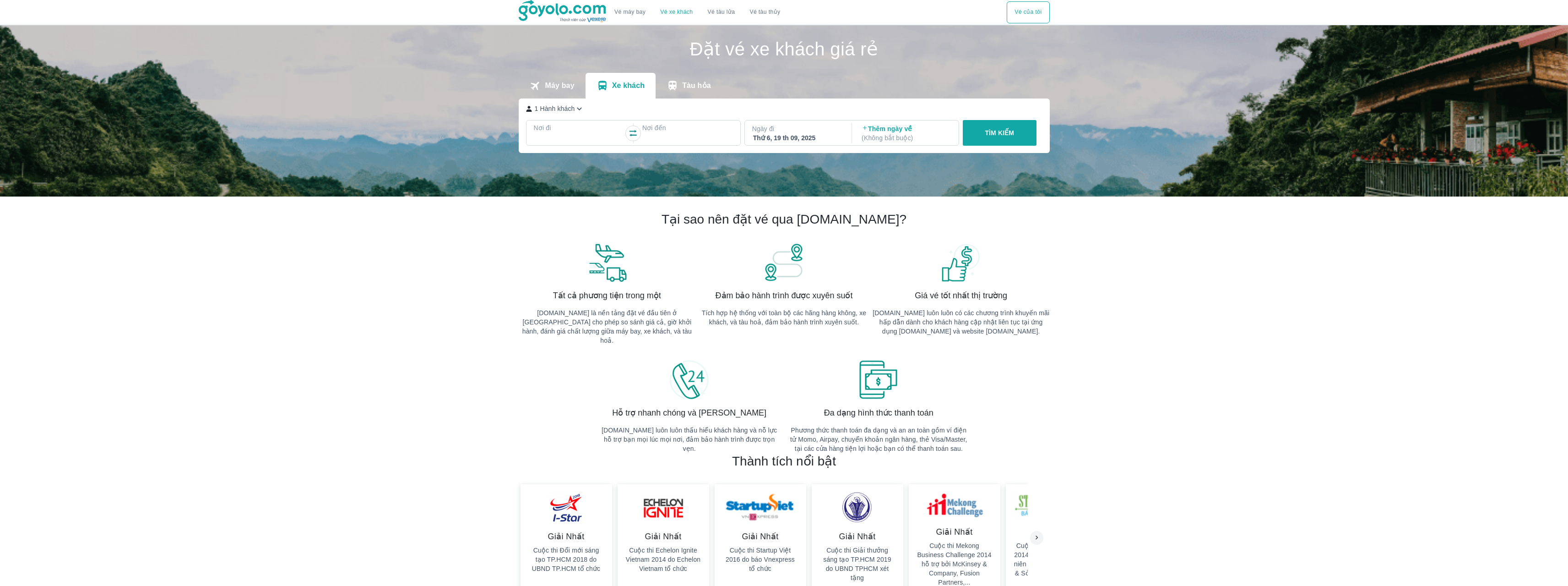
click at [578, 127] on p "Nơi đi" at bounding box center [579, 127] width 91 height 9
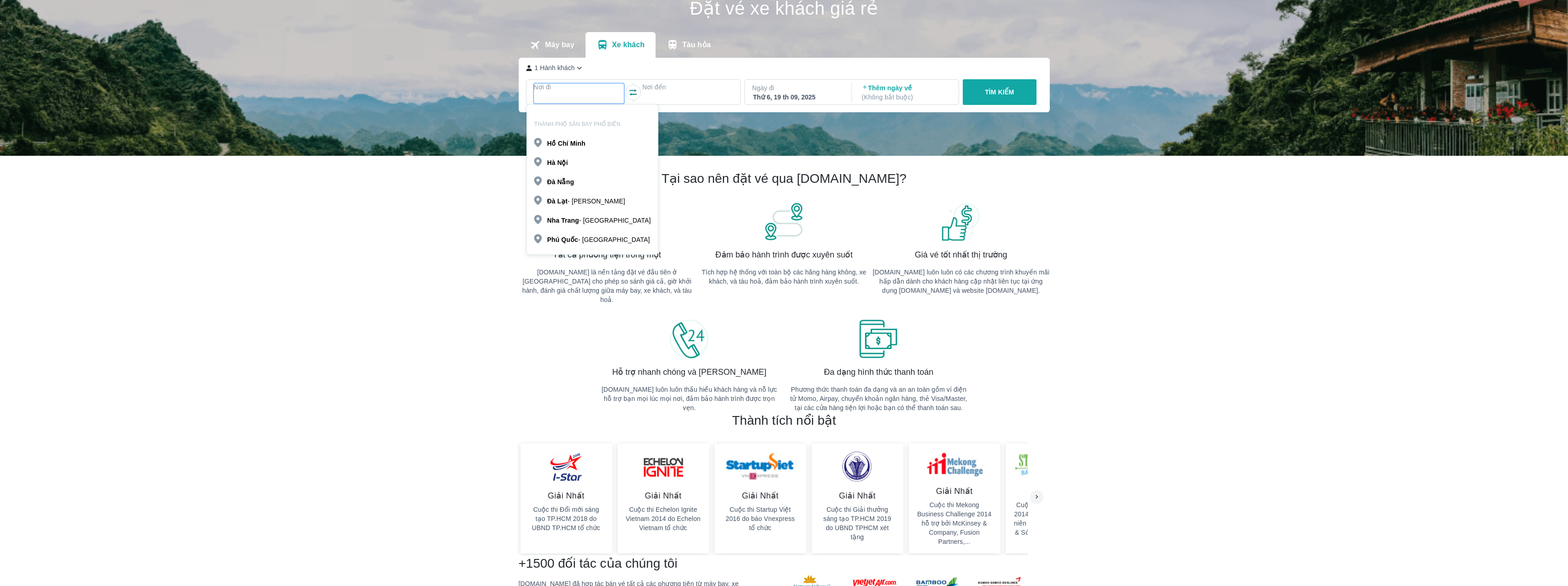
scroll to position [52, 0]
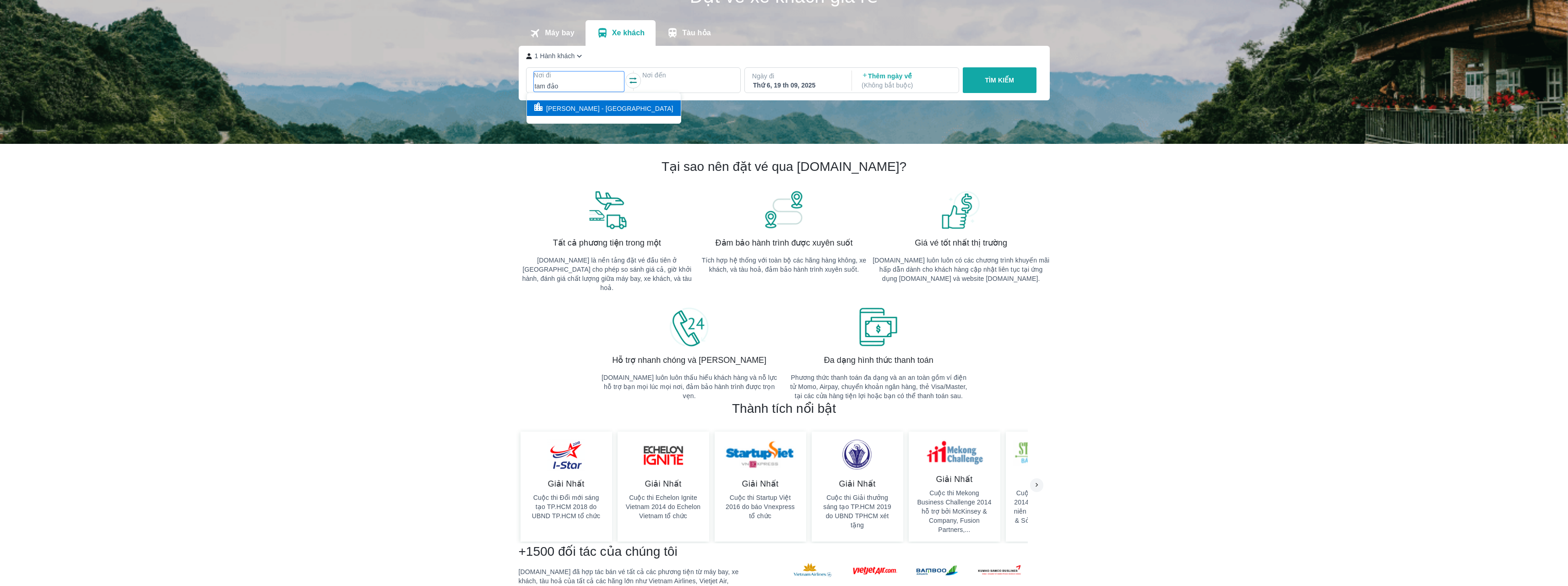
type input "tam đảo"
click at [572, 111] on p "Tam Đảo - Vĩnh Phúc" at bounding box center [609, 108] width 127 height 9
click at [667, 84] on div at bounding box center [688, 86] width 89 height 11
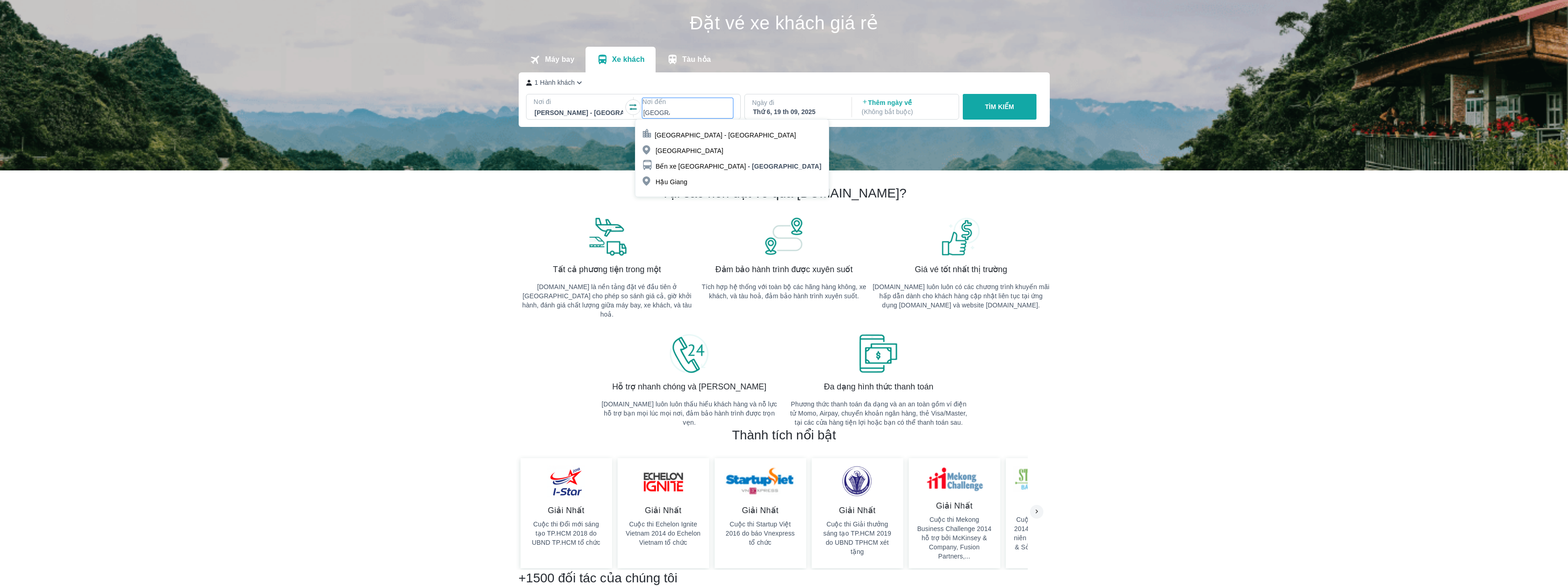
scroll to position [7, 0]
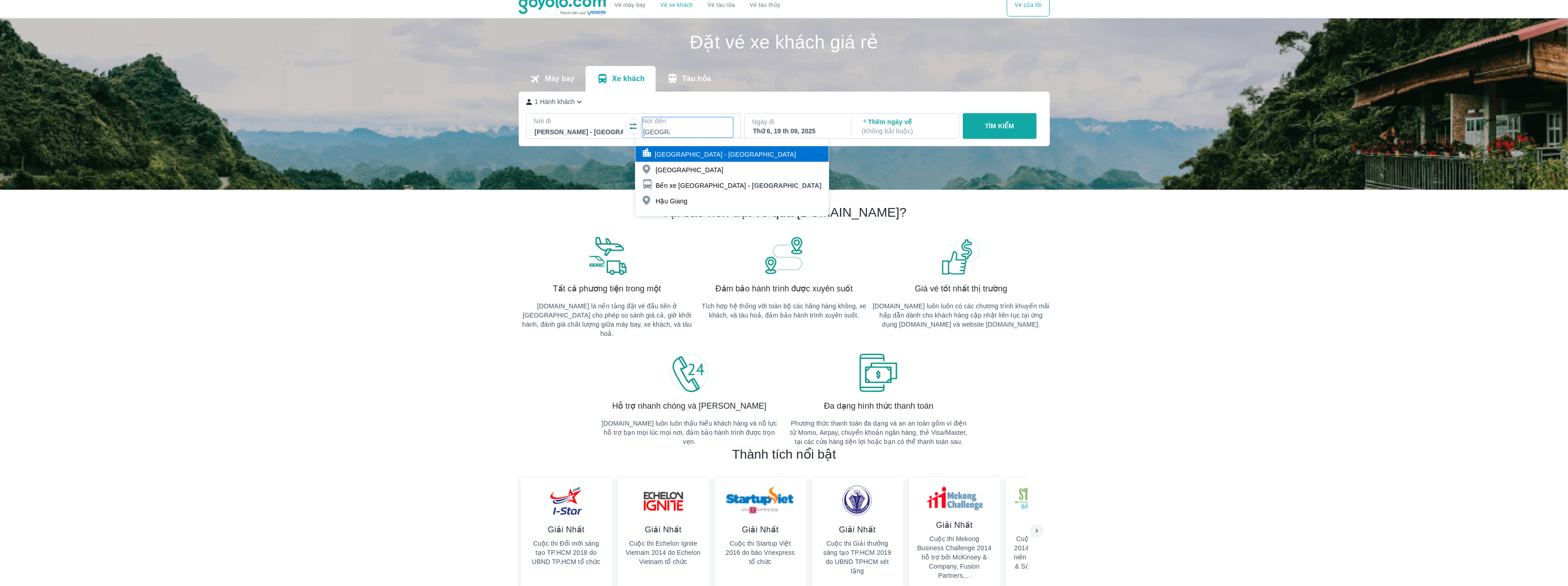
type input "hà giang"
click at [705, 158] on p "Hà Giang - Hà Giang" at bounding box center [726, 154] width 141 height 9
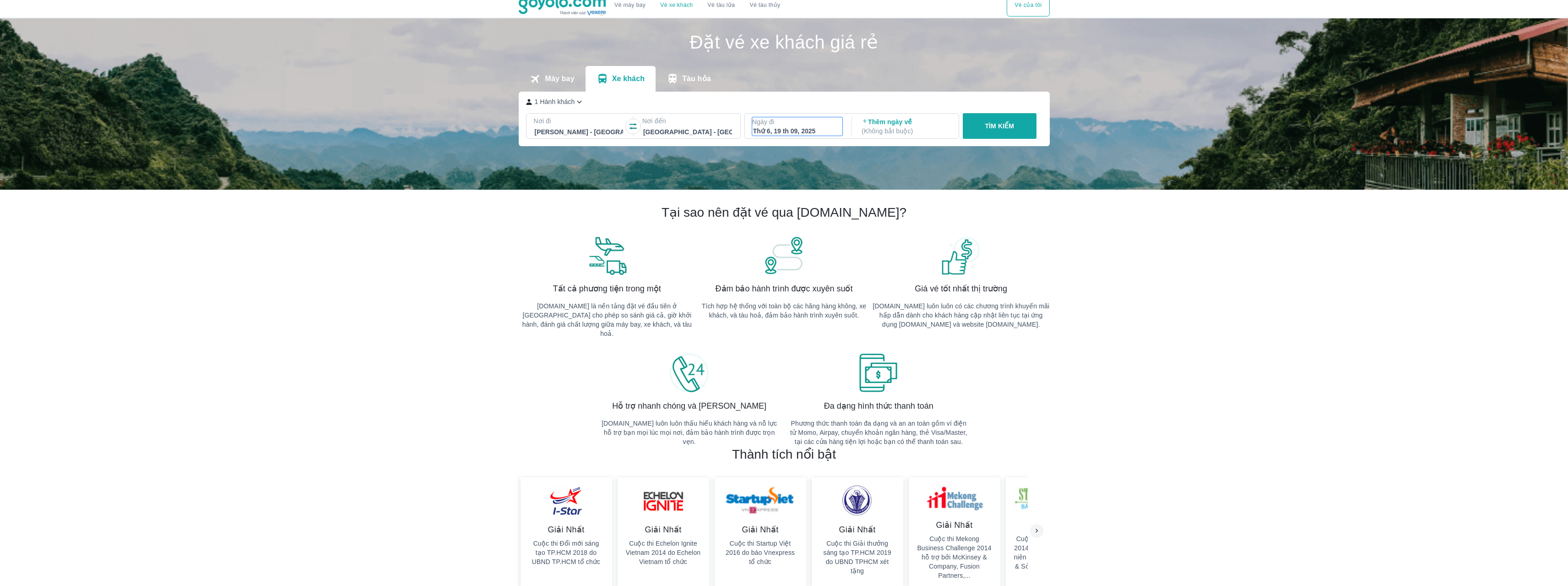
click at [791, 127] on div "Thứ 6, 19 th 09, 2025" at bounding box center [797, 131] width 89 height 9
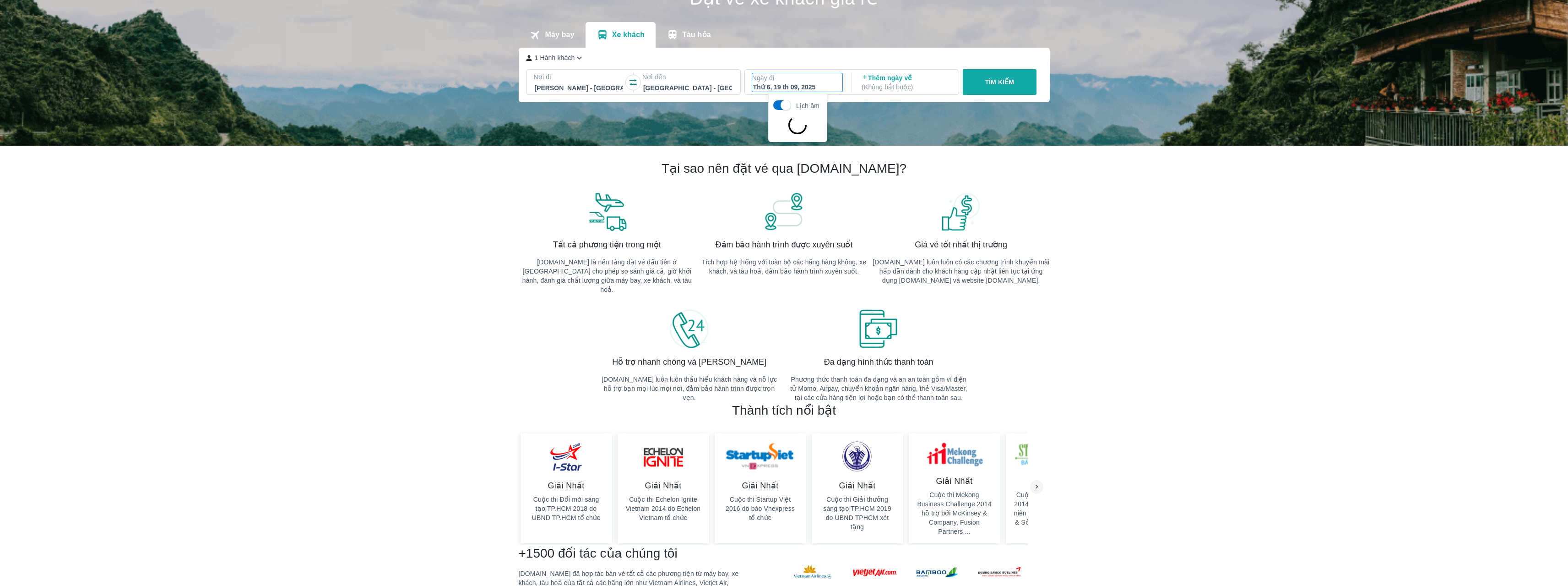
scroll to position [52, 0]
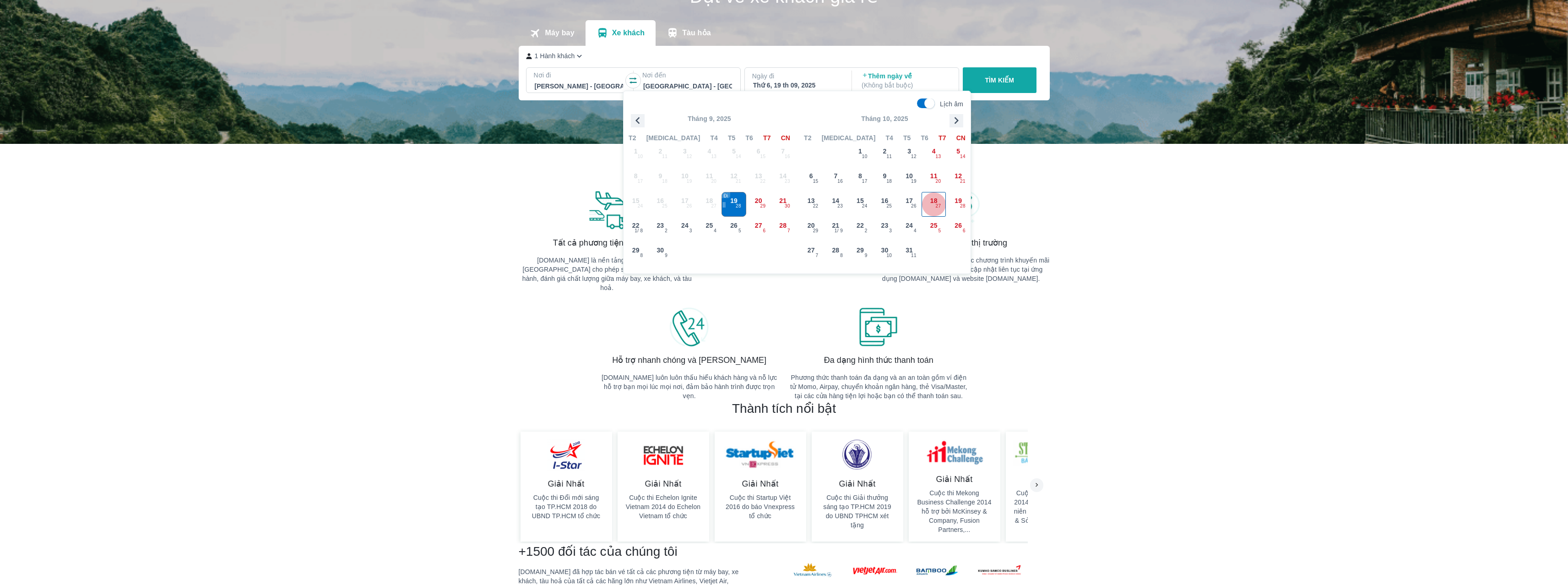
click at [934, 203] on span "18" at bounding box center [934, 200] width 7 height 9
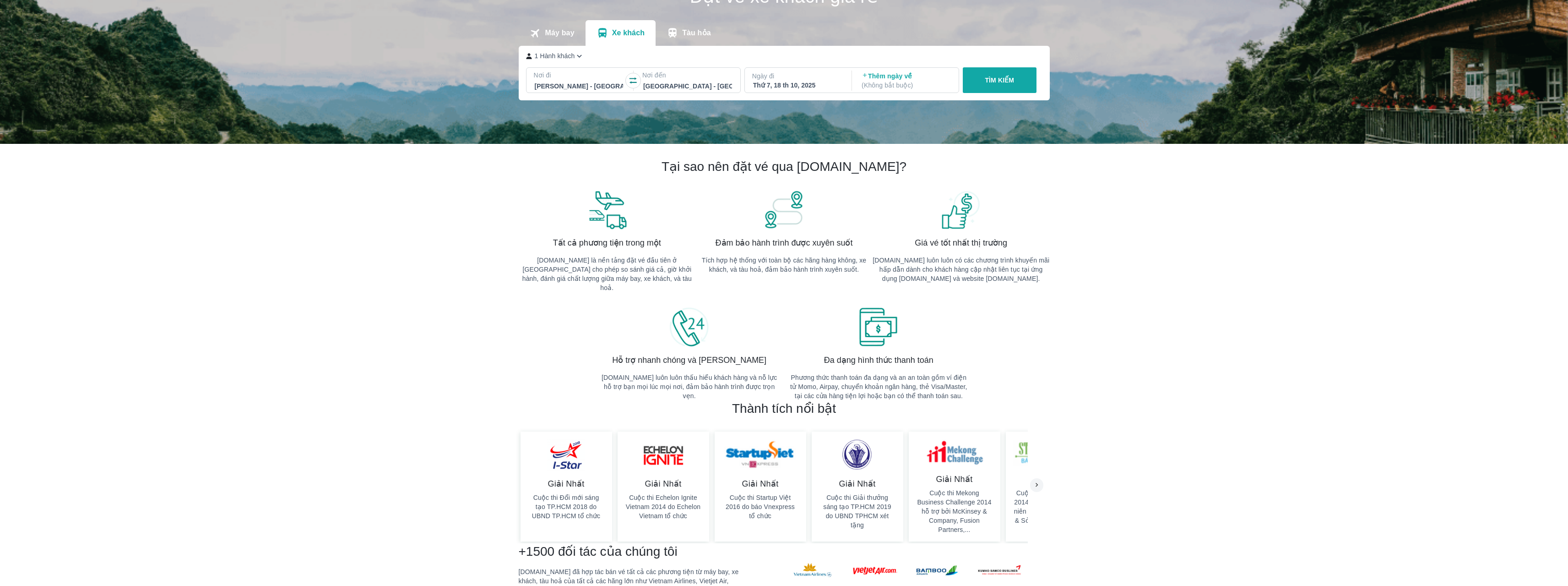
click at [998, 77] on p "TÌM KIẾM" at bounding box center [999, 80] width 29 height 9
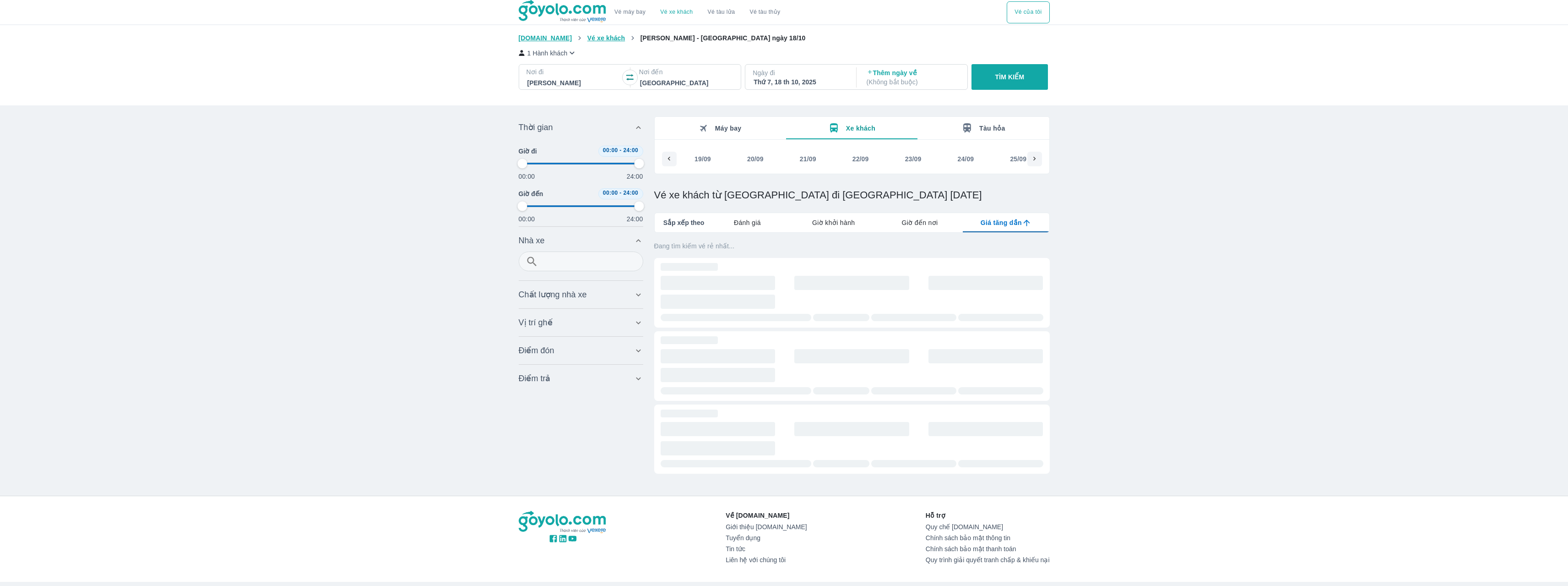
type input "97.9166666666667"
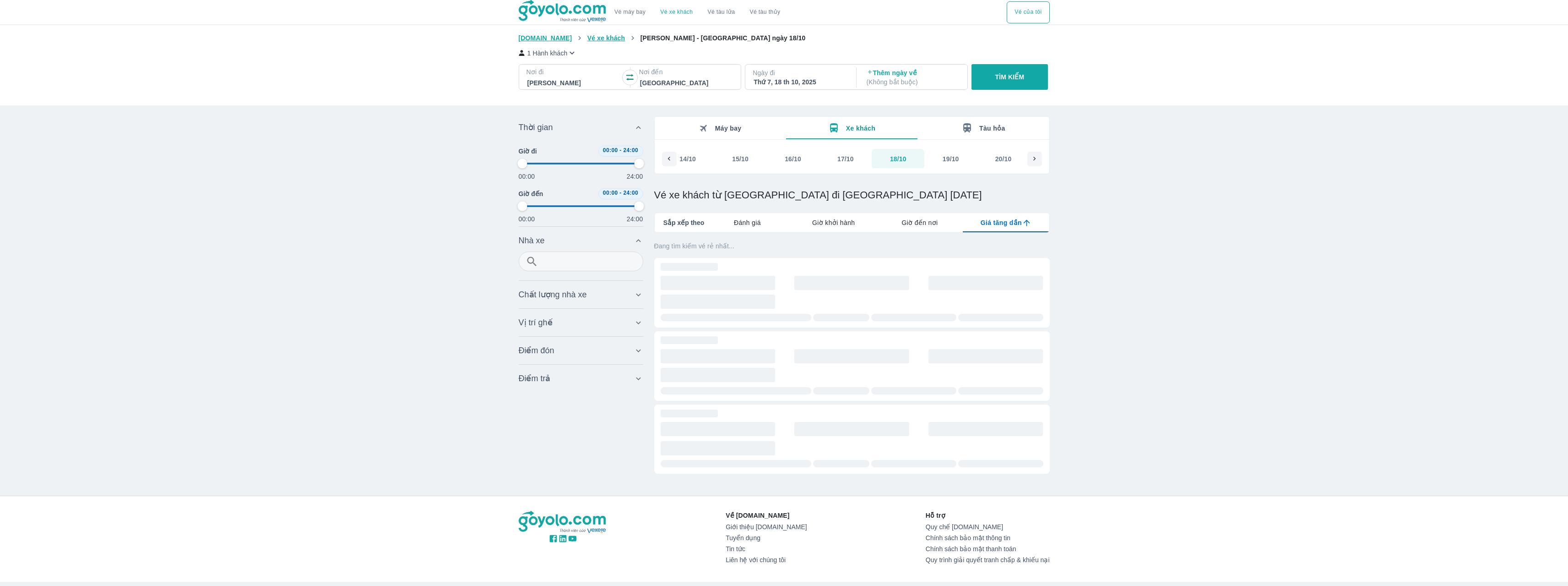
type input "97.9166666666667"
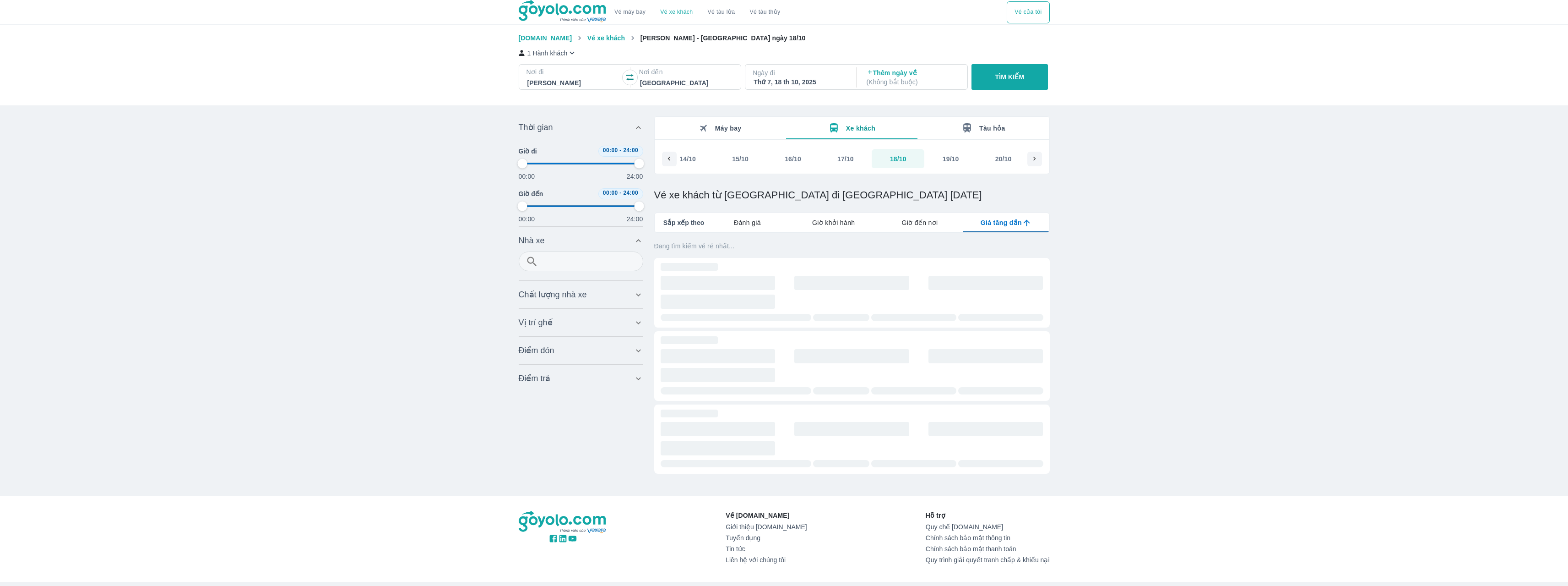
type input "97.9166666666667"
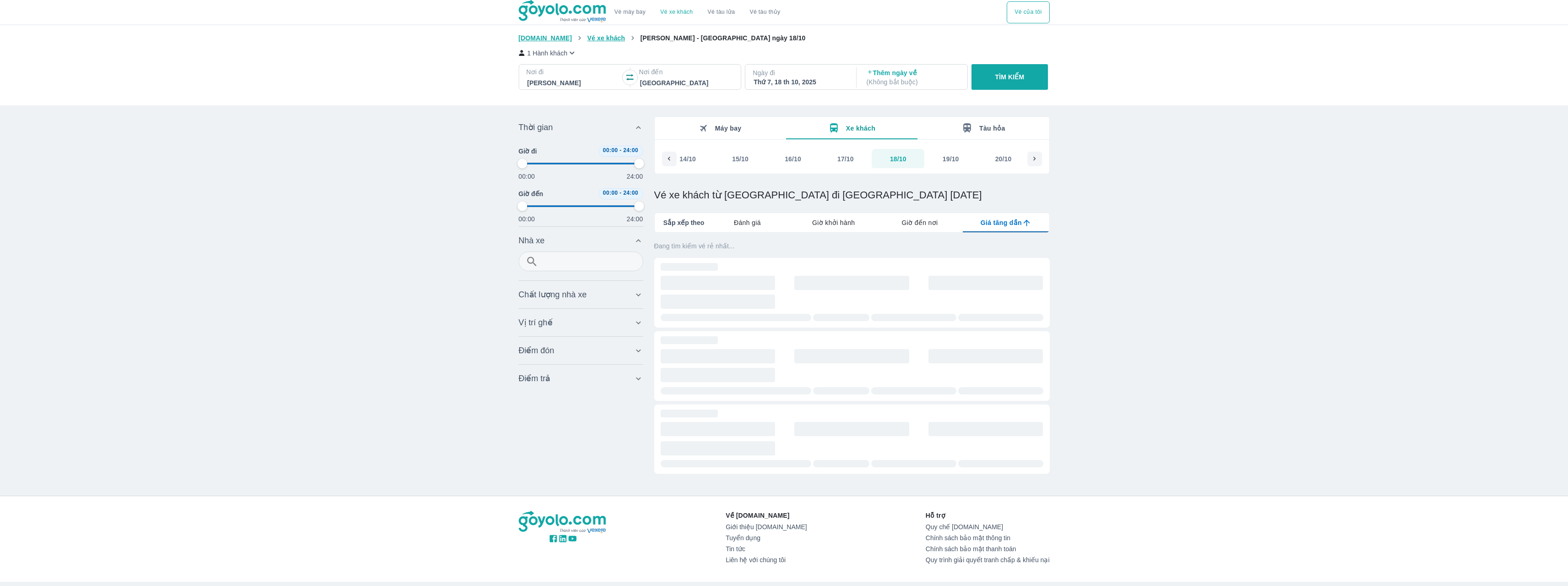
type input "97.9166666666667"
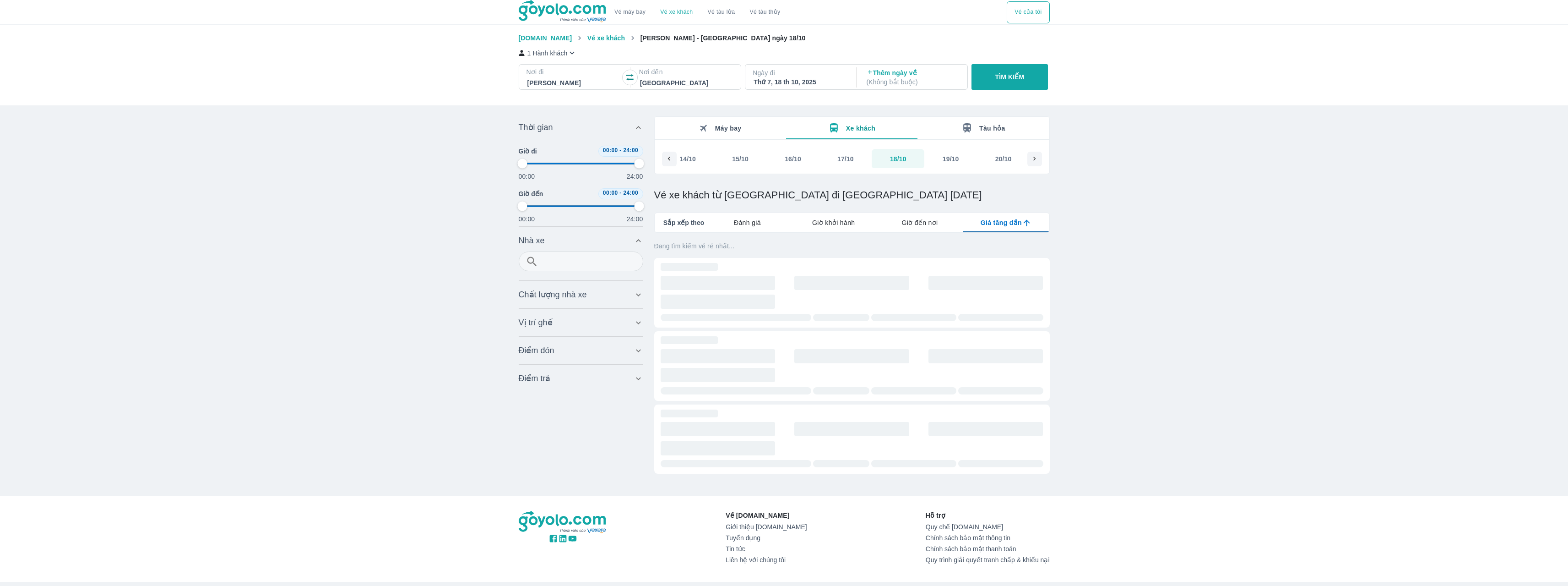
type input "97.9166666666667"
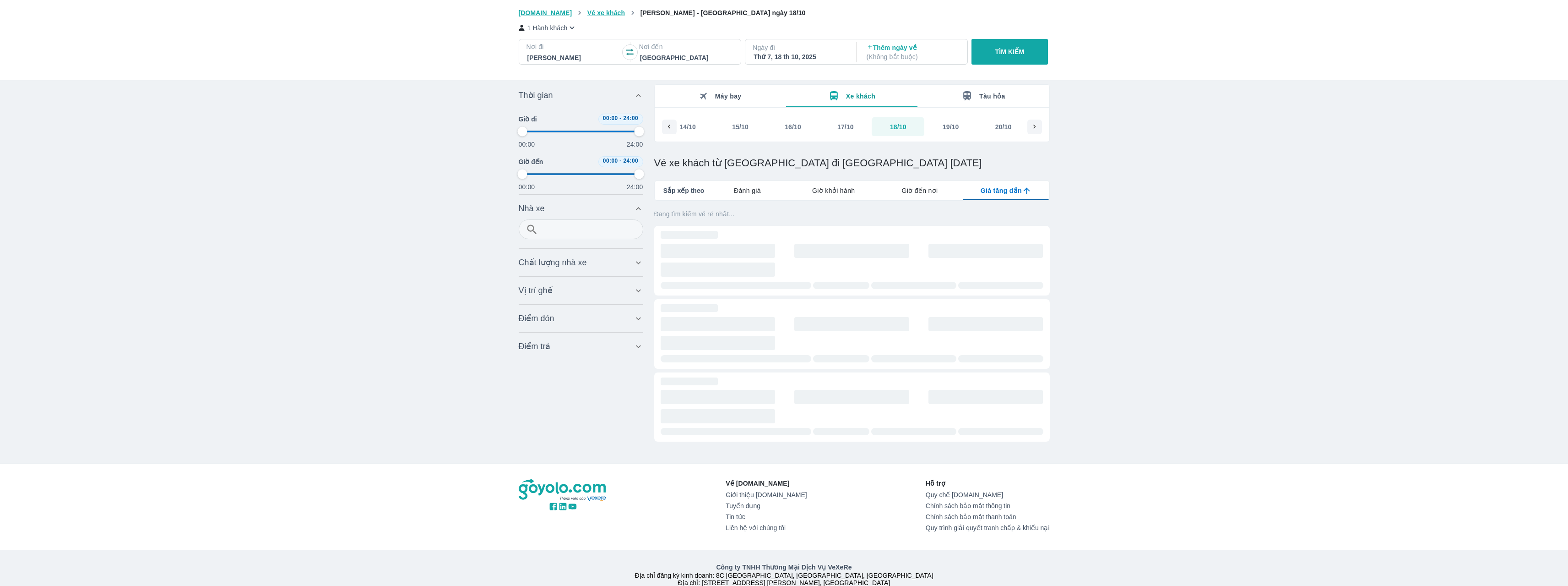
scroll to position [0, 0]
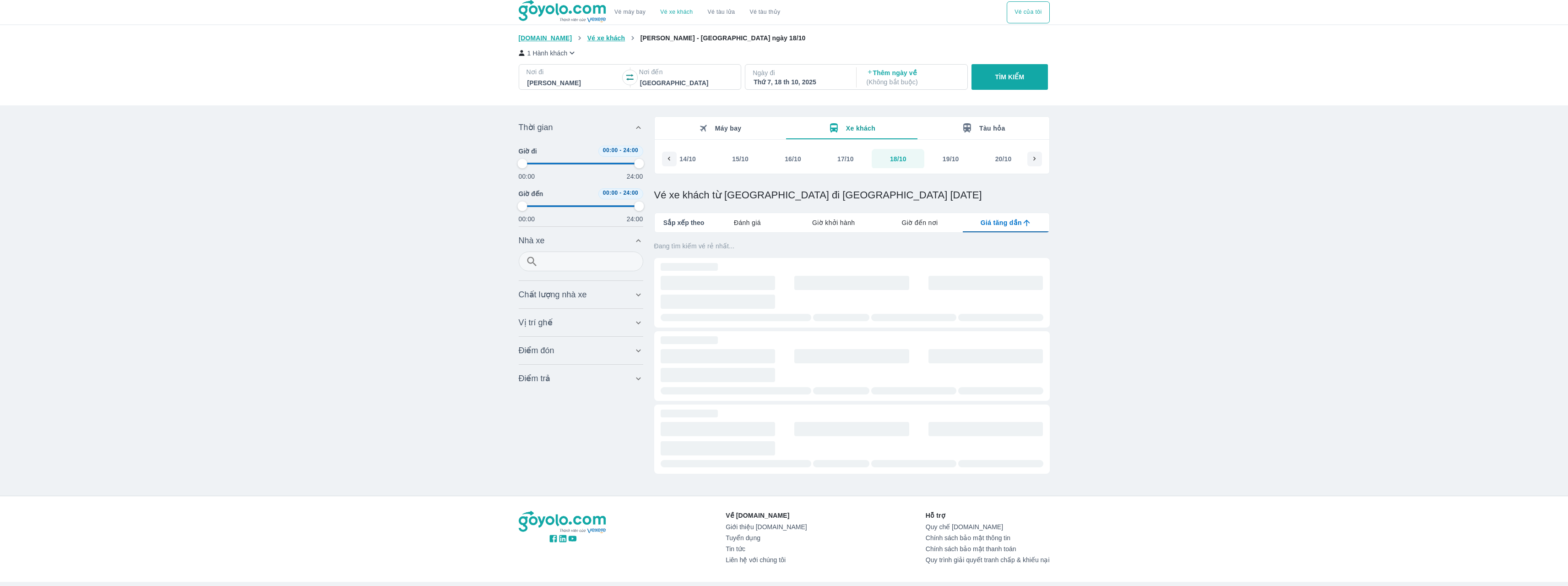
click at [699, 250] on p "Đang tìm kiếm vé rẻ nhất..." at bounding box center [852, 245] width 396 height 9
click at [752, 241] on div "Đang tìm kiếm vé rẻ nhất..." at bounding box center [852, 358] width 396 height 247
click at [950, 156] on div "19/10" at bounding box center [951, 158] width 16 height 9
type input "97.9166666666667"
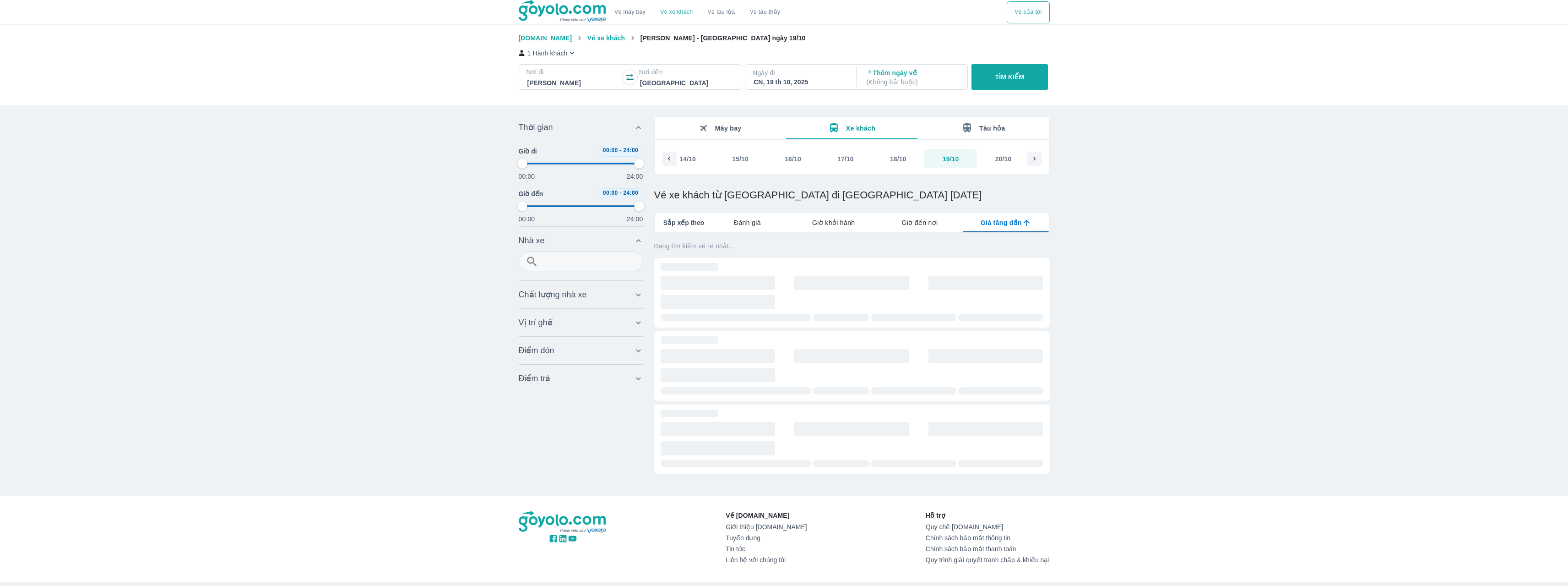
type input "97.9166666666667"
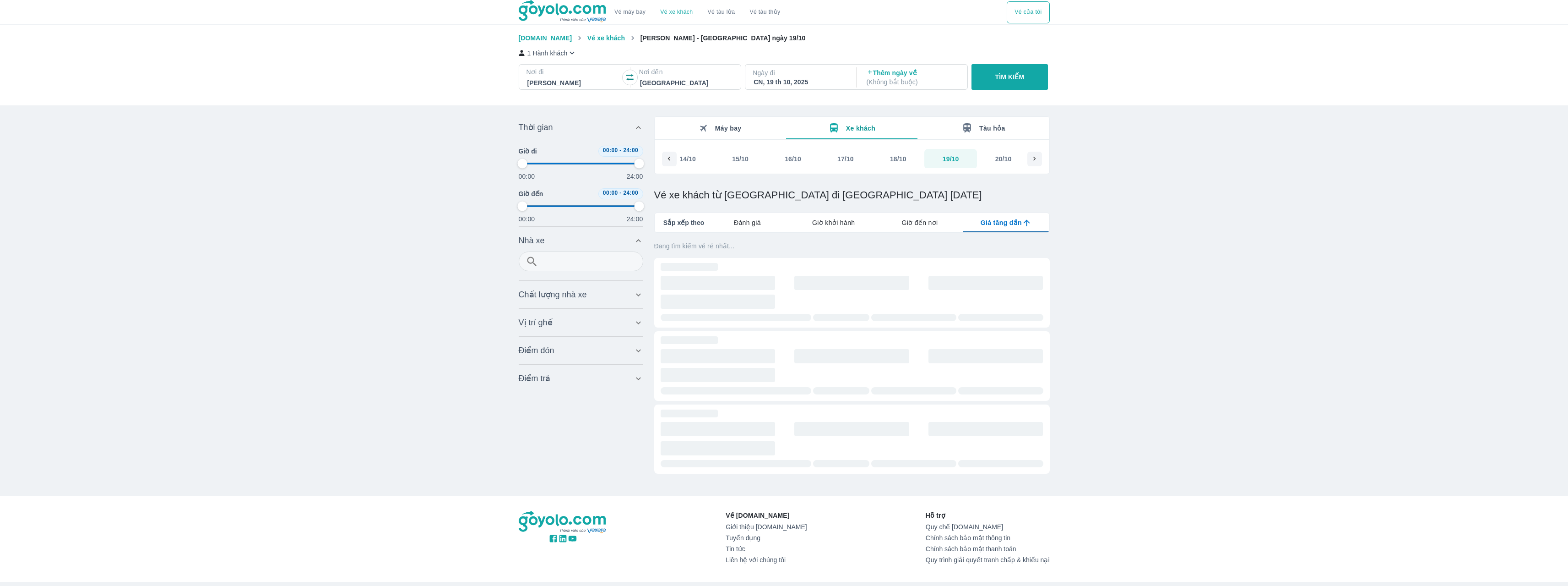
type input "97.9166666666667"
click at [898, 161] on div "18/10" at bounding box center [898, 158] width 16 height 9
type input "97.9166666666667"
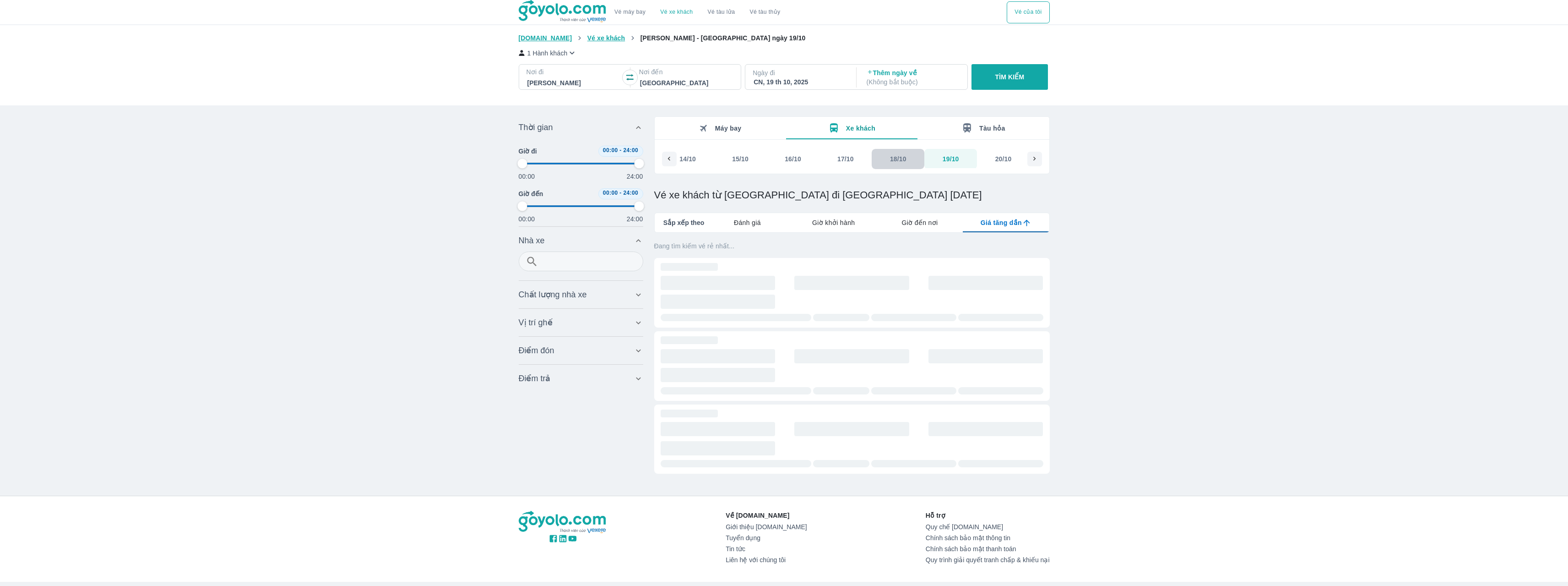
type input "97.9166666666667"
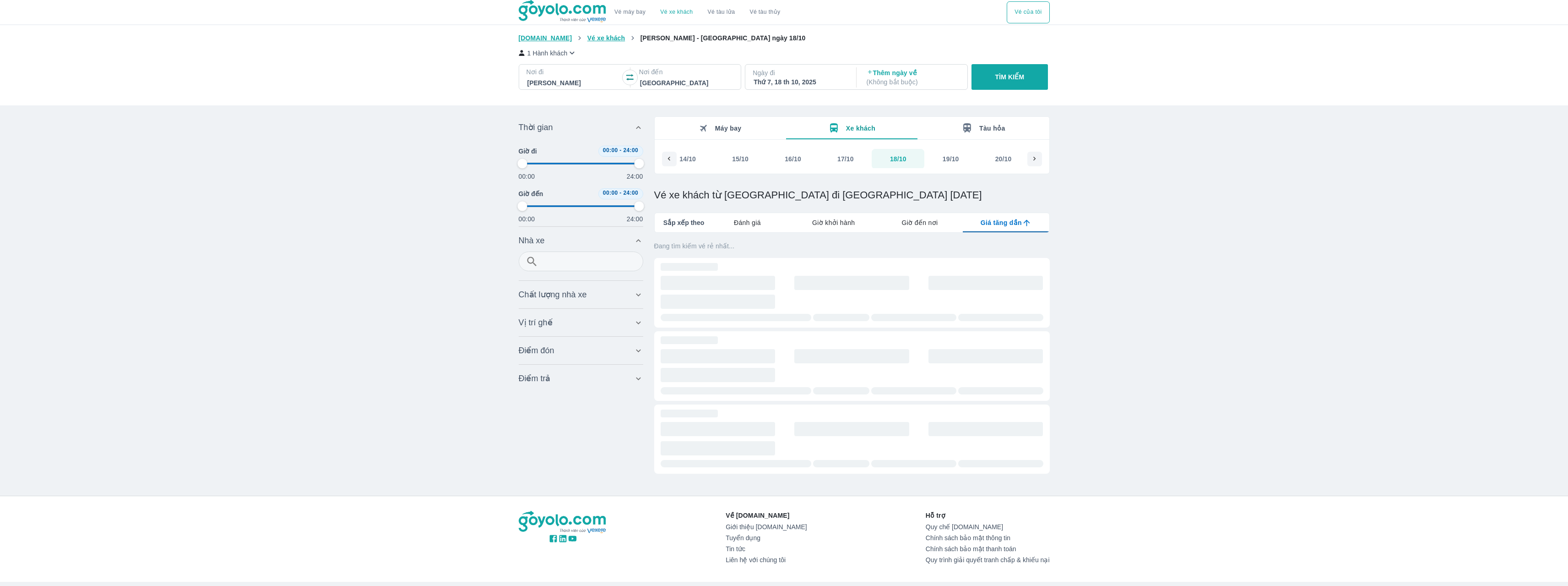
type input "97.9166666666667"
click at [996, 66] on button "TÌM KIẾM" at bounding box center [1010, 77] width 77 height 26
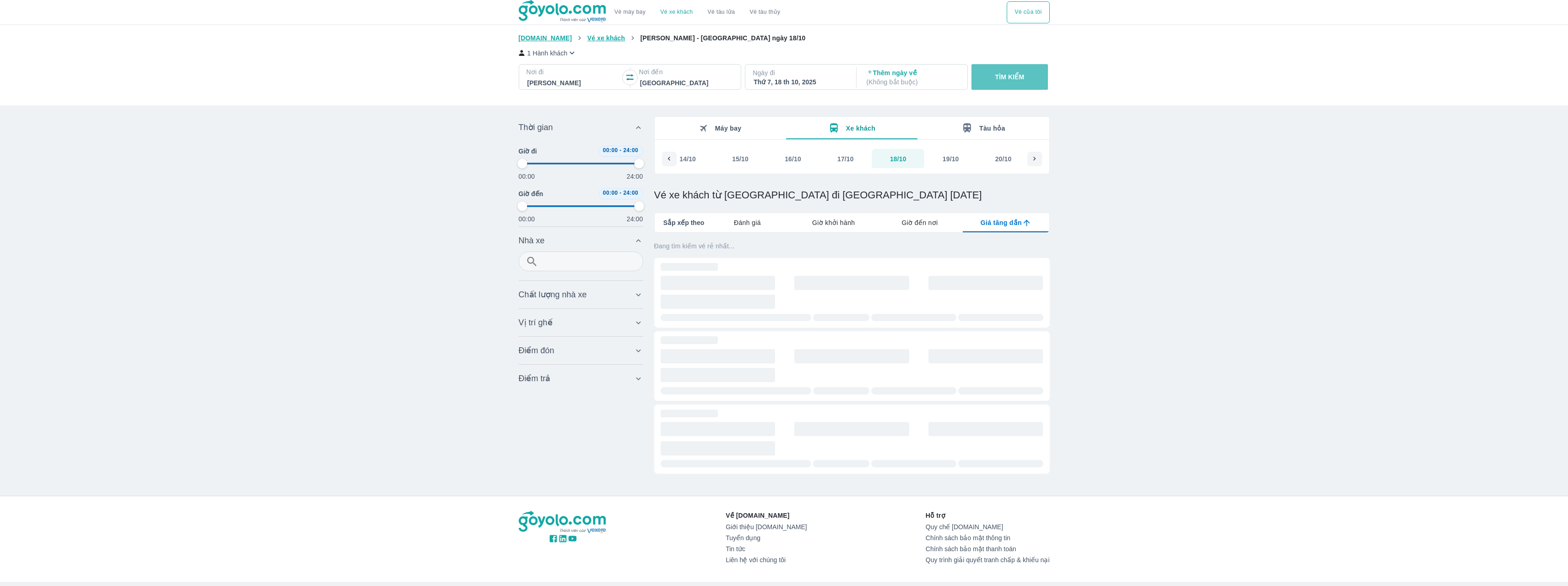
type input "97.9166666666667"
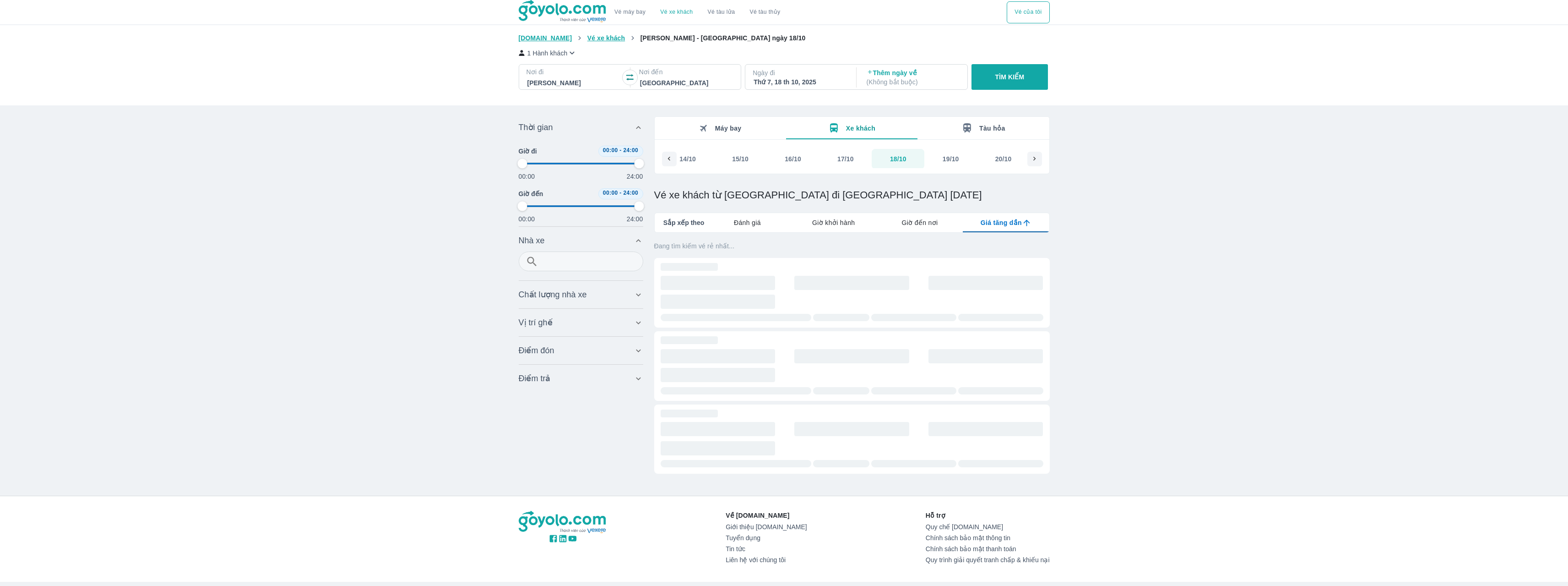
type input "97.9166666666667"
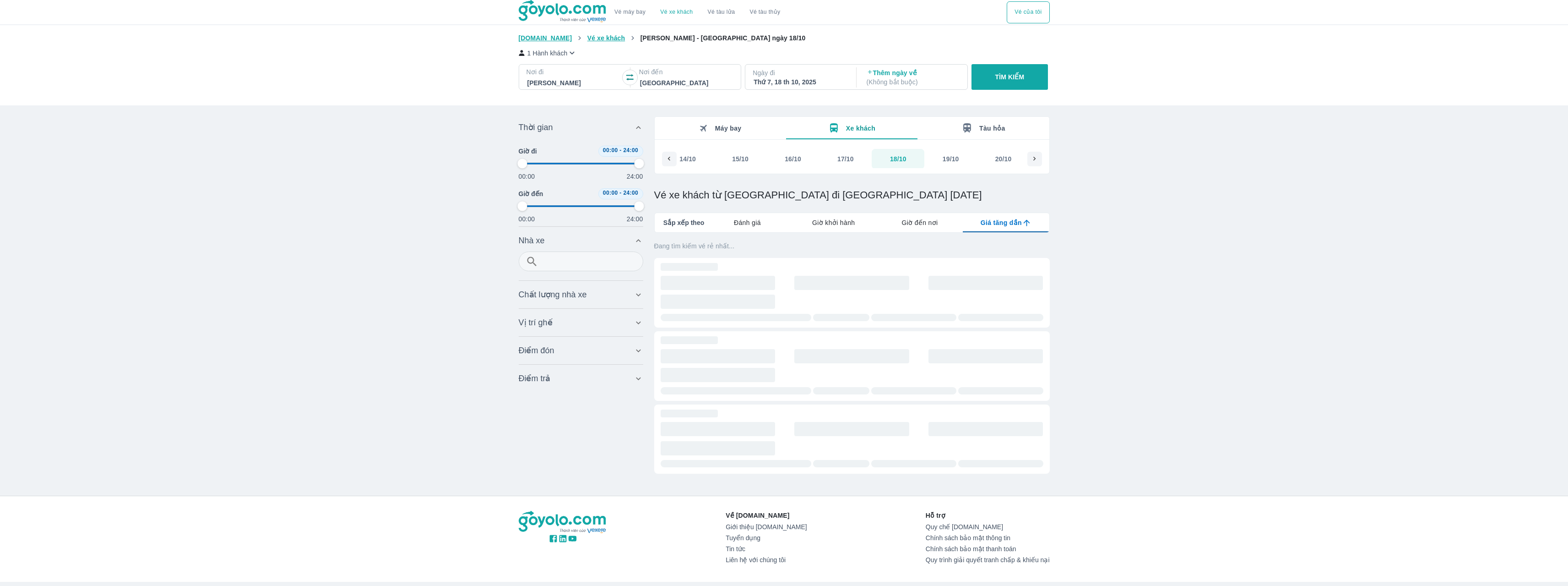
type input "97.9166666666667"
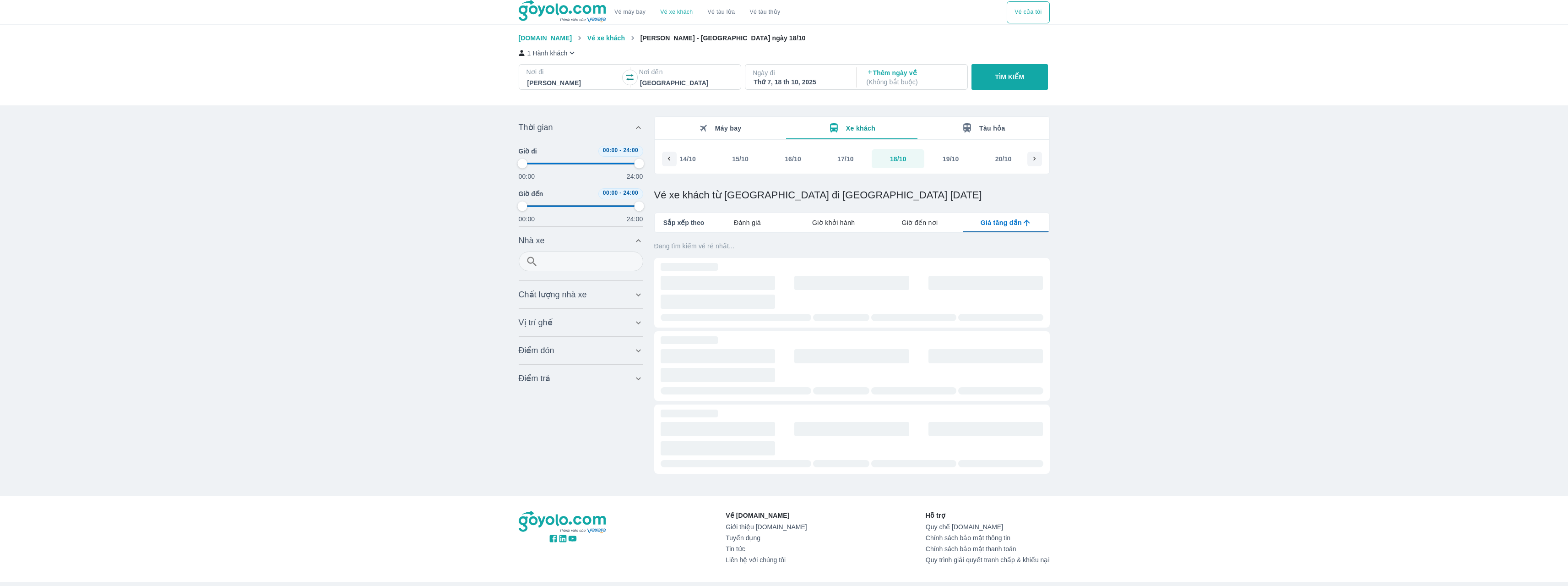
type input "97.9166666666667"
